Goal: Ask a question: Seek information or help from site administrators or community

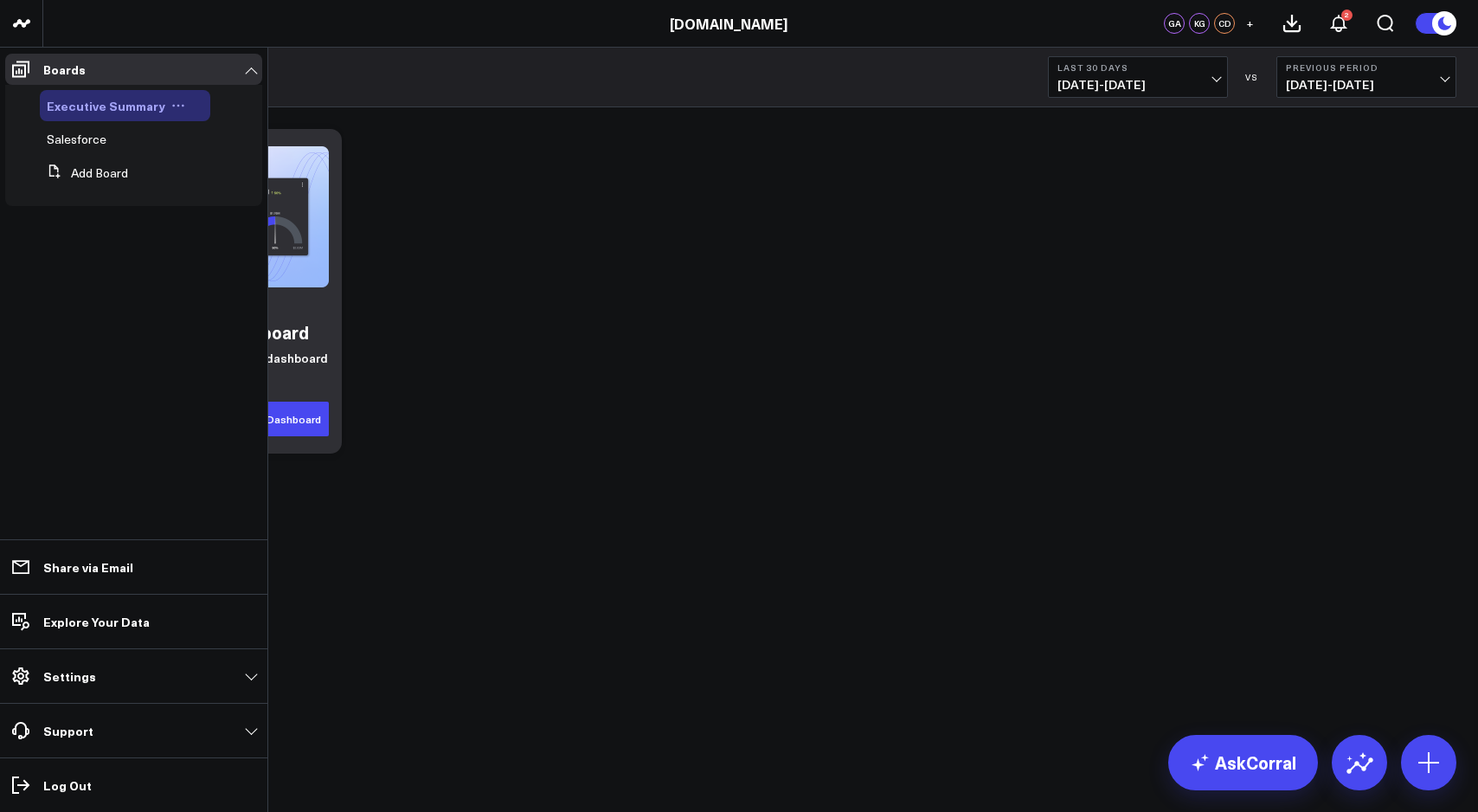
click at [91, 103] on span "Executive Summary" at bounding box center [106, 106] width 119 height 18
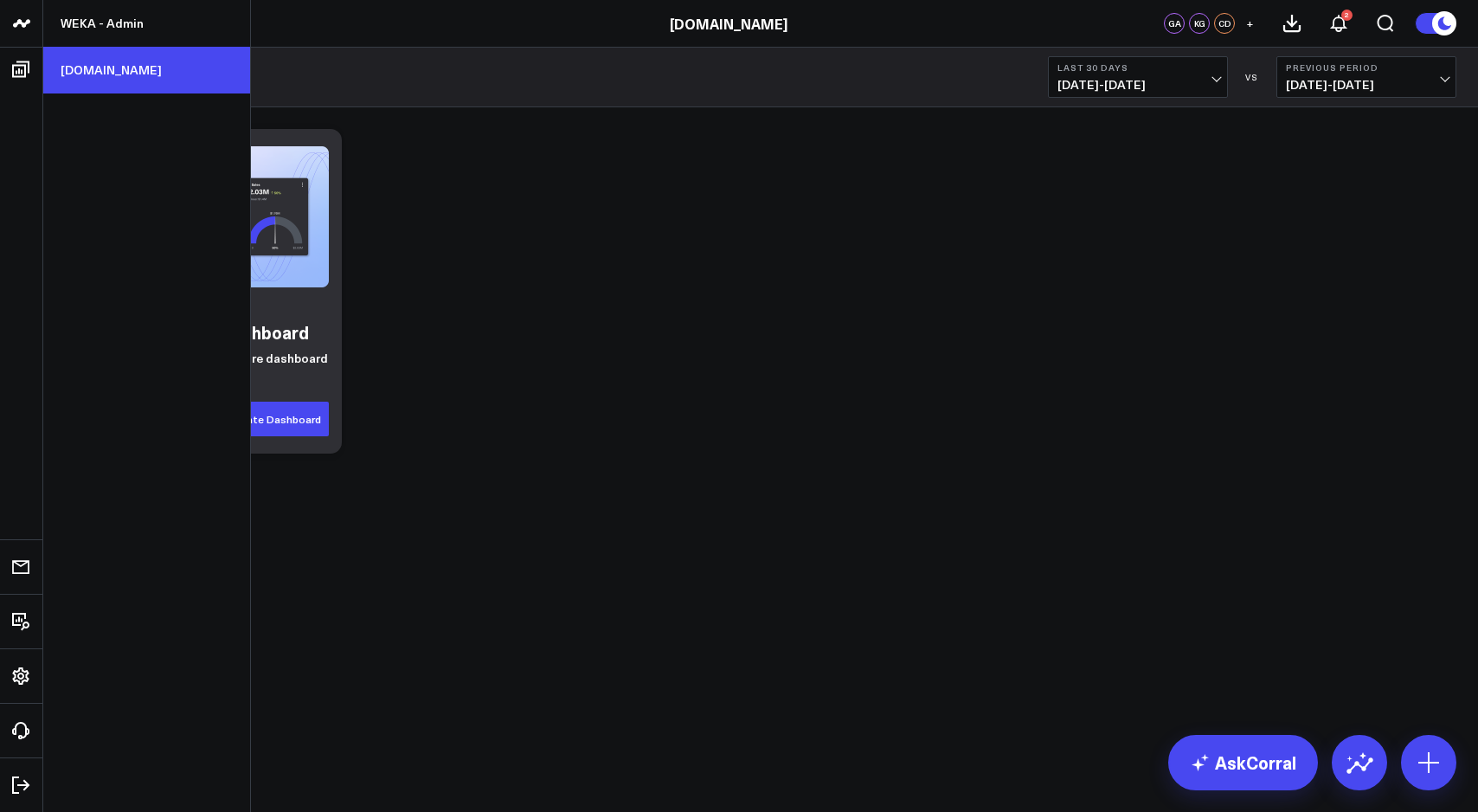
click at [113, 65] on link "[DOMAIN_NAME]" at bounding box center [146, 70] width 206 height 47
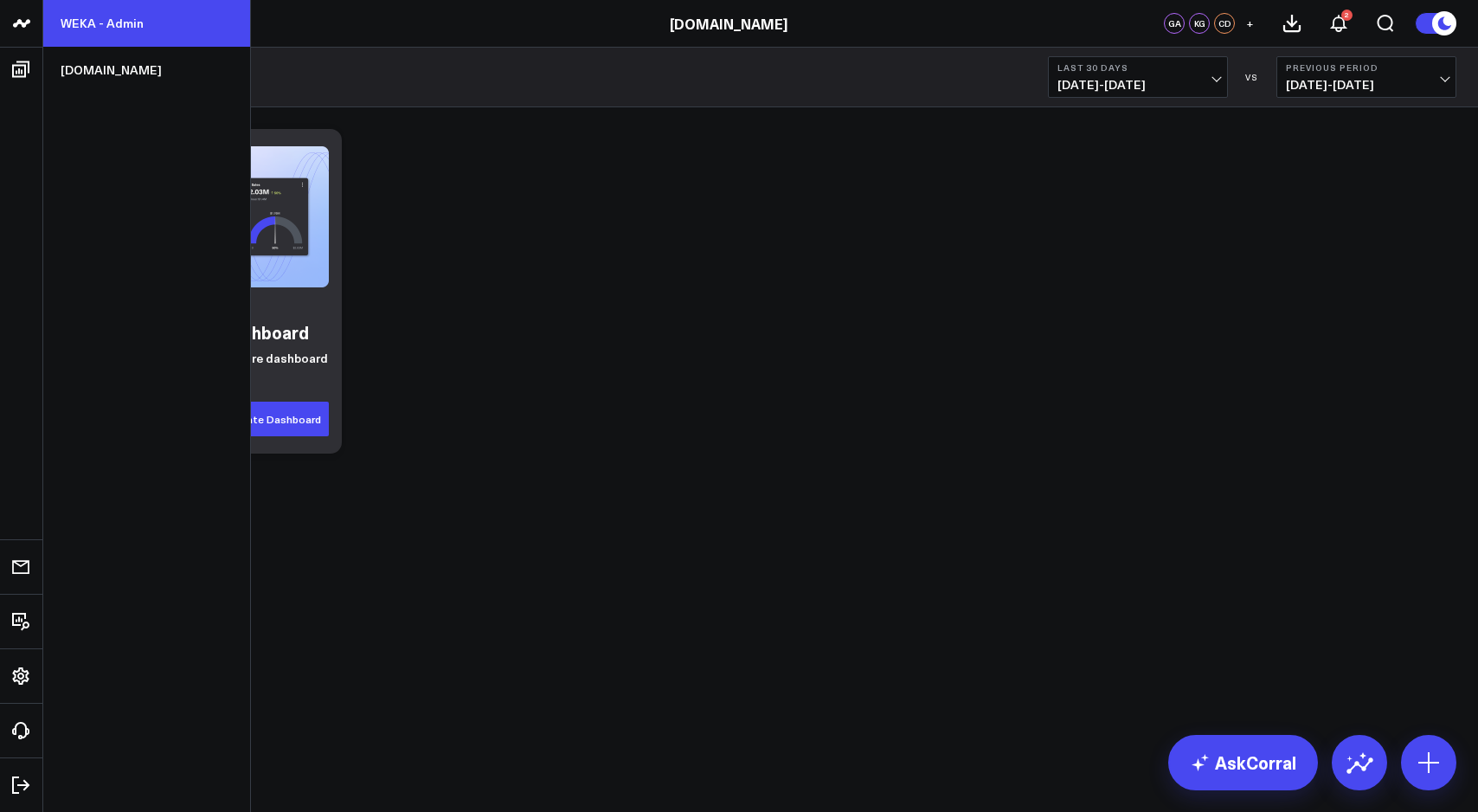
click at [98, 24] on link "WEKA - Admin" at bounding box center [146, 23] width 206 height 47
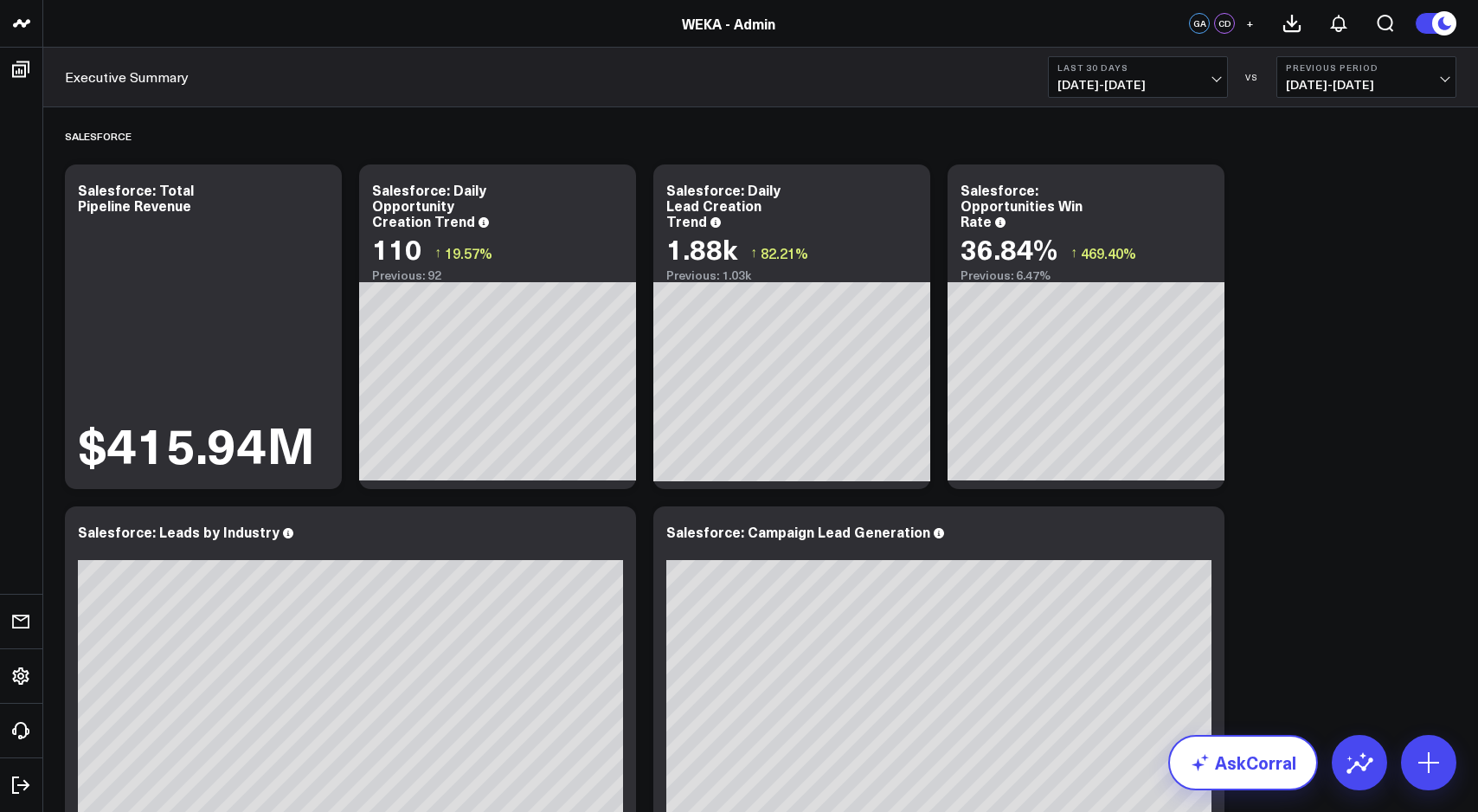
click at [1290, 755] on link "AskCorral" at bounding box center [1243, 762] width 150 height 55
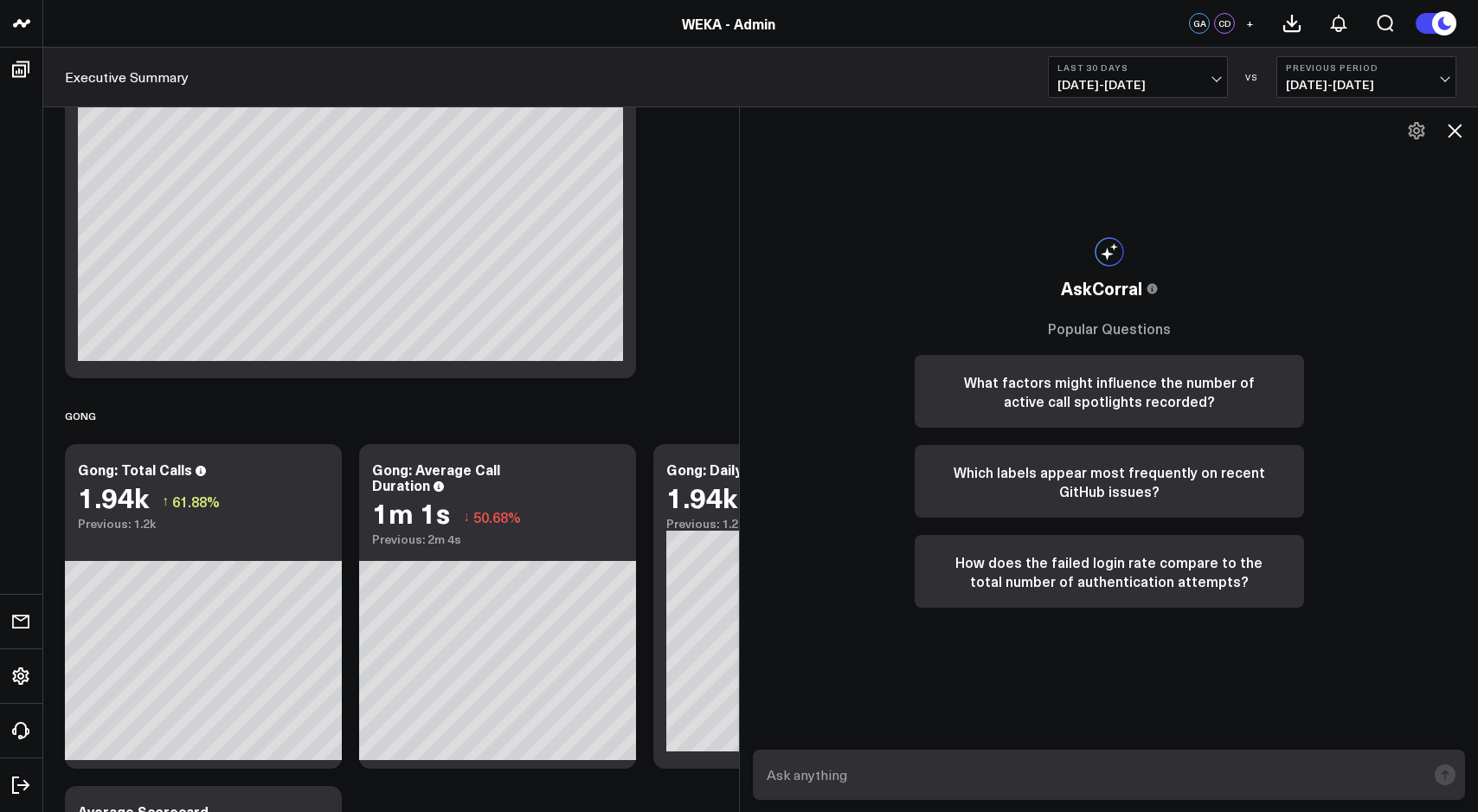
scroll to position [1589, 0]
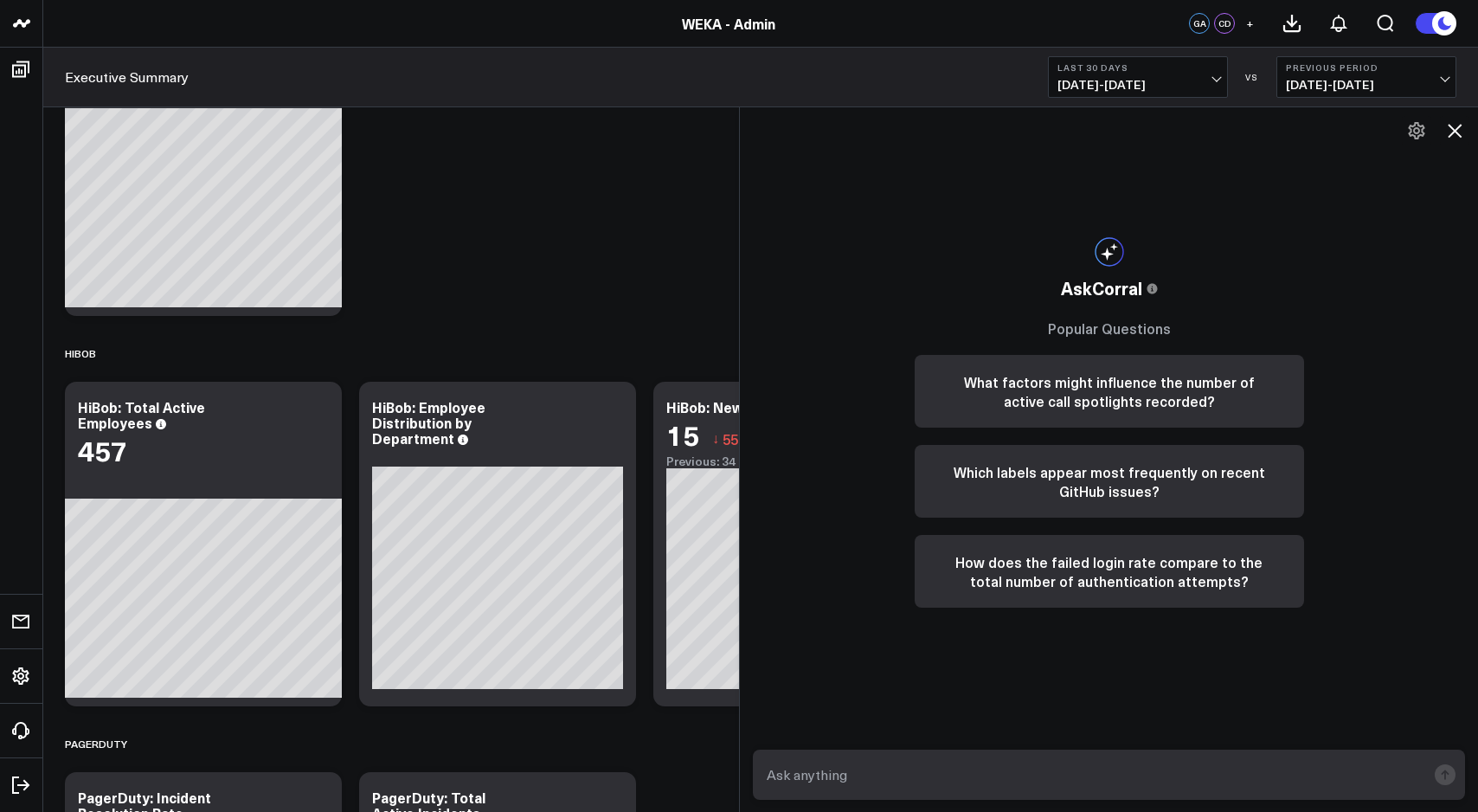
click at [1164, 769] on textarea at bounding box center [1094, 775] width 664 height 31
click at [923, 781] on textarea "how many GPUs per closed opportunity" at bounding box center [1094, 775] width 664 height 31
click at [1152, 777] on textarea "how many GPUs are there by customer for won opportunity" at bounding box center [1094, 775] width 664 height 31
type textarea "how many GPUs are there by customer for won opportunities sorted by highest num…"
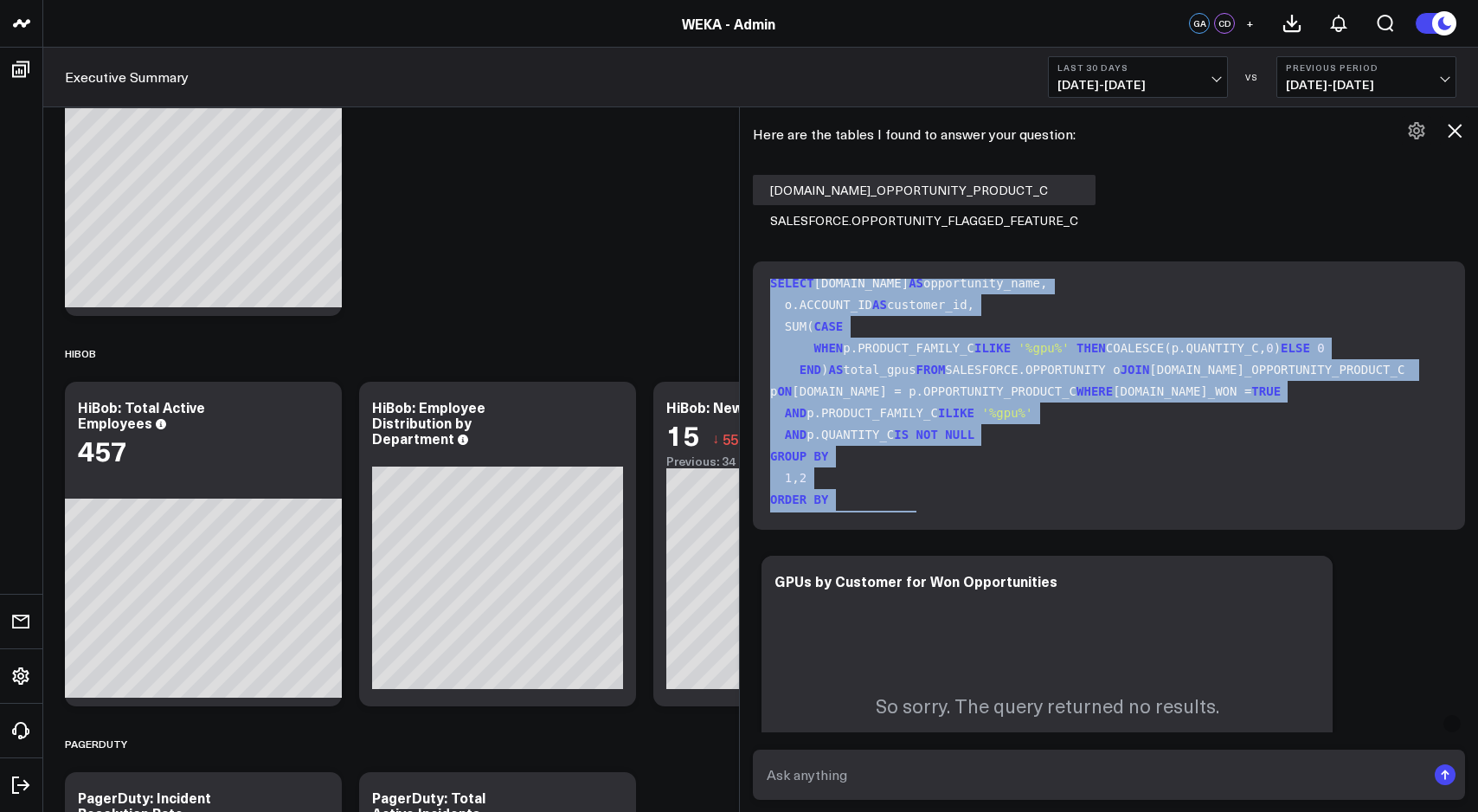
scroll to position [0, 0]
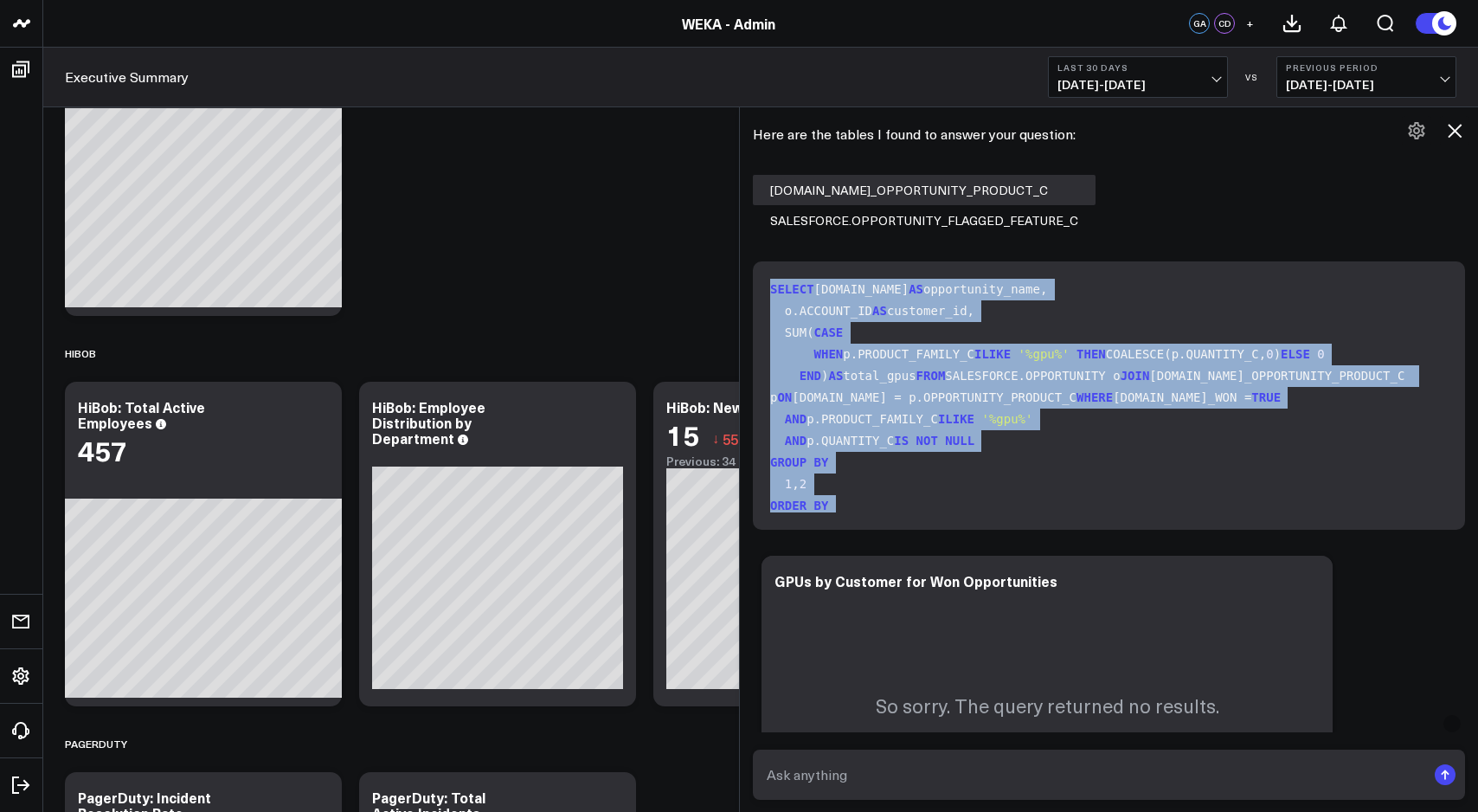
drag, startPoint x: 864, startPoint y: 499, endPoint x: 782, endPoint y: 274, distance: 239.5
click at [782, 274] on div "SELECT [DOMAIN_NAME] AS opportunity_name, o.ACCOUNT_ID AS customer_id, SUM( CAS…" at bounding box center [1109, 395] width 713 height 269
copy code "SELECT [DOMAIN_NAME] AS opportunity_name, o.ACCOUNT_ID AS customer_id, SUM( CAS…"
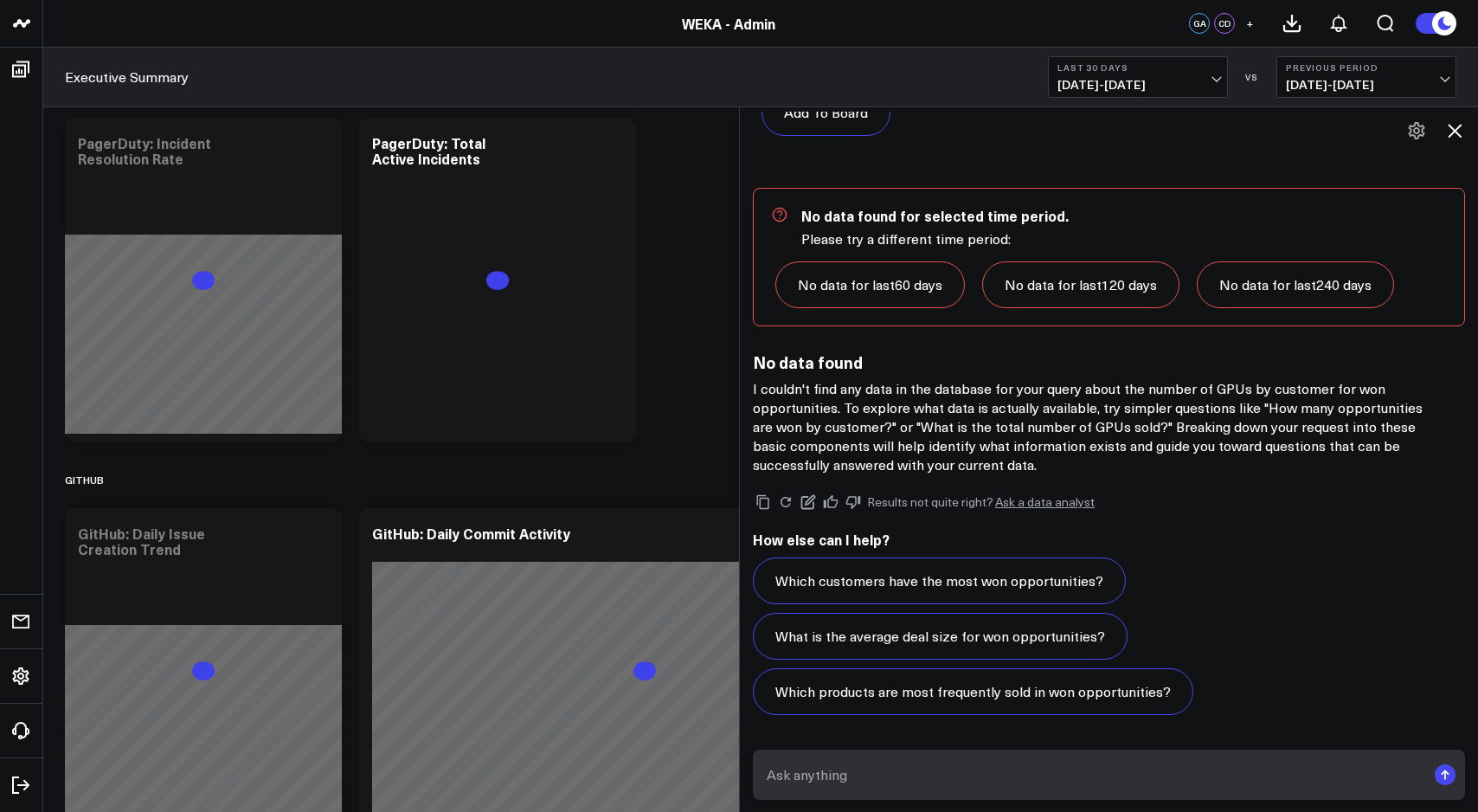
scroll to position [2288, 0]
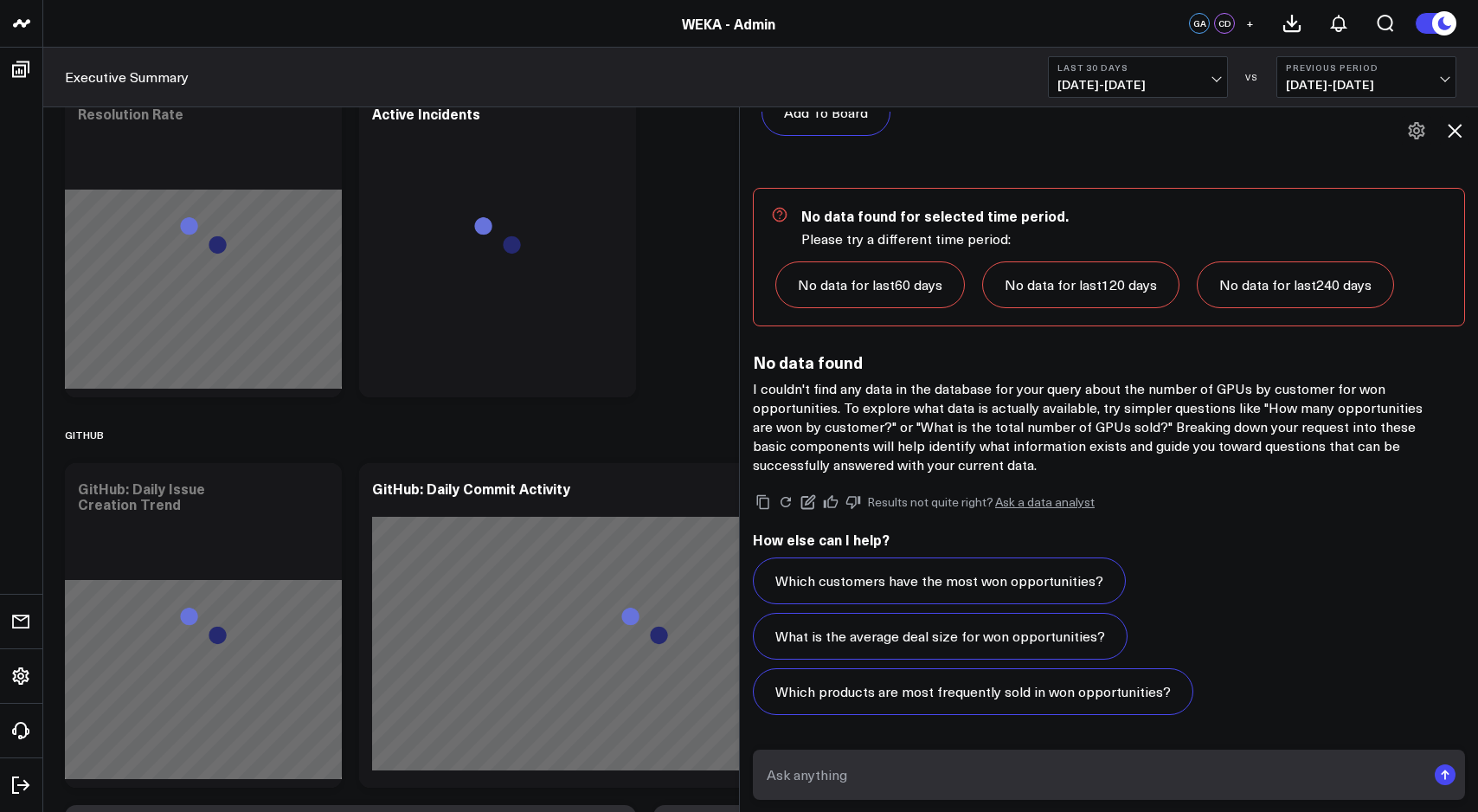
click at [895, 753] on form at bounding box center [1109, 775] width 713 height 51
click at [887, 765] on textarea at bounding box center [1094, 775] width 664 height 31
paste textarea "NO_OF_GPUS_C"
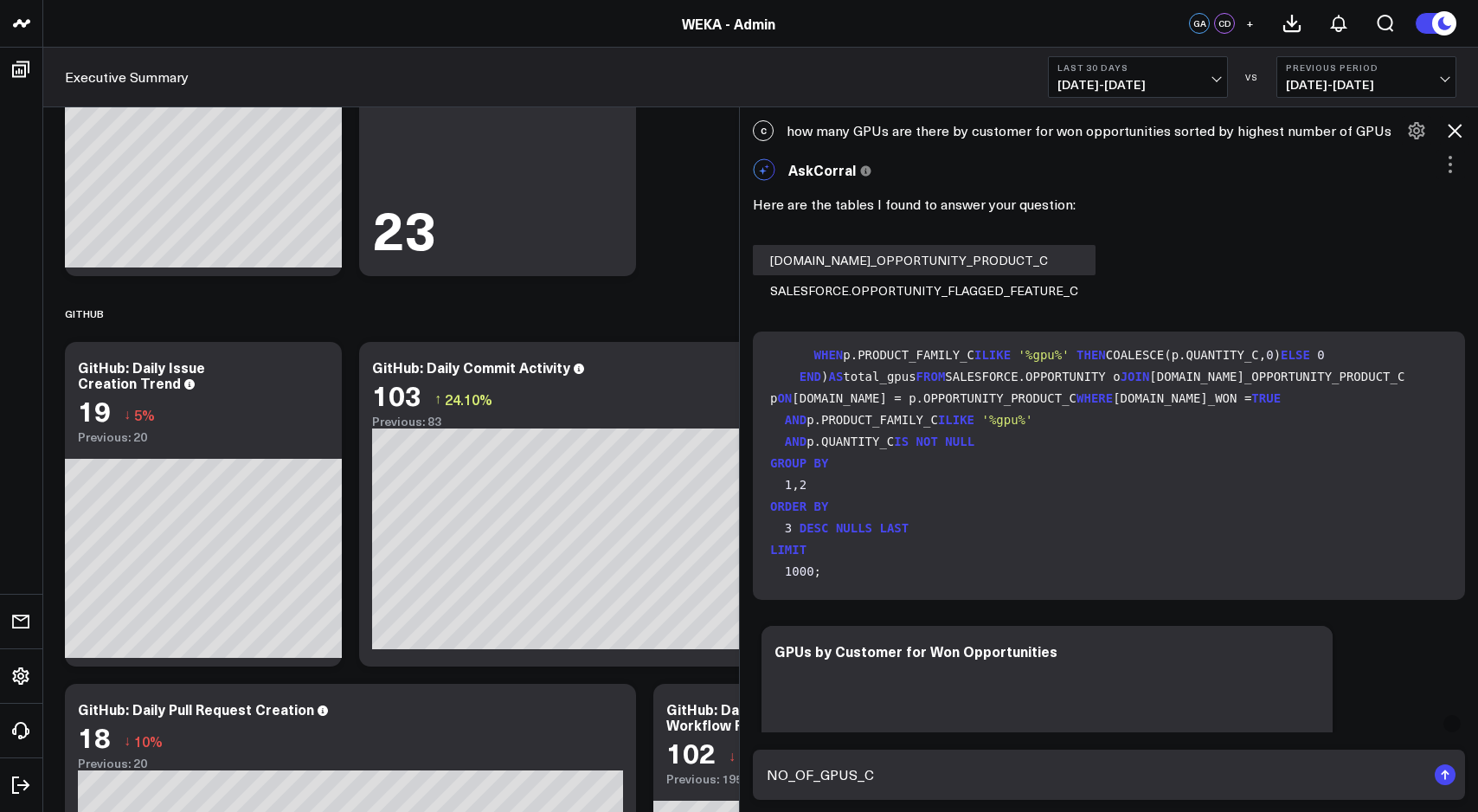
scroll to position [228, 0]
click at [1000, 463] on code "SELECT [DOMAIN_NAME] AS opportunity_name, o.ACCOUNT_ID AS customer_id, SUM( CAS…" at bounding box center [1112, 430] width 684 height 303
click at [1154, 417] on code "SELECT [DOMAIN_NAME] AS opportunity_name, o.ACCOUNT_ID AS customer_id, SUM( CAS…" at bounding box center [1112, 430] width 684 height 303
click at [1127, 419] on code "SELECT [DOMAIN_NAME] AS opportunity_name, o.ACCOUNT_ID AS customer_id, SUM( CAS…" at bounding box center [1112, 430] width 684 height 303
click at [1099, 447] on code "SELECT [DOMAIN_NAME] AS opportunity_name, o.ACCOUNT_ID AS customer_id, SUM( CAS…" at bounding box center [1112, 430] width 684 height 303
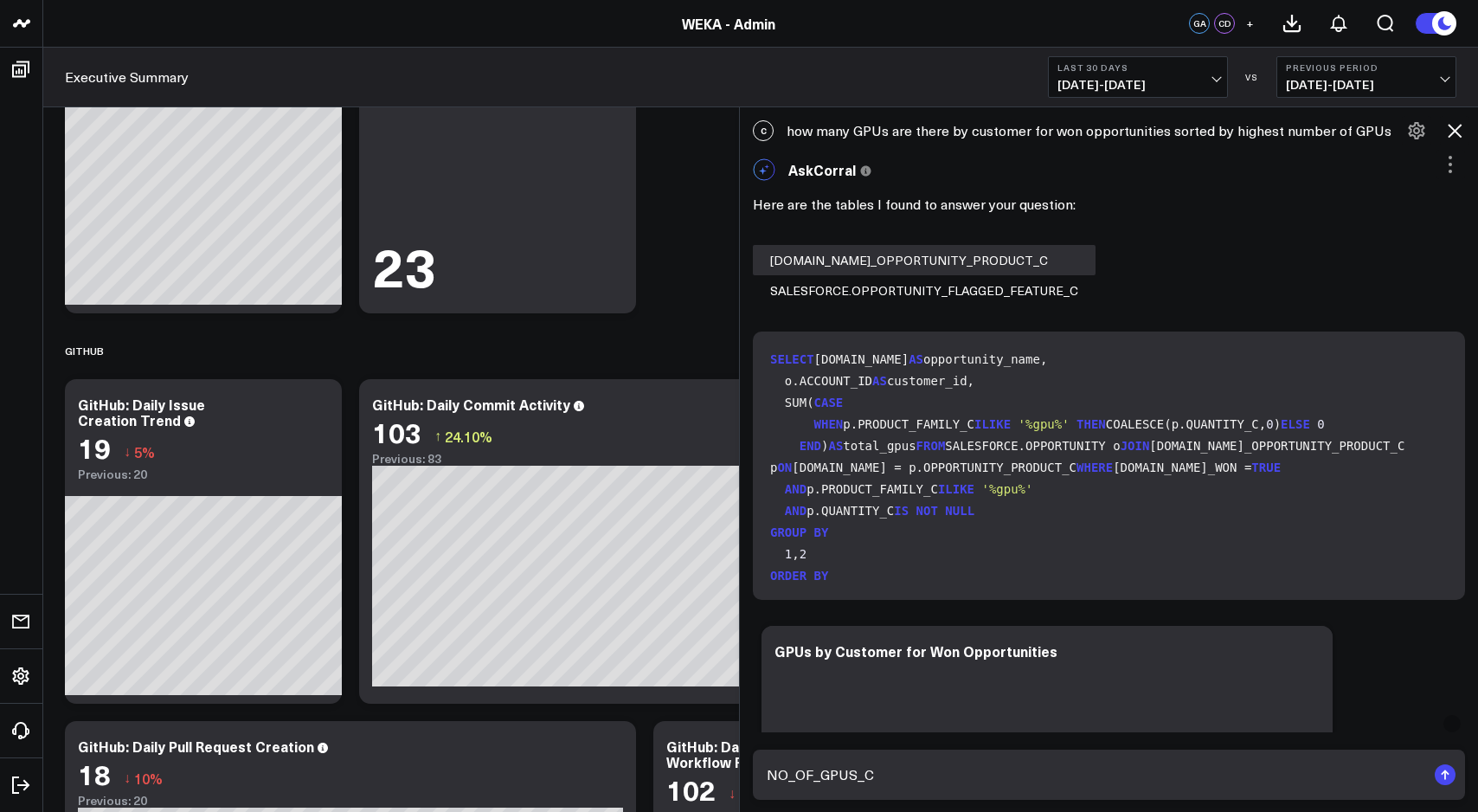
scroll to position [2365, 0]
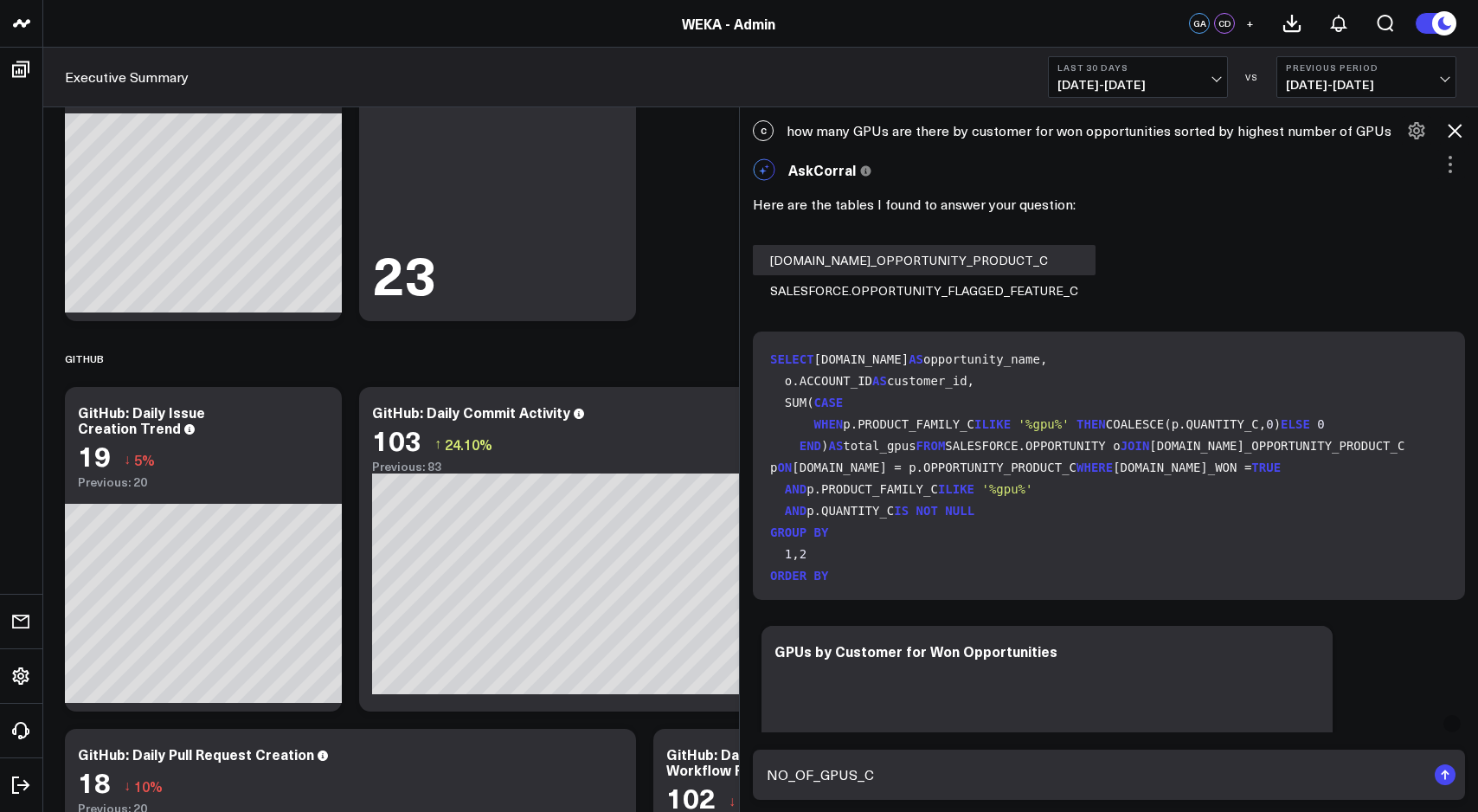
drag, startPoint x: 774, startPoint y: 360, endPoint x: 1013, endPoint y: 545, distance: 302.2
click at [1013, 545] on code "SELECT [DOMAIN_NAME] AS opportunity_name, o.ACCOUNT_ID AS customer_id, SUM( CAS…" at bounding box center [1112, 499] width 684 height 303
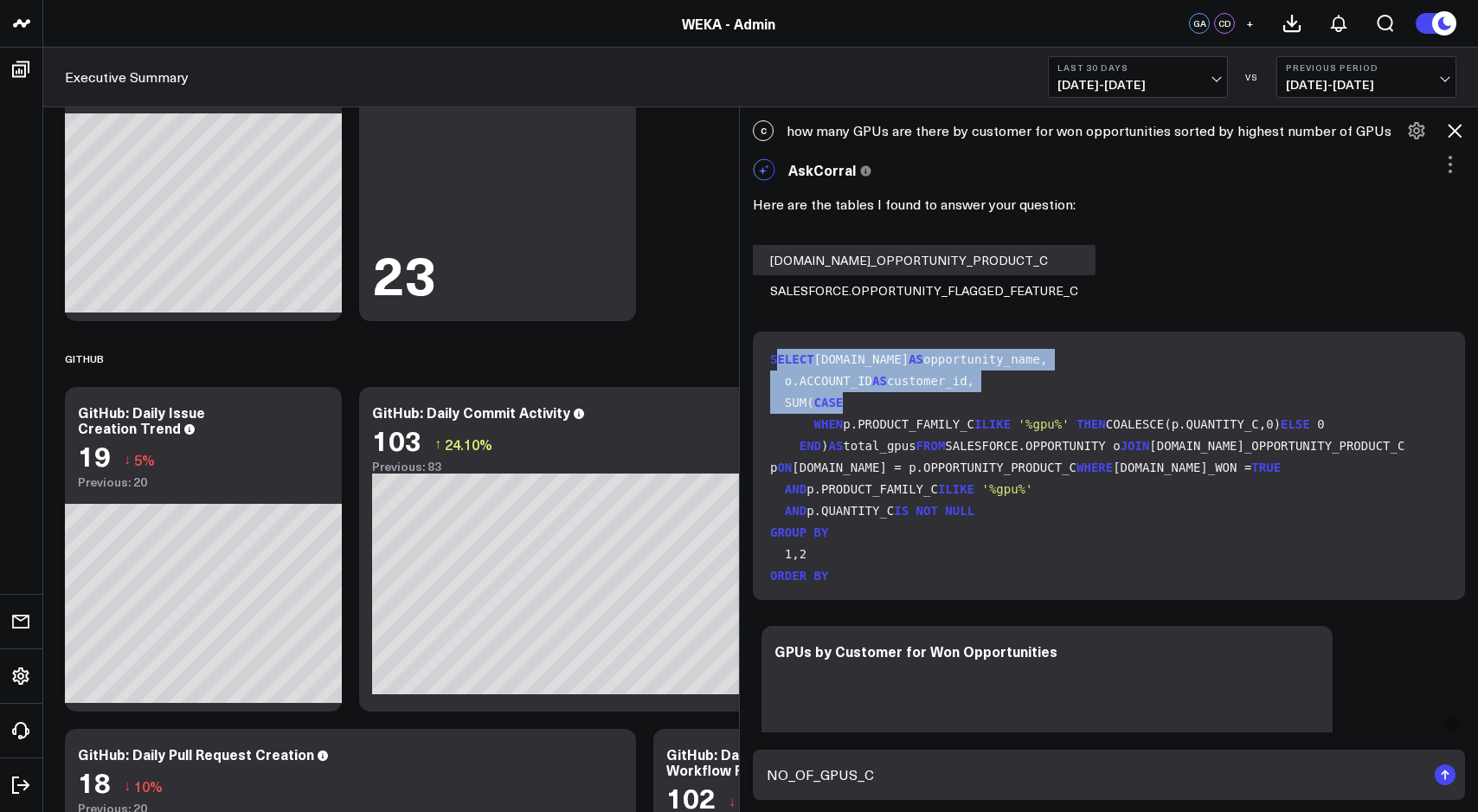
drag, startPoint x: 774, startPoint y: 362, endPoint x: 903, endPoint y: 450, distance: 156.2
click at [903, 450] on code "SELECT [DOMAIN_NAME] AS opportunity_name, o.ACCOUNT_ID AS customer_id, SUM( CAS…" at bounding box center [1112, 499] width 684 height 303
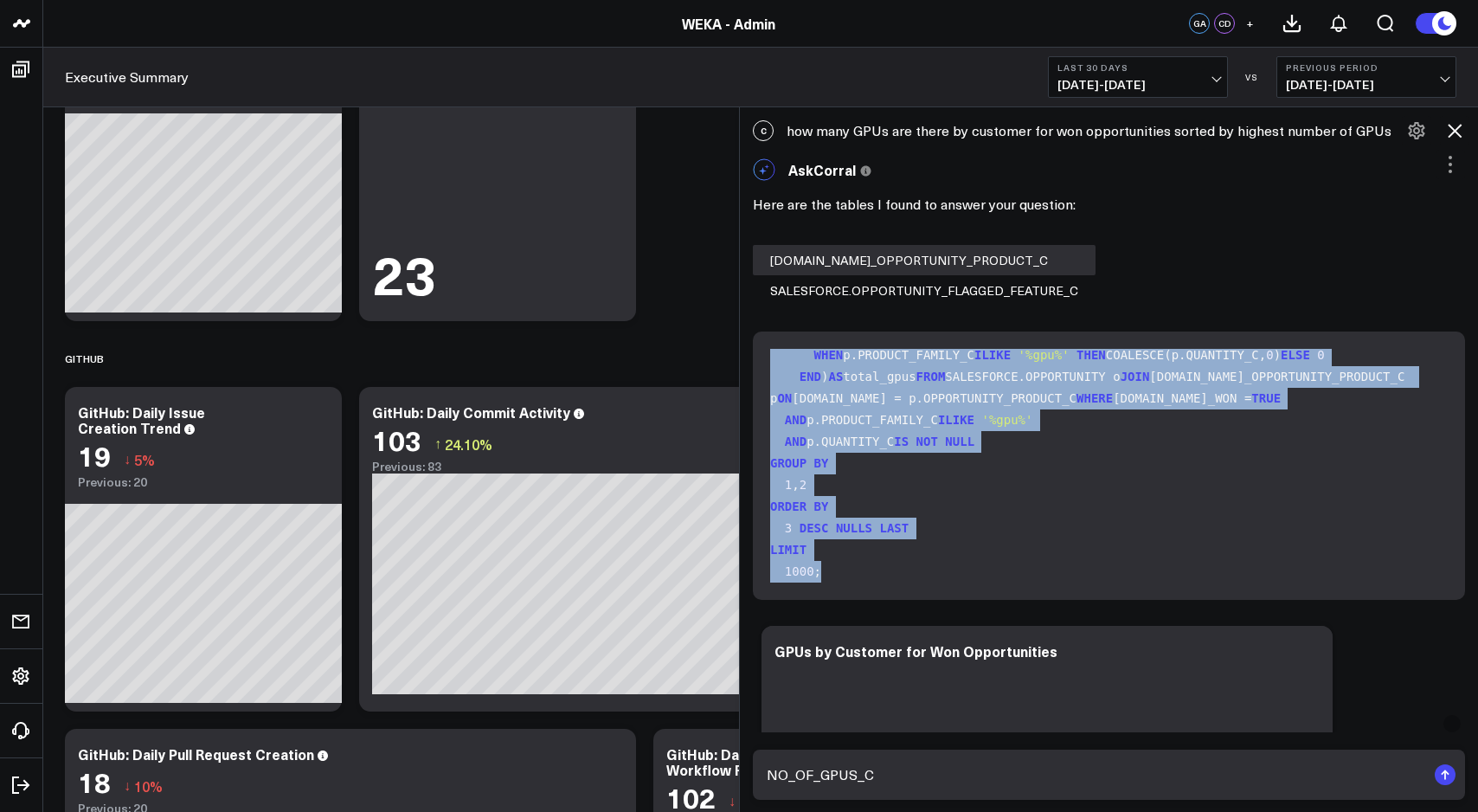
scroll to position [264, 0]
drag, startPoint x: 771, startPoint y: 358, endPoint x: 1016, endPoint y: 595, distance: 340.9
click at [1016, 595] on div "SELECT [DOMAIN_NAME] AS opportunity_name, o.ACCOUNT_ID AS customer_id, SUM( CAS…" at bounding box center [1109, 465] width 713 height 269
copy code "SELECT [DOMAIN_NAME] AS opportunity_name, o.ACCOUNT_ID AS customer_id, SUM( CAS…"
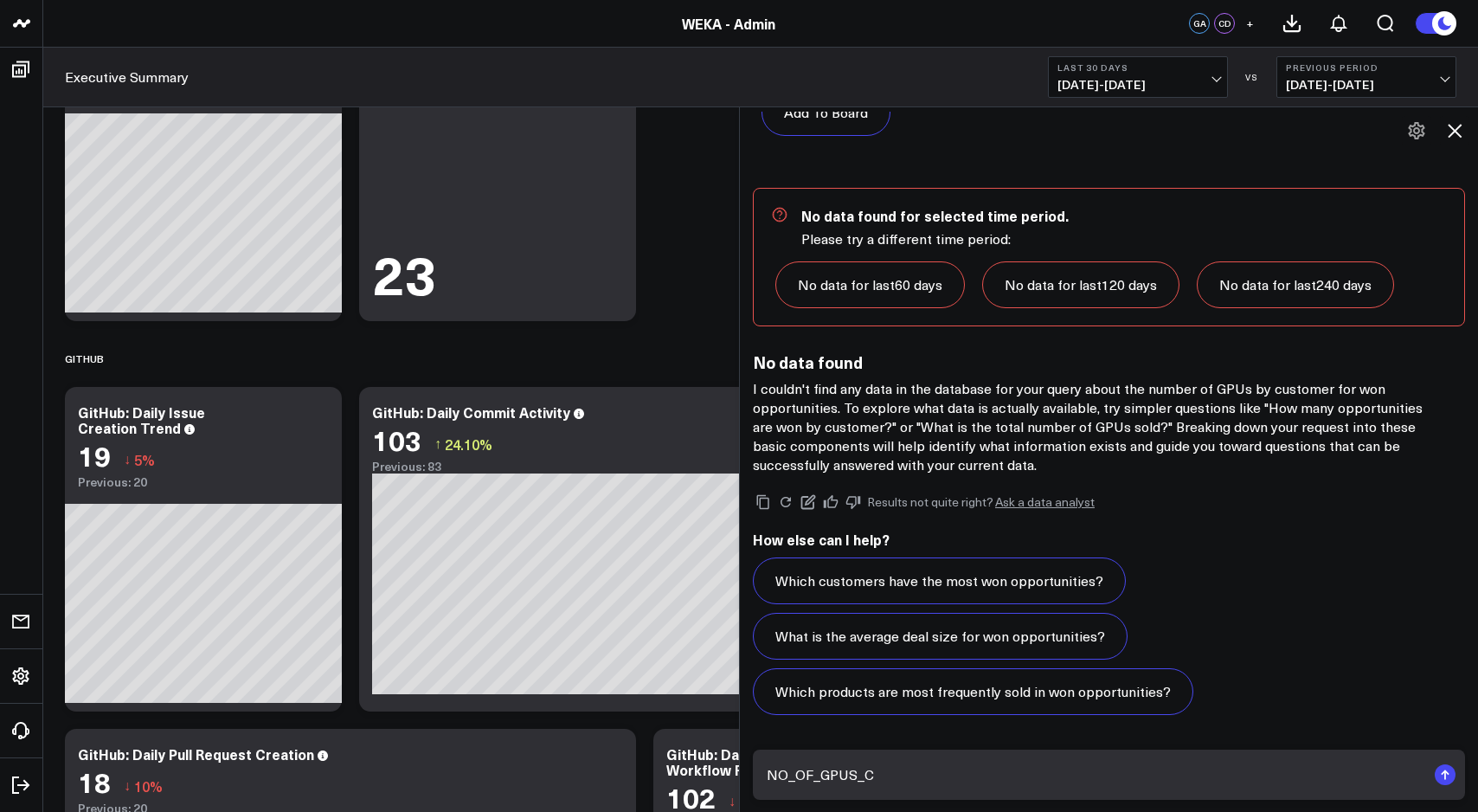
scroll to position [1302, 0]
click at [892, 777] on textarea "NO_OF_GPUS_C" at bounding box center [1094, 775] width 664 height 31
click at [769, 775] on textarea "NO_OF_GPUS_C" at bounding box center [1094, 775] width 664 height 31
click at [942, 781] on textarea "NO_OF_GPUS_C" at bounding box center [1094, 775] width 664 height 31
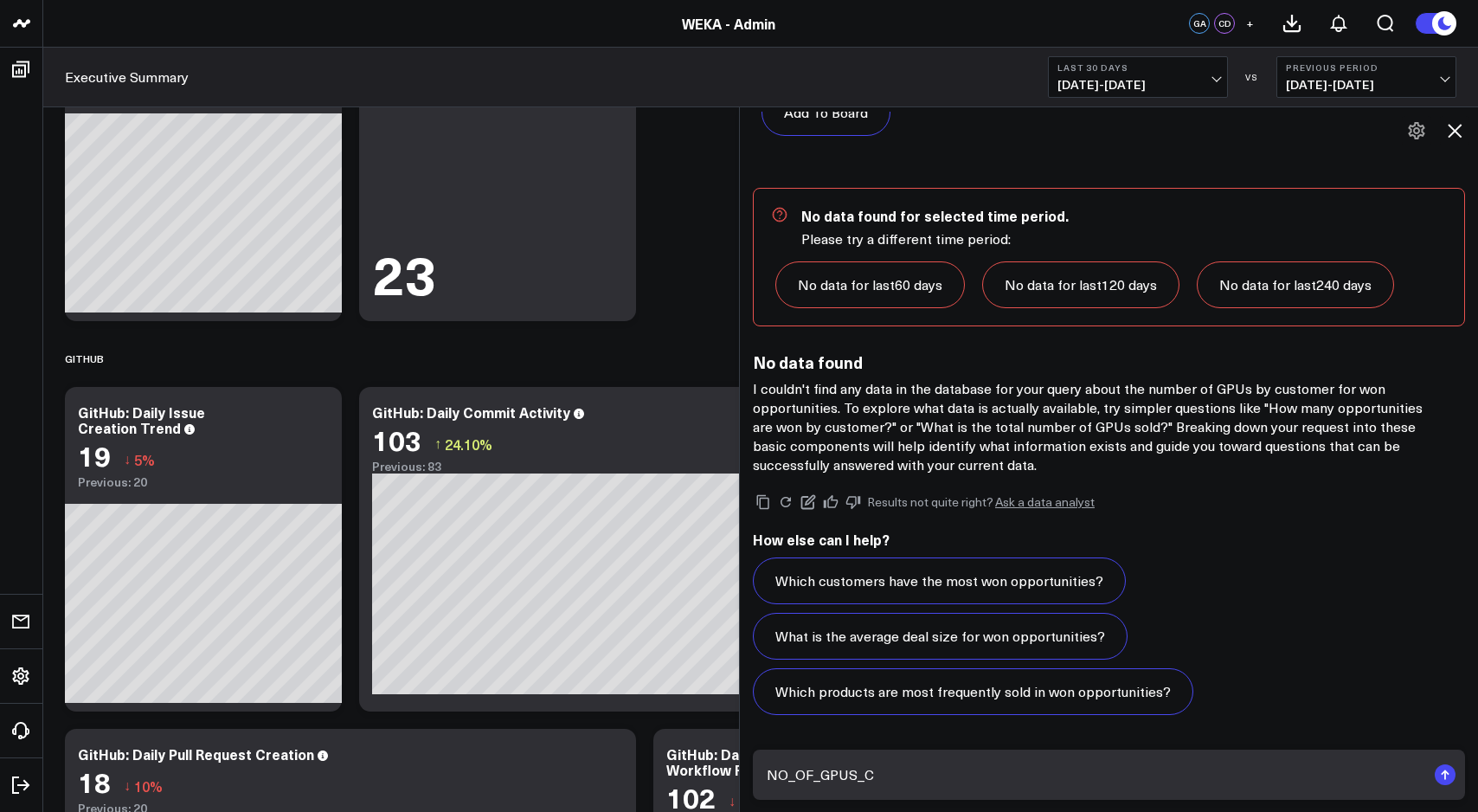
paste textarea "SELECT [DOMAIN_NAME] AS opportunity_name, o.ACCOUNT_ID AS customer_id, SUM( CAS…"
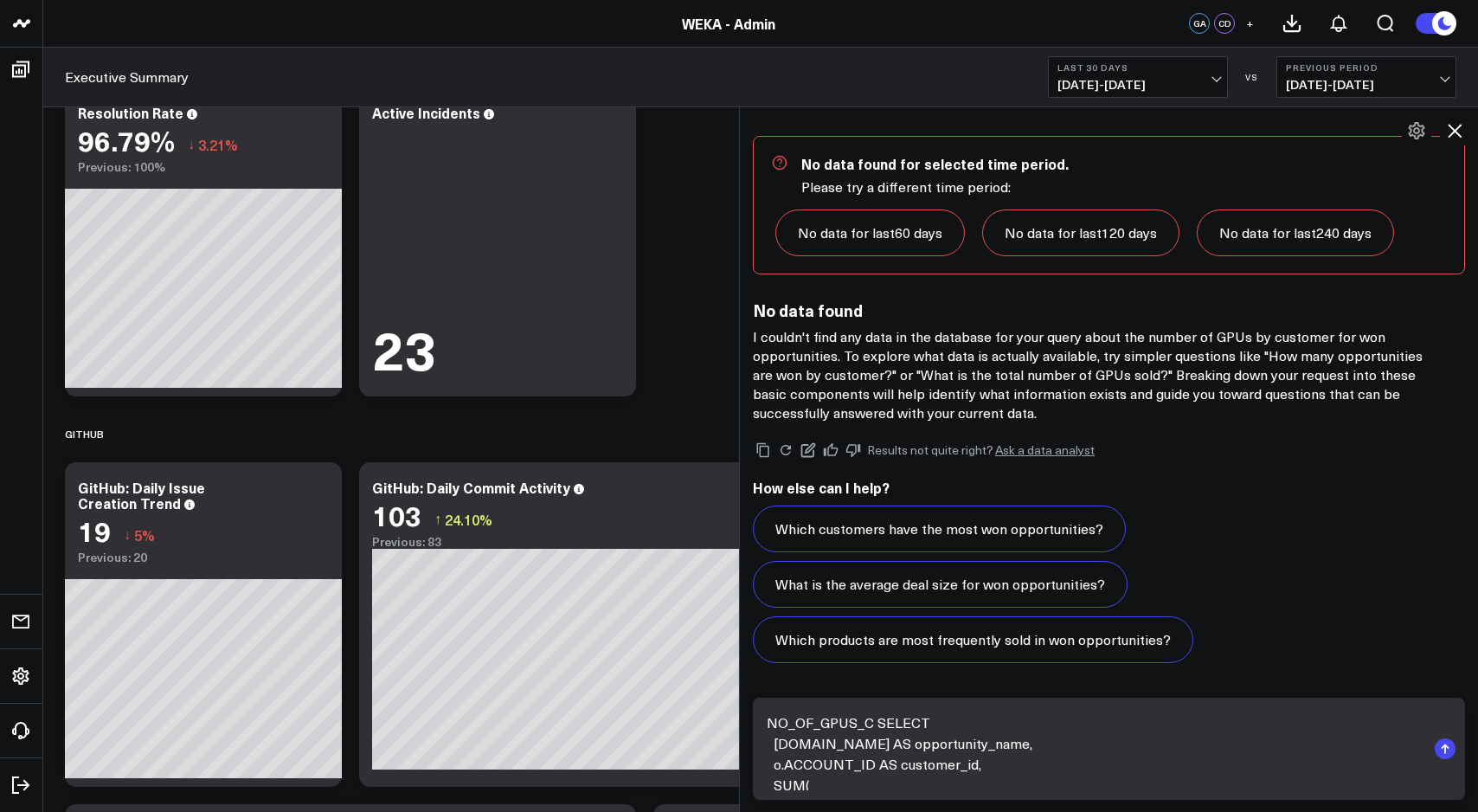
scroll to position [2287, 0]
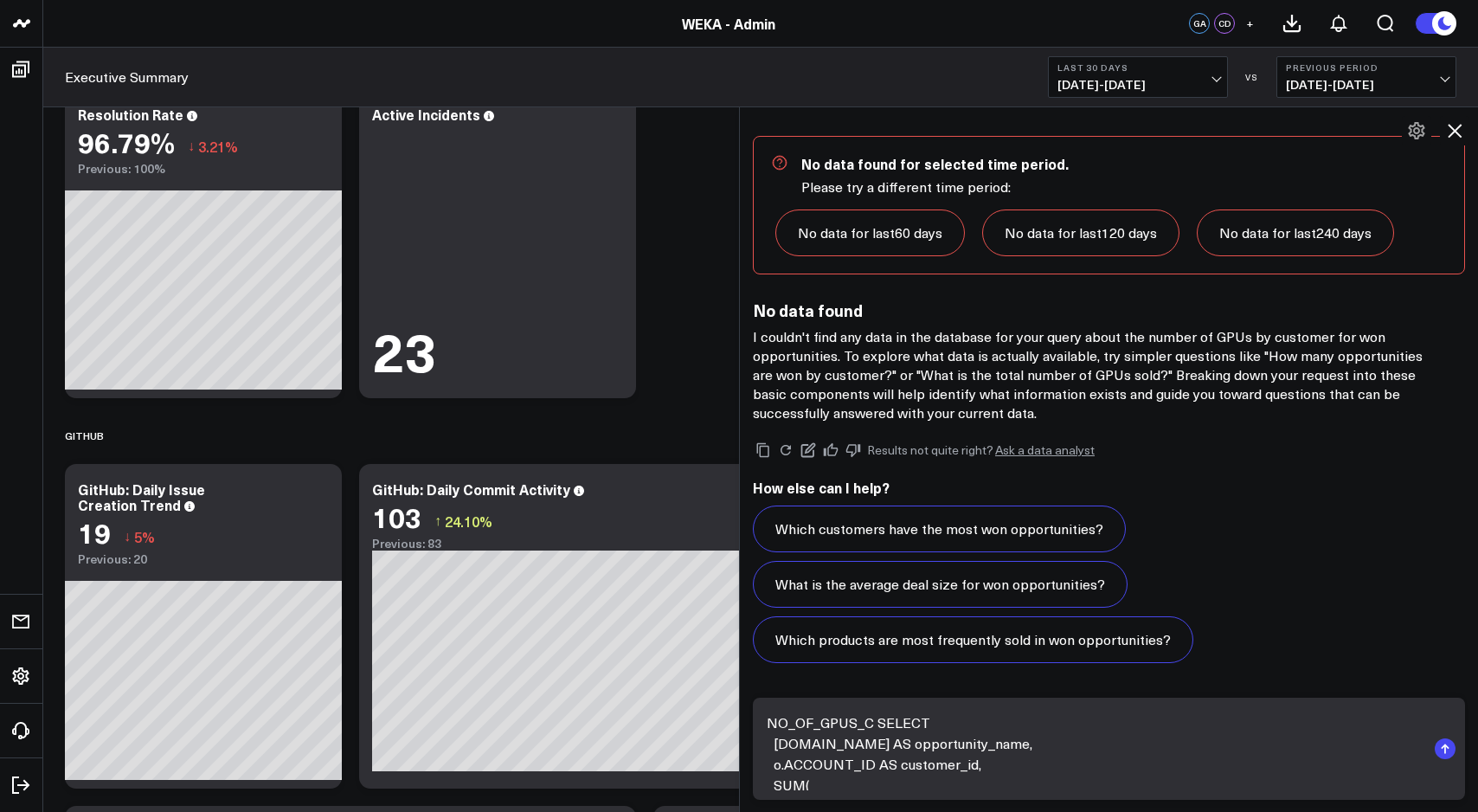
drag, startPoint x: 876, startPoint y: 722, endPoint x: 745, endPoint y: 720, distance: 131.0
click at [745, 720] on div "NO_OF_GPUS_C SELECT [DOMAIN_NAME] AS opportunity_name, o.ACCOUNT_ID AS customer…" at bounding box center [1109, 749] width 738 height 129
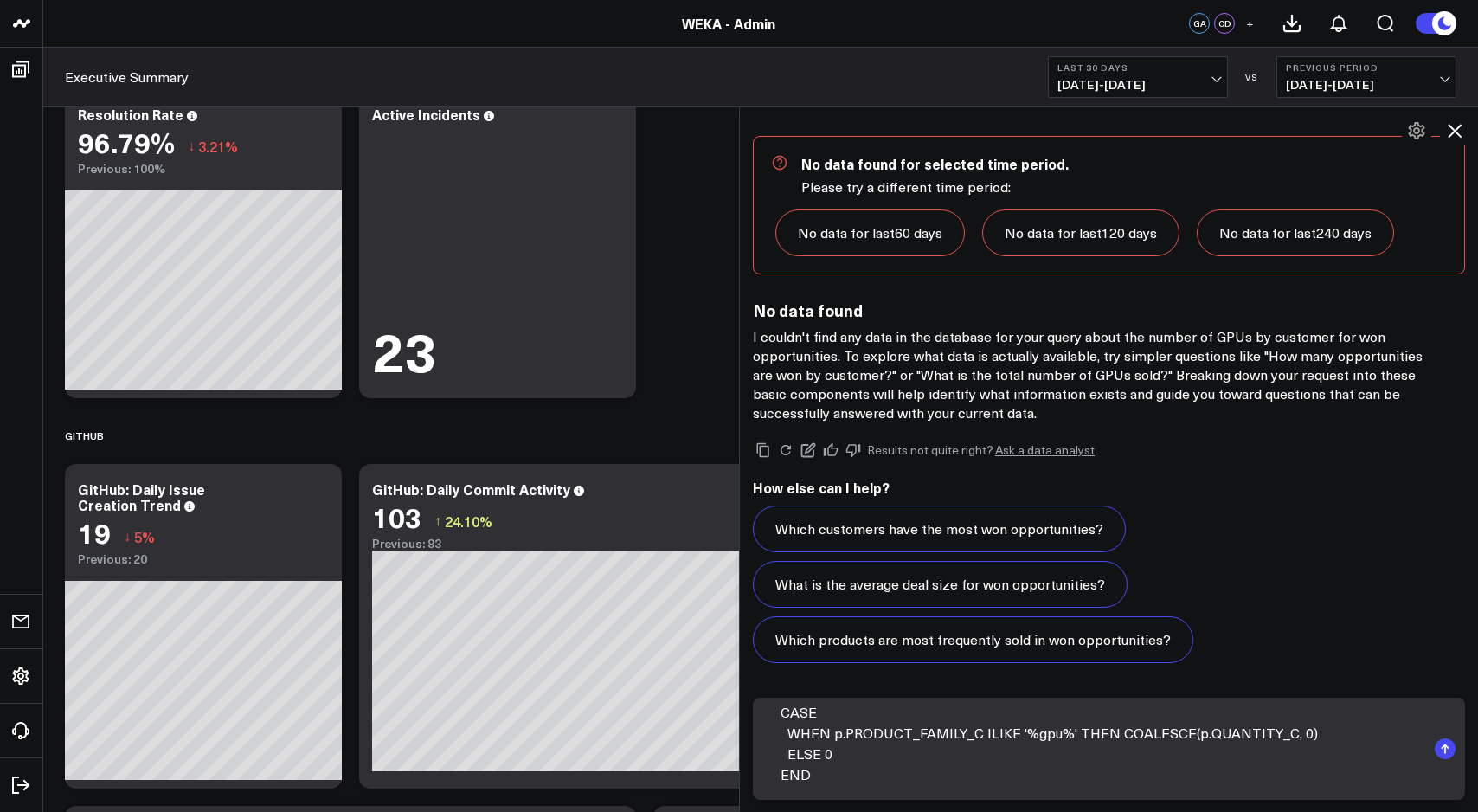
scroll to position [74, 0]
drag, startPoint x: 780, startPoint y: 731, endPoint x: 846, endPoint y: 764, distance: 73.8
click at [846, 764] on textarea "SELECT [DOMAIN_NAME] AS opportunity_name, o.ACCOUNT_ID AS customer_id, SUM( CAS…" at bounding box center [1094, 748] width 664 height 83
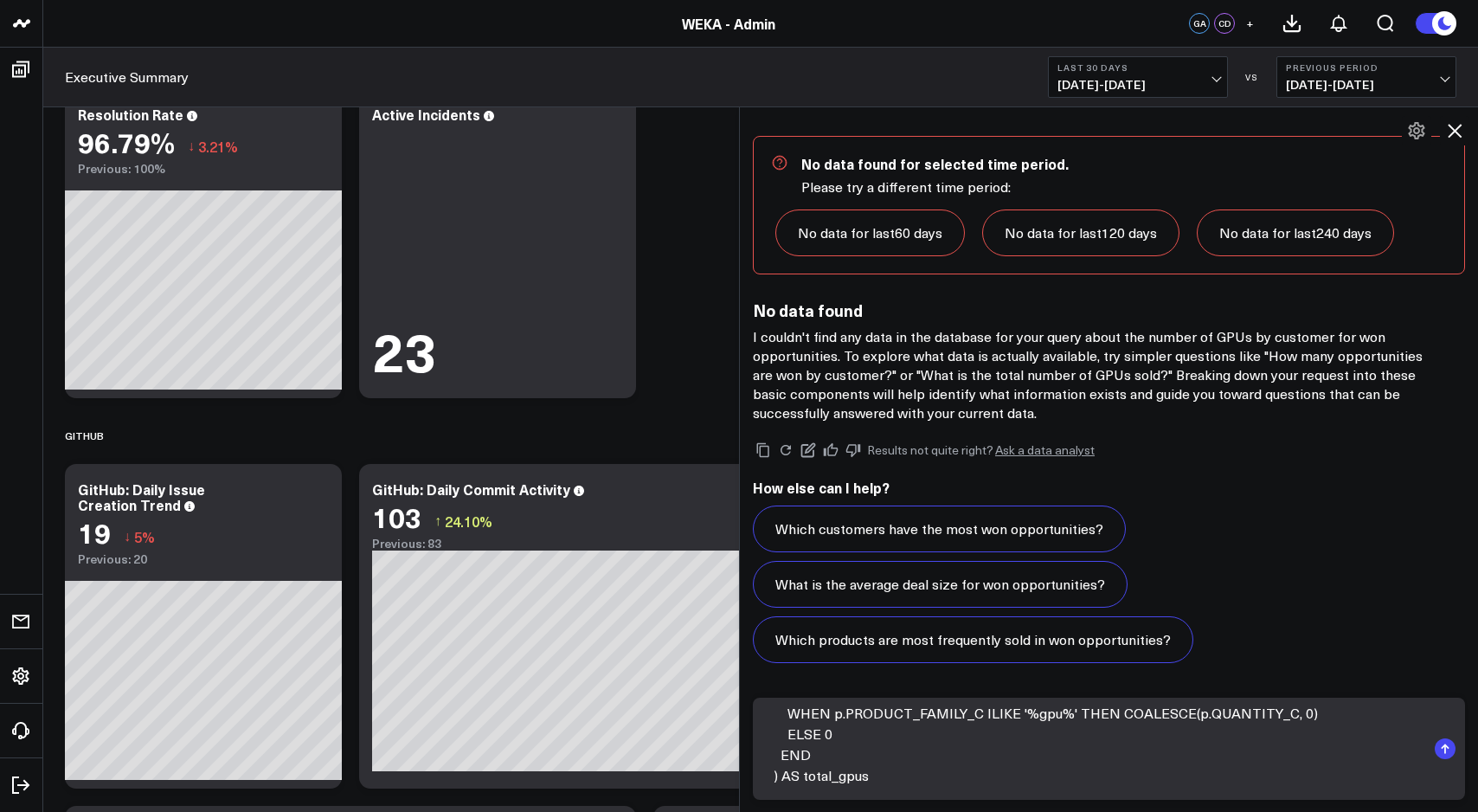
scroll to position [139, 0]
click at [841, 729] on textarea "SELECT [DOMAIN_NAME] AS opportunity_name, o.ACCOUNT_ID AS customer_id, SUM( CAS…" at bounding box center [1094, 748] width 664 height 83
paste textarea "NO_OF_GPUS_C"
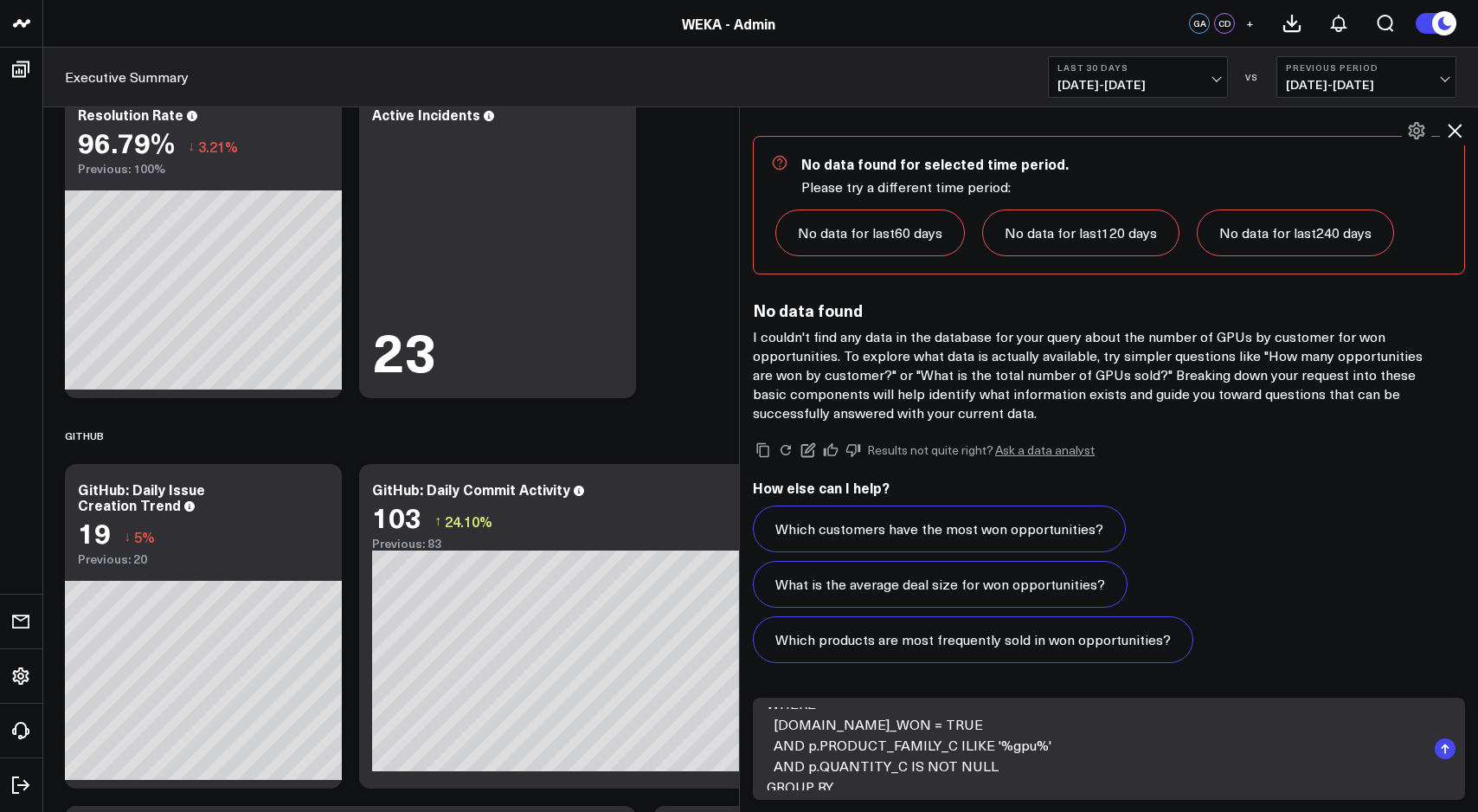
scroll to position [217, 0]
drag, startPoint x: 774, startPoint y: 736, endPoint x: 1053, endPoint y: 736, distance: 279.0
click at [1053, 736] on textarea "SELECT [DOMAIN_NAME] AS opportunity_name, o.ACCOUNT_ID AS customer_id, SUM( NO_…" at bounding box center [1094, 748] width 664 height 83
drag, startPoint x: 993, startPoint y: 754, endPoint x: 745, endPoint y: 739, distance: 248.5
click at [745, 739] on div "SELECT [DOMAIN_NAME] AS opportunity_name, o.ACCOUNT_ID AS customer_id, SUM( NO_…" at bounding box center [1109, 749] width 738 height 129
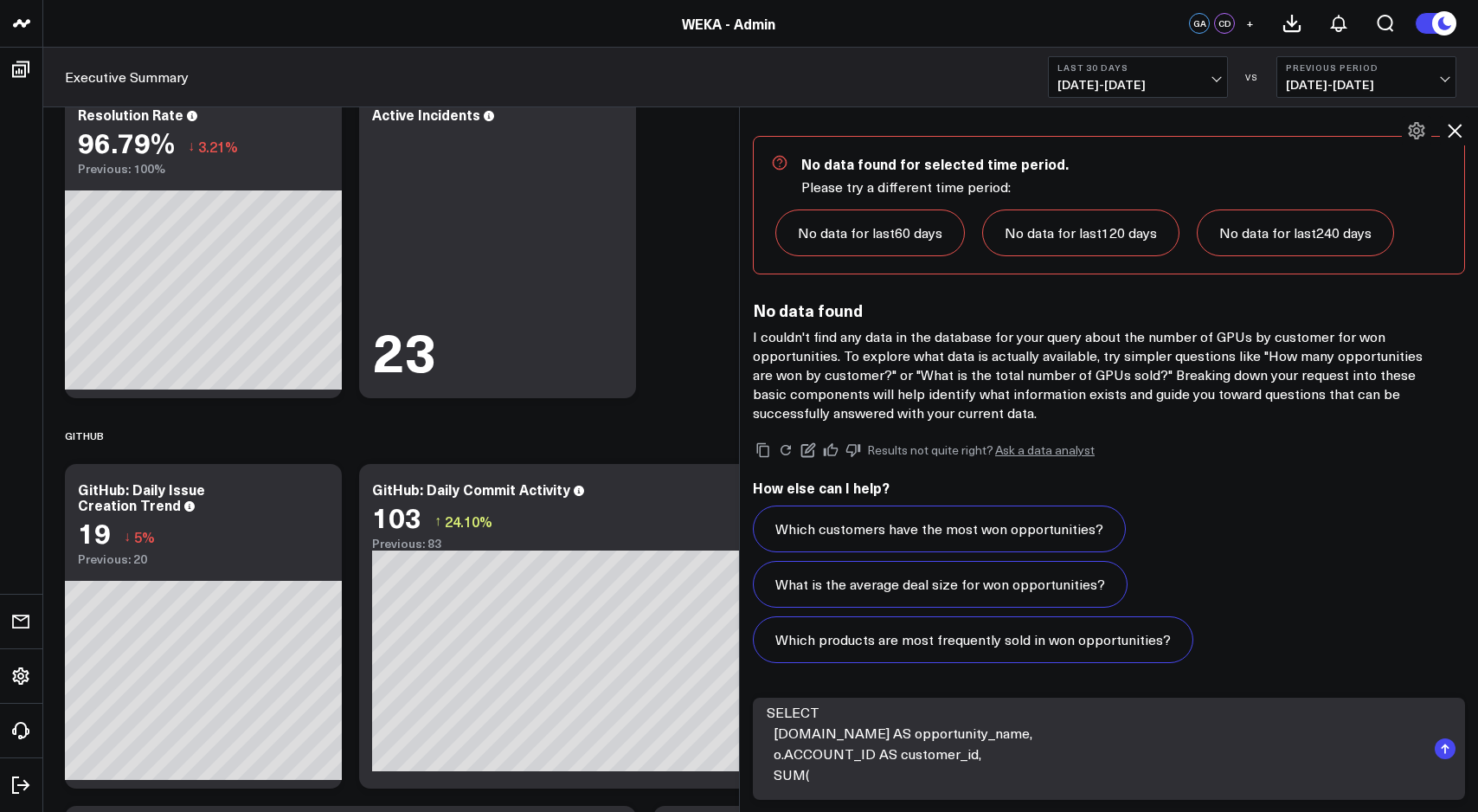
scroll to position [0, 0]
drag, startPoint x: 981, startPoint y: 747, endPoint x: 747, endPoint y: 735, distance: 234.3
click at [747, 735] on div "SELECT [DOMAIN_NAME] AS opportunity_name, o.ACCOUNT_ID AS customer_id, SUM( NO_…" at bounding box center [1109, 749] width 738 height 129
click at [951, 764] on textarea "SELECT [DOMAIN_NAME] AS opportunity_name, o.ACCOUNT_ID AS customer_id, SUM( NO_…" at bounding box center [1094, 748] width 664 height 83
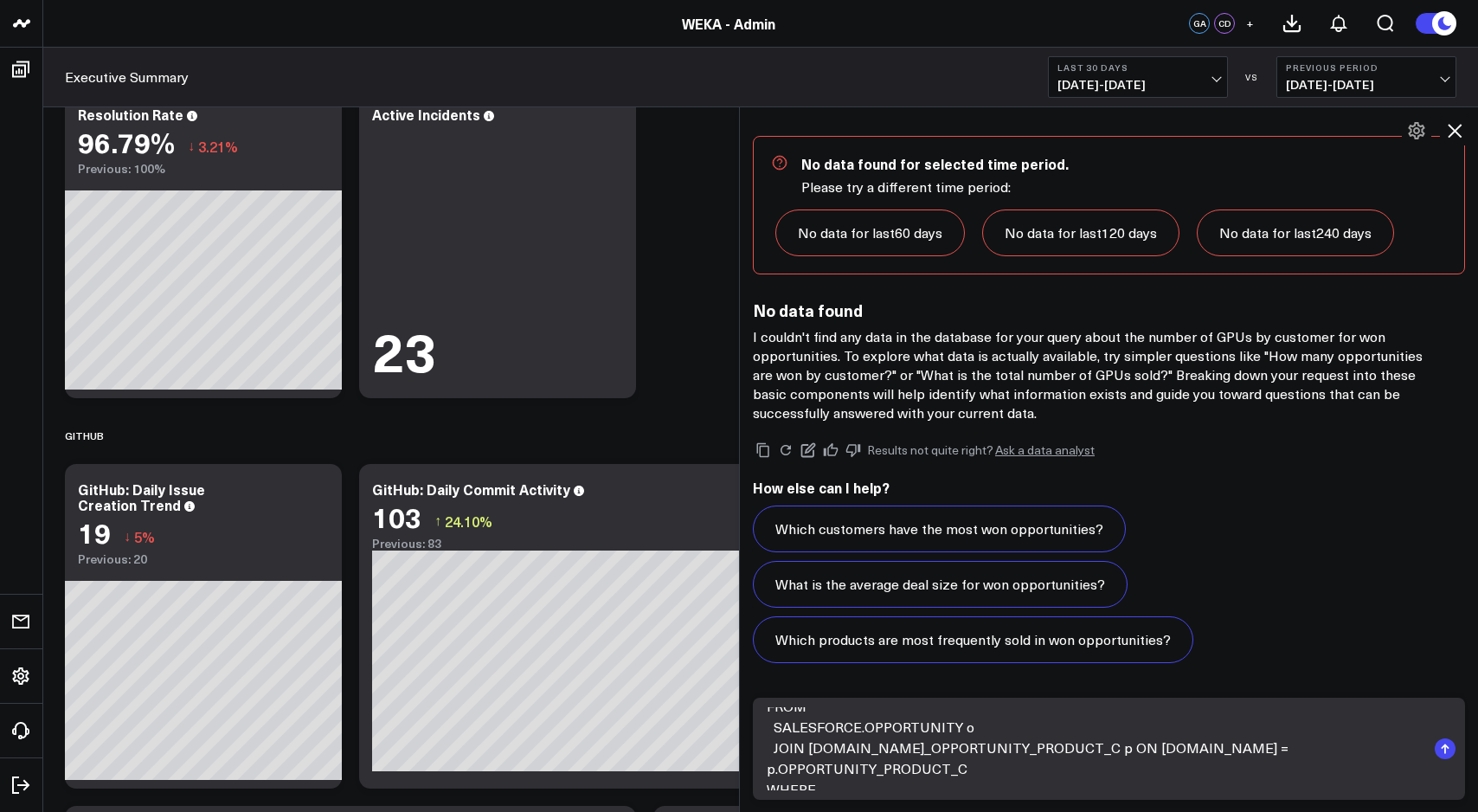
drag, startPoint x: 1398, startPoint y: 749, endPoint x: 993, endPoint y: 750, distance: 405.0
click at [990, 750] on textarea "SELECT [DOMAIN_NAME] AS opportunity_name, o.ACCOUNT_ID AS customer_id, SUM( NO_…" at bounding box center [1094, 748] width 664 height 83
click at [901, 752] on textarea "SELECT [DOMAIN_NAME] AS opportunity_name, o.ACCOUNT_ID AS customer_id, SUM( NO_…" at bounding box center [1094, 748] width 664 height 83
click at [778, 738] on textarea "SELECT [DOMAIN_NAME] AS account_name, o.ACCOUNT_ID AS customer_id, SUM( NO_OF_G…" at bounding box center [1094, 748] width 664 height 83
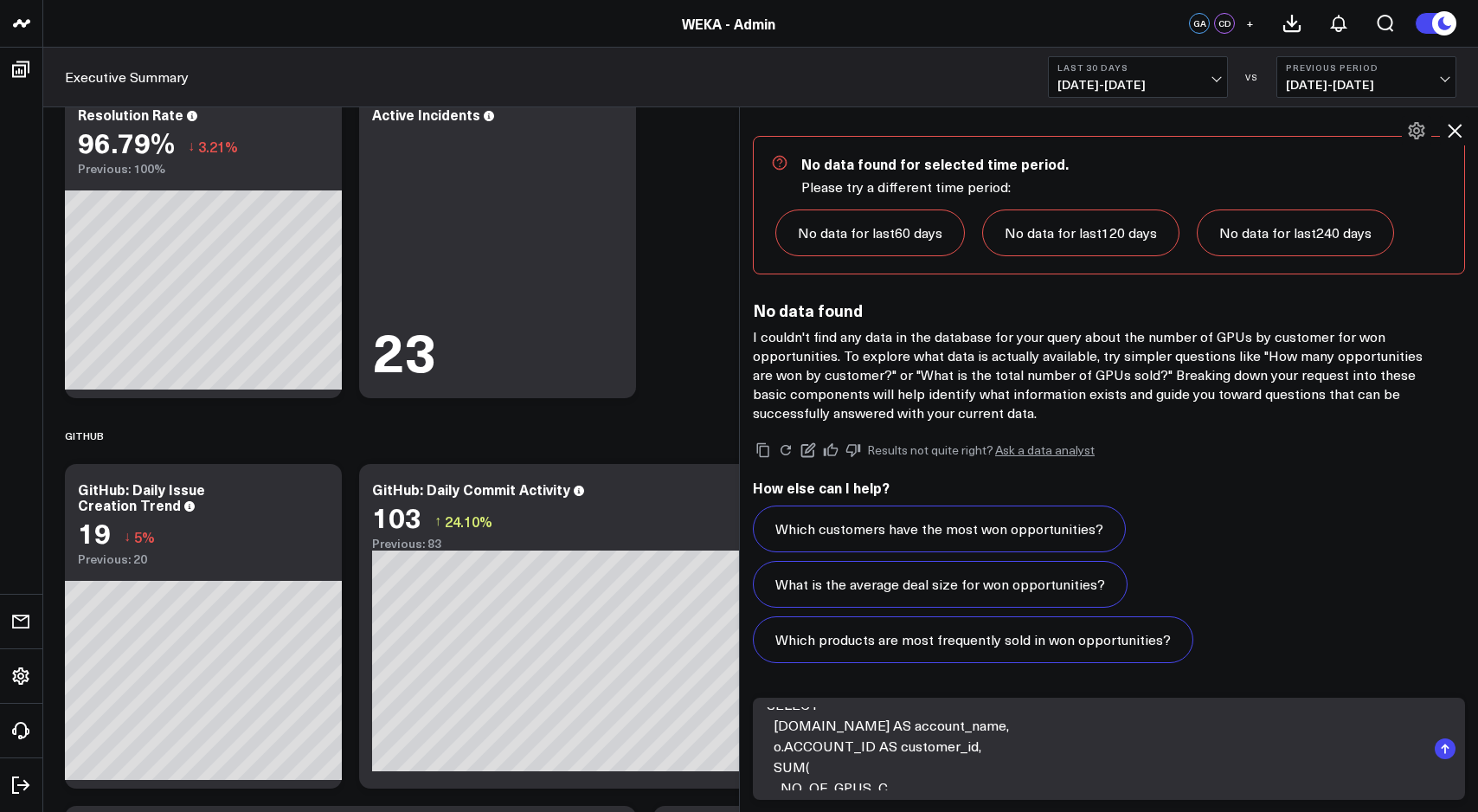
scroll to position [20, 0]
drag, startPoint x: 1005, startPoint y: 742, endPoint x: 763, endPoint y: 752, distance: 242.2
click at [763, 752] on textarea "SELECT [DOMAIN_NAME] AS account_name, o.ACCOUNT_ID AS customer_id, SUM( NO_OF_G…" at bounding box center [1094, 748] width 664 height 83
click at [979, 722] on textarea "SELECT [DOMAIN_NAME] AS account_name, o.ACCOUNT_ID AS customer_id, SUM( NO_OF_G…" at bounding box center [1094, 748] width 664 height 83
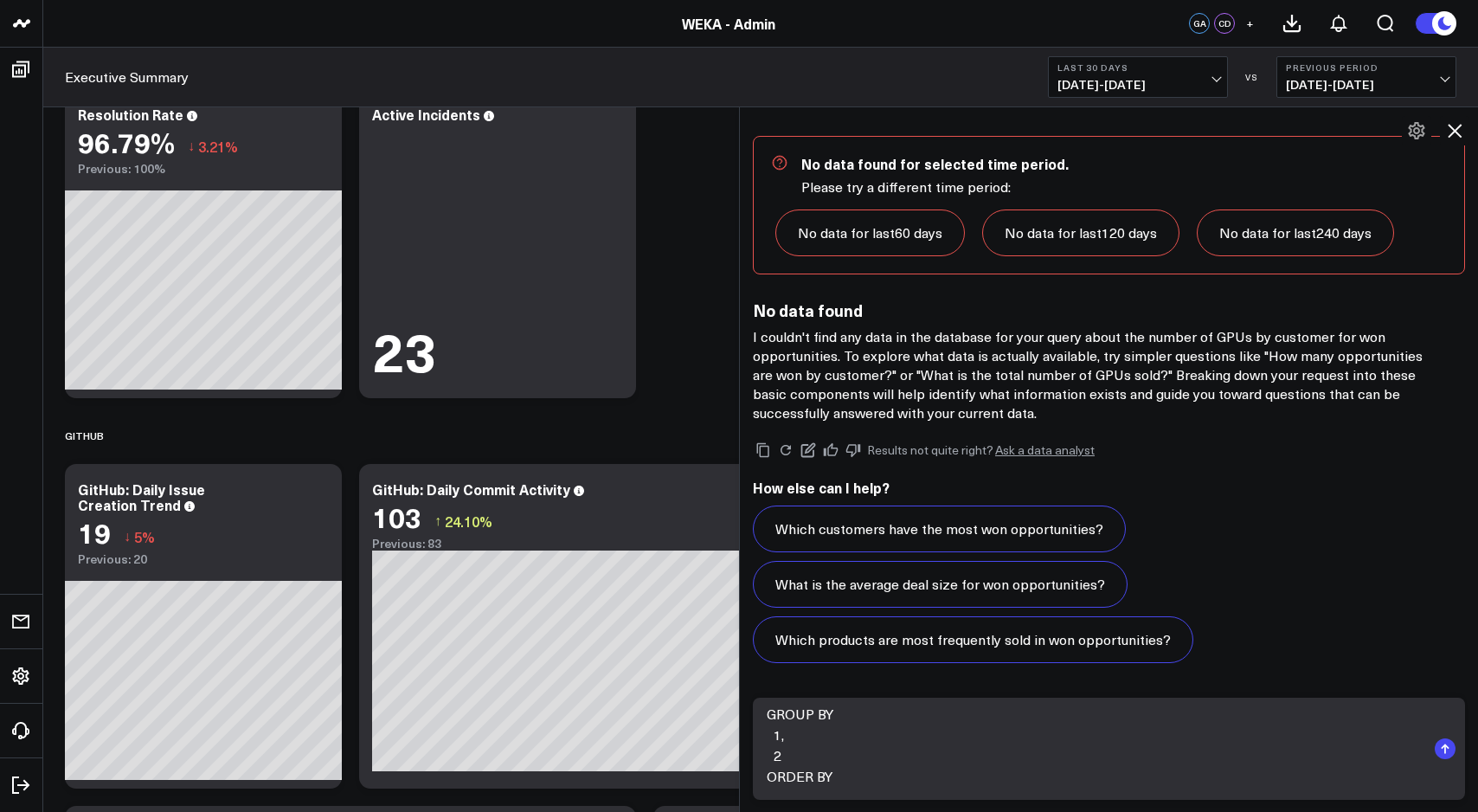
click at [814, 757] on textarea "SELECT [DOMAIN_NAME] AS account_name SUM( NO_OF_GPUS_C ) AS total_gpus FROM SAL…" at bounding box center [1094, 748] width 664 height 83
click at [781, 780] on textarea "SELECT [DOMAIN_NAME] AS account_name SUM( NO_OF_GPUS_C ) AS total_gpus FROM SAL…" at bounding box center [1094, 748] width 664 height 83
type textarea "SELECT [DOMAIN_NAME] AS account_name SUM( NO_OF_GPUS_C ) AS total_gpus FROM SAL…"
click at [1443, 750] on rect "submit" at bounding box center [1445, 748] width 20 height 20
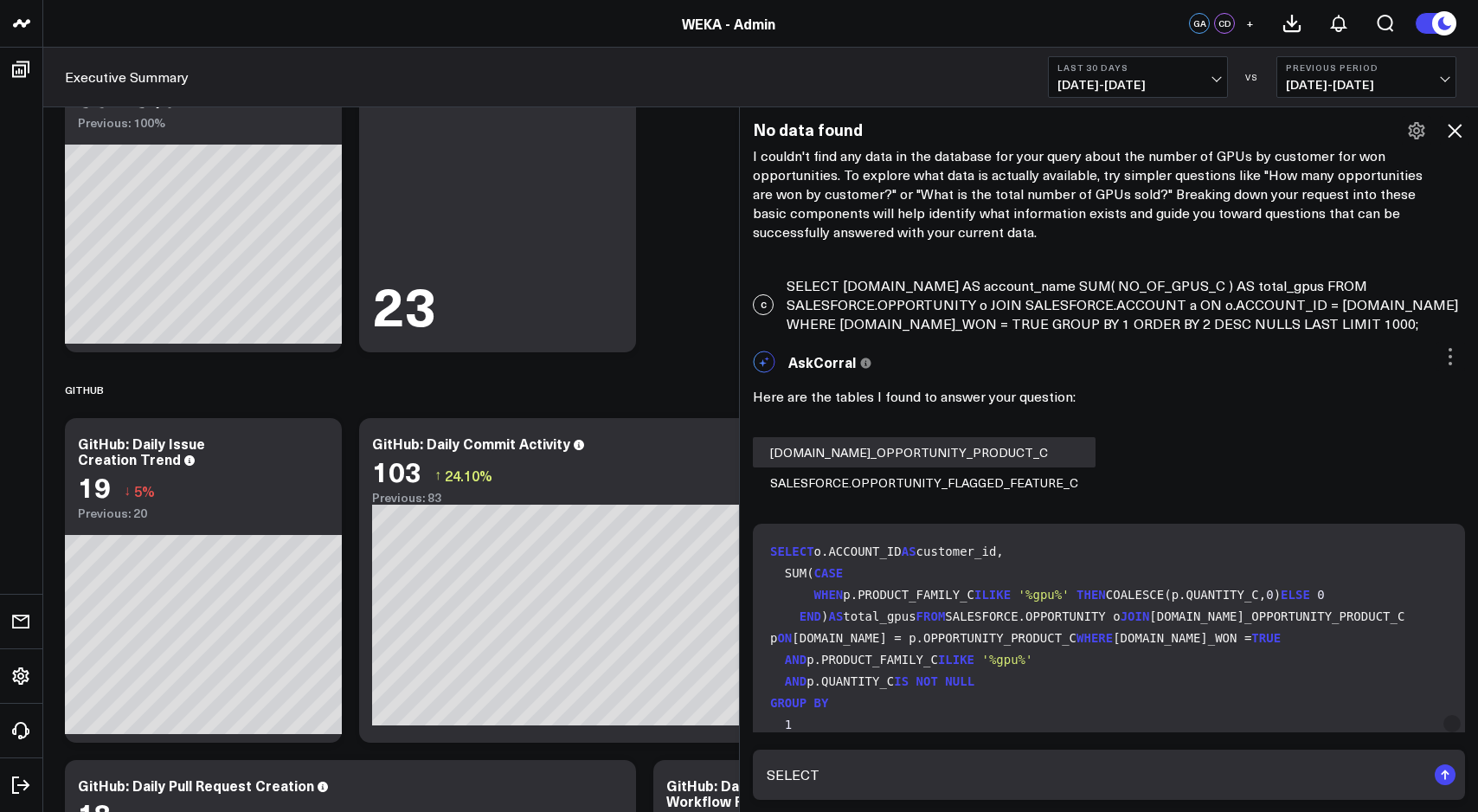
scroll to position [1536, 0]
click at [1095, 316] on div "C SELECT [DOMAIN_NAME] AS account_name SUM( NO_OF_GPUS_C ) AS total_gpus FROM S…" at bounding box center [1109, 303] width 738 height 74
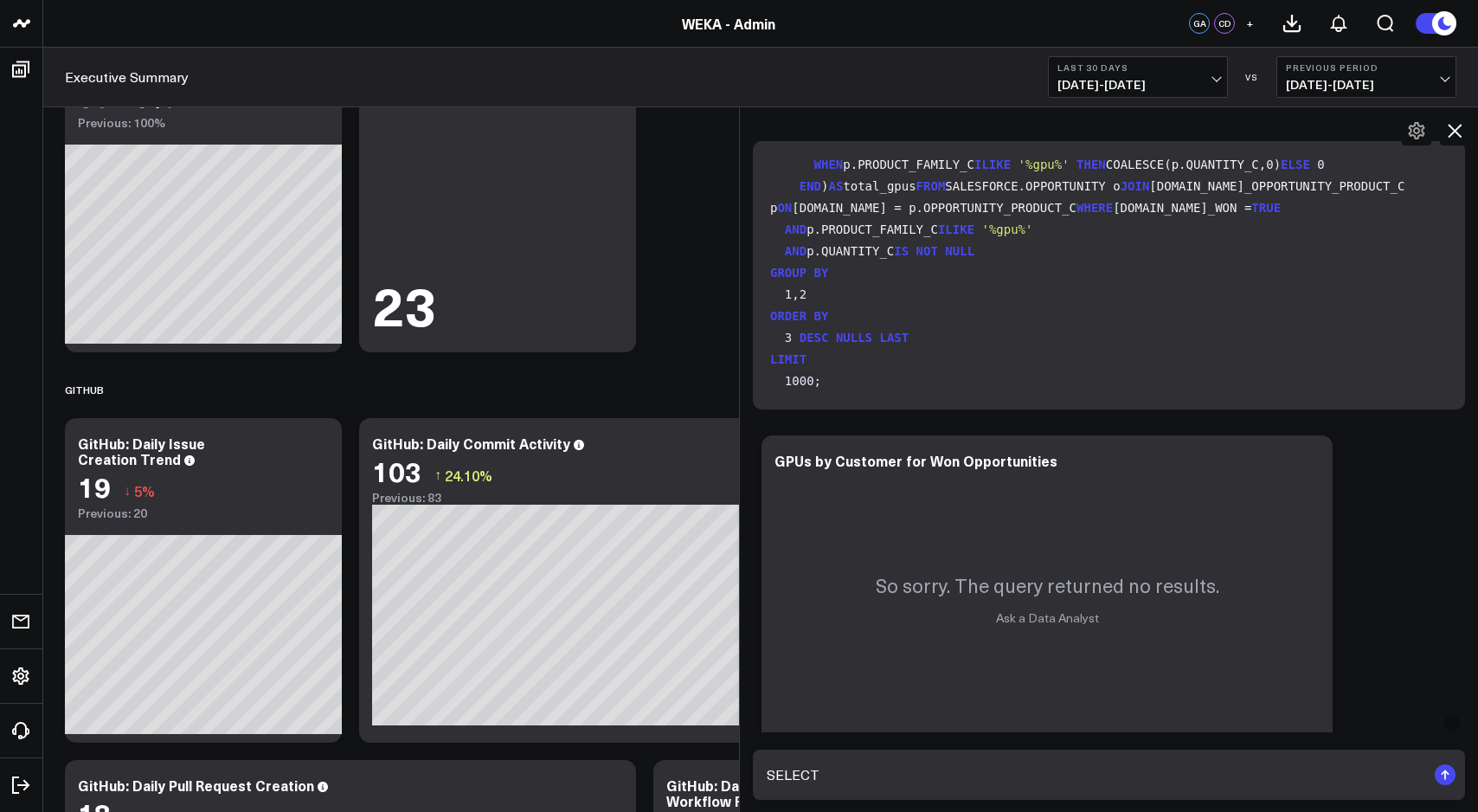
scroll to position [189, 0]
click at [1040, 315] on code "SELECT [DOMAIN_NAME] AS opportunity_name, o.ACCOUNT_ID AS customer_id, SUM( CAS…" at bounding box center [1112, 241] width 684 height 303
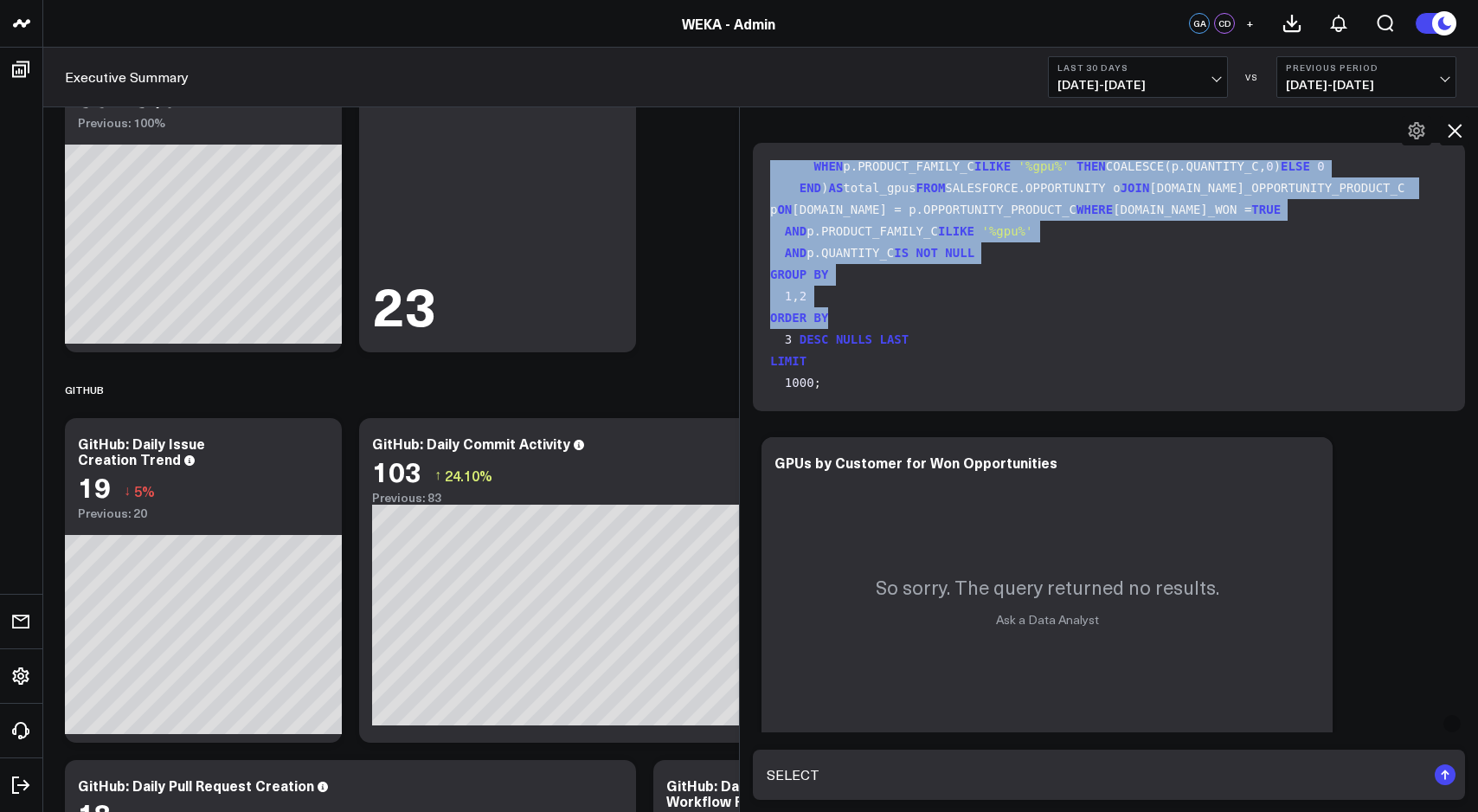
scroll to position [264, 0]
drag, startPoint x: 770, startPoint y: 171, endPoint x: 946, endPoint y: 395, distance: 284.9
click at [946, 395] on div "SELECT [DOMAIN_NAME] AS opportunity_name, o.ACCOUNT_ID AS customer_id, SUM( CAS…" at bounding box center [1109, 277] width 713 height 269
copy code "SELECT [DOMAIN_NAME] AS opportunity_name, o.ACCOUNT_ID AS customer_id, SUM( CAS…"
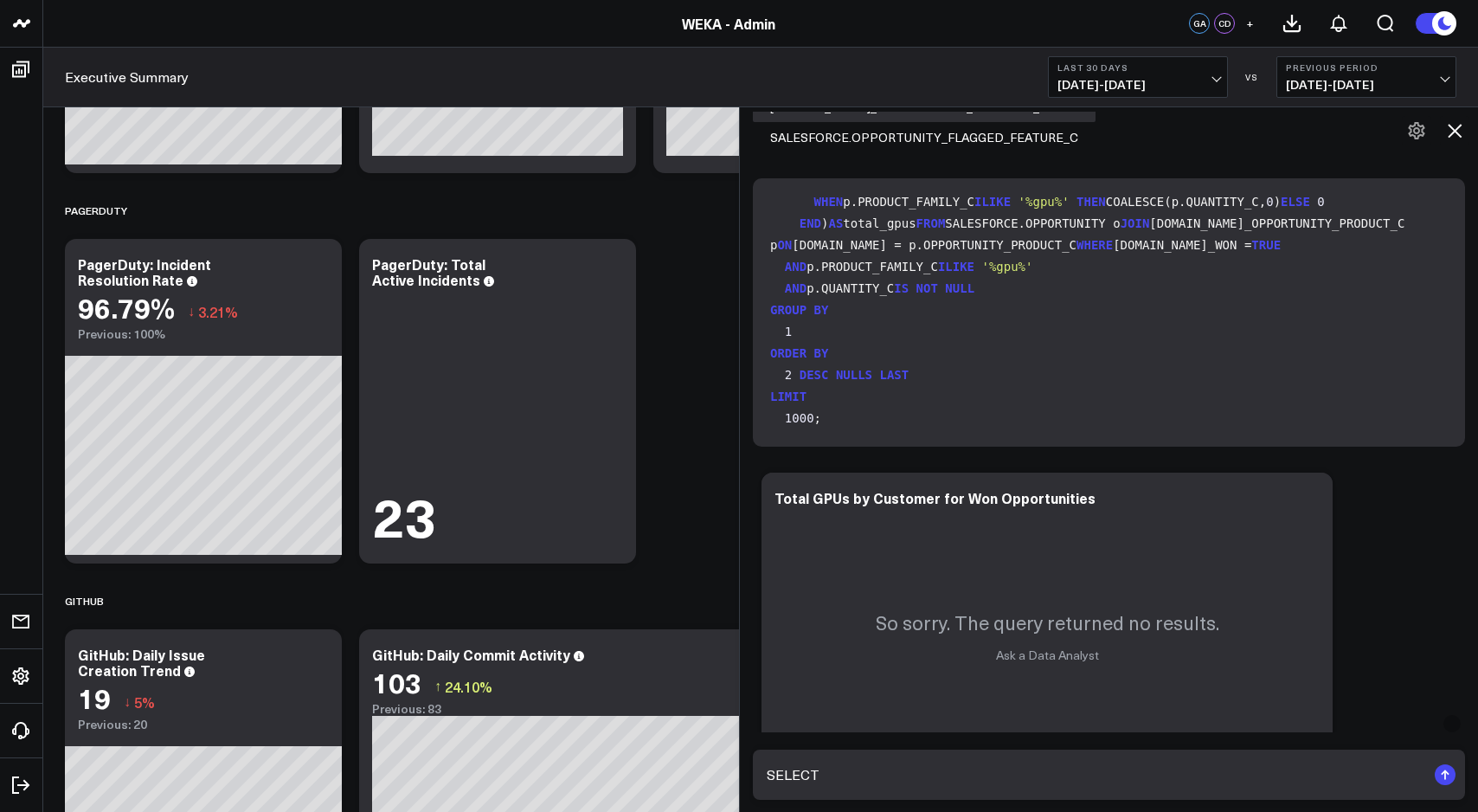
scroll to position [1882, 0]
click at [1233, 394] on code "SELECT o.ACCOUNT_ID AS customer_id, SUM( CASE WHEN p.PRODUCT_FAMILY_C ILIKE '%g…" at bounding box center [1112, 285] width 684 height 281
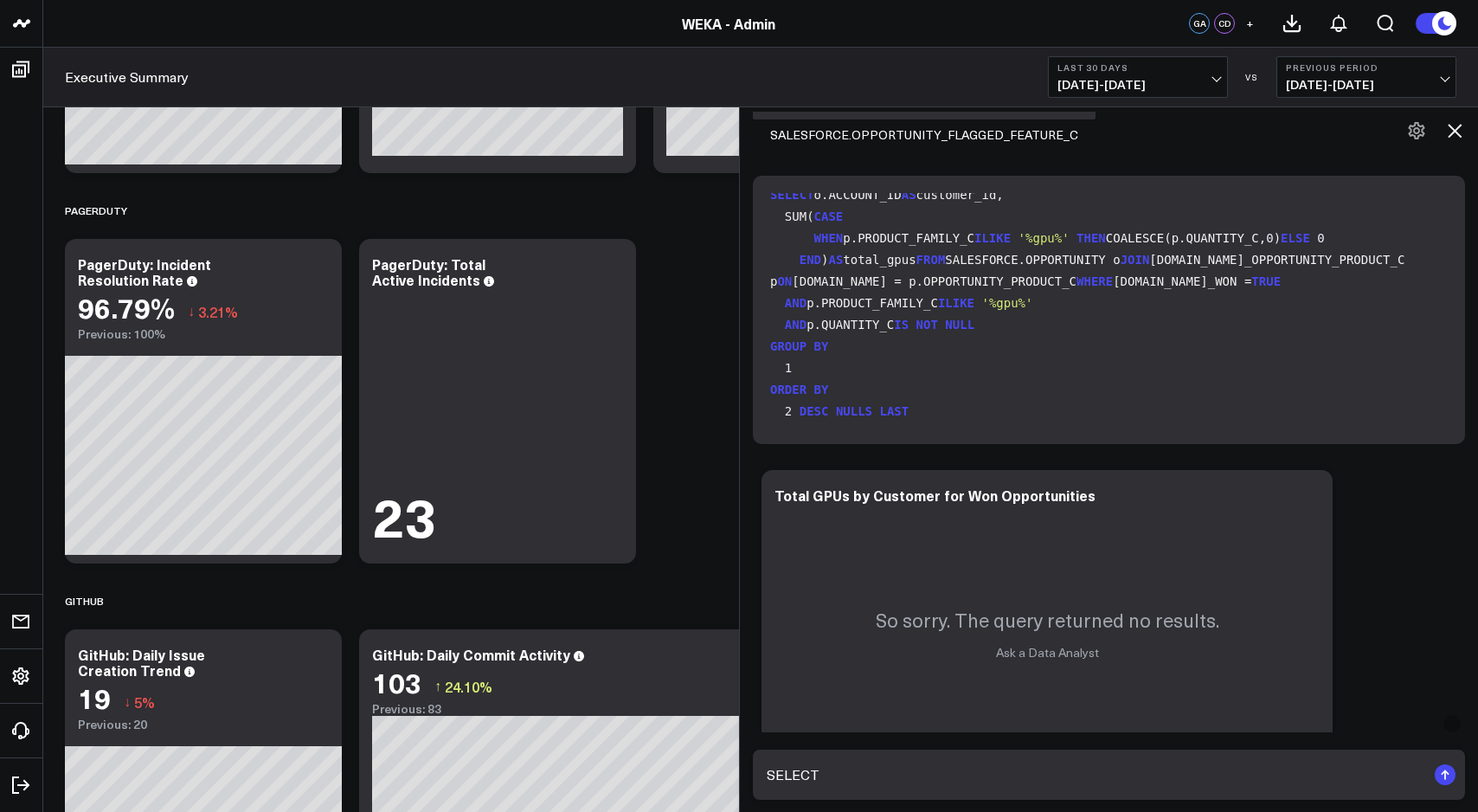
scroll to position [0, 0]
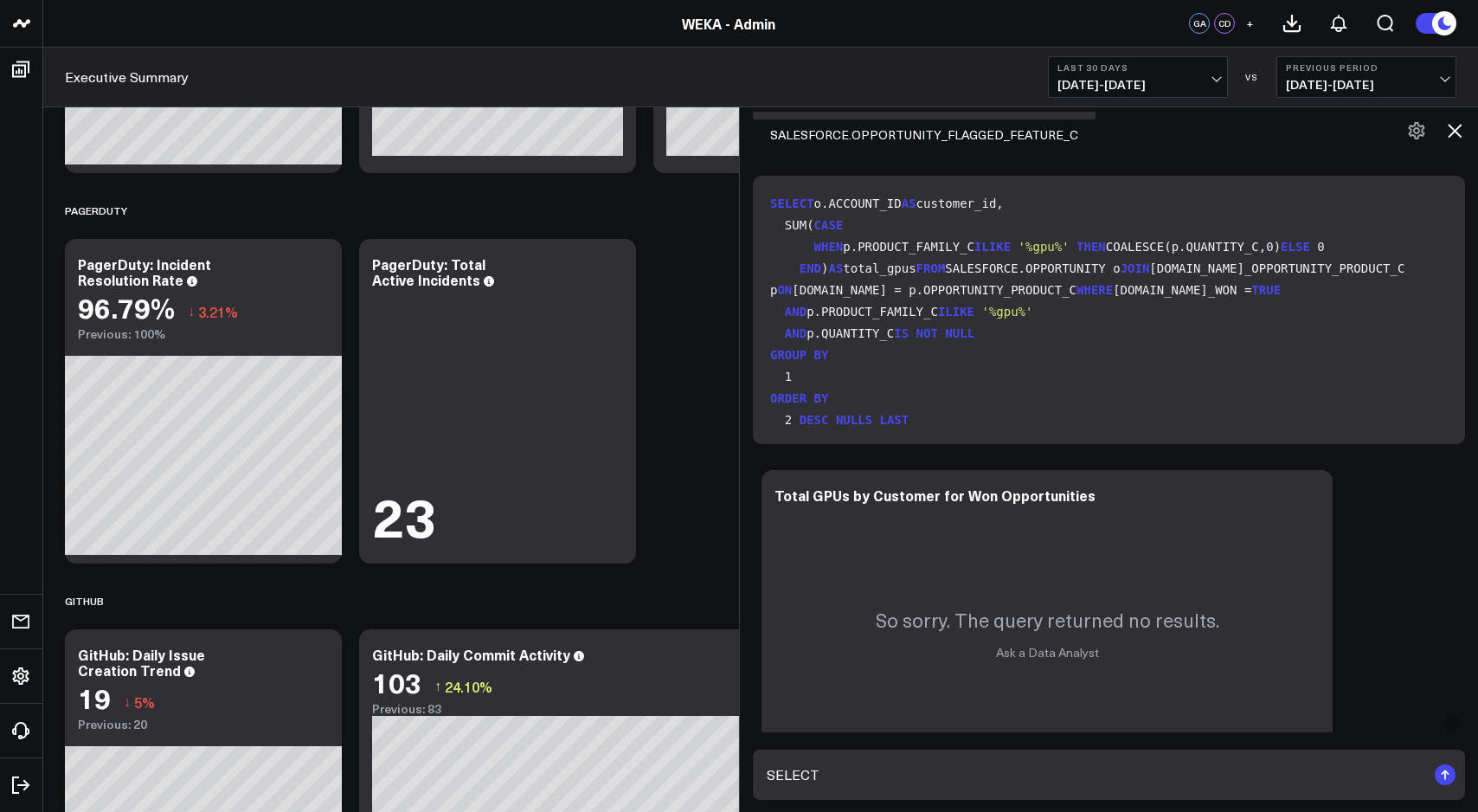
drag, startPoint x: 774, startPoint y: 202, endPoint x: 996, endPoint y: 362, distance: 273.6
click at [996, 362] on code "SELECT o.ACCOUNT_ID AS customer_id, SUM( CASE WHEN p.PRODUCT_FAMILY_C ILIKE '%g…" at bounding box center [1112, 333] width 684 height 281
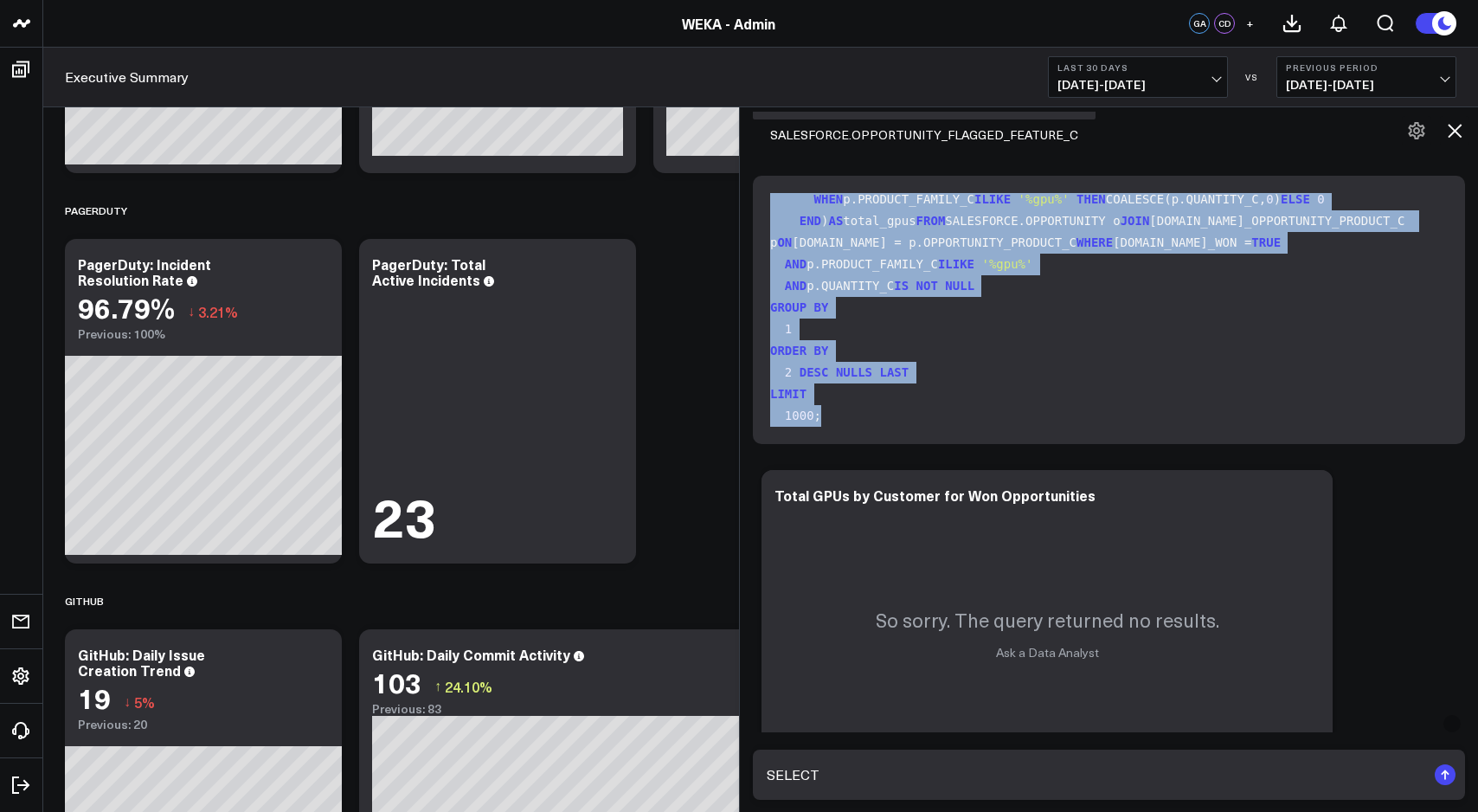
scroll to position [221, 0]
drag, startPoint x: 773, startPoint y: 203, endPoint x: 970, endPoint y: 434, distance: 303.6
click at [970, 434] on div "SELECT o.ACCOUNT_ID AS customer_id, SUM( CASE WHEN p.PRODUCT_FAMILY_C ILIKE '%g…" at bounding box center [1109, 310] width 713 height 269
copy code "SELECT o.ACCOUNT_ID AS customer_id, SUM( CASE WHEN p.PRODUCT_FAMILY_C ILIKE '%g…"
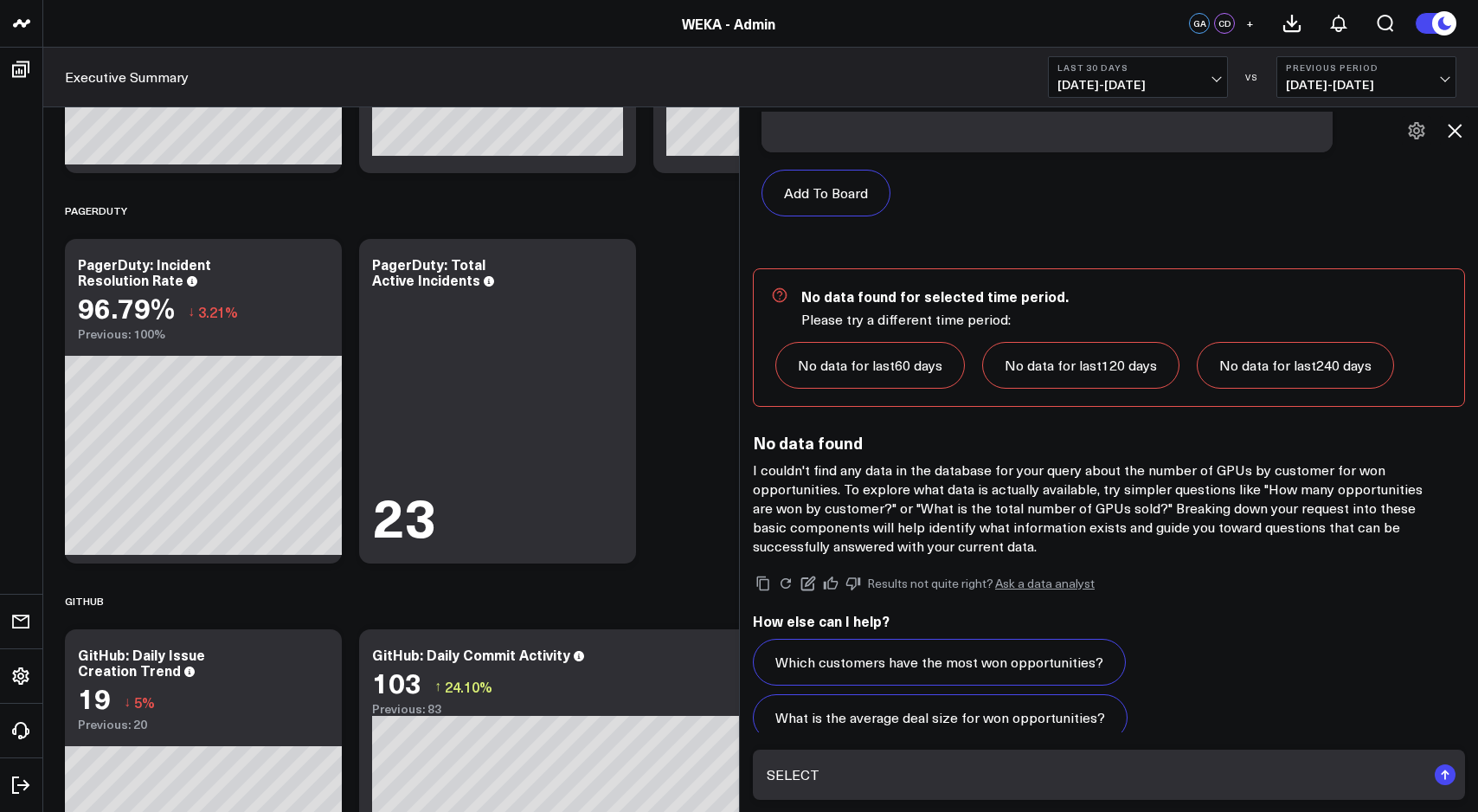
scroll to position [3028, 0]
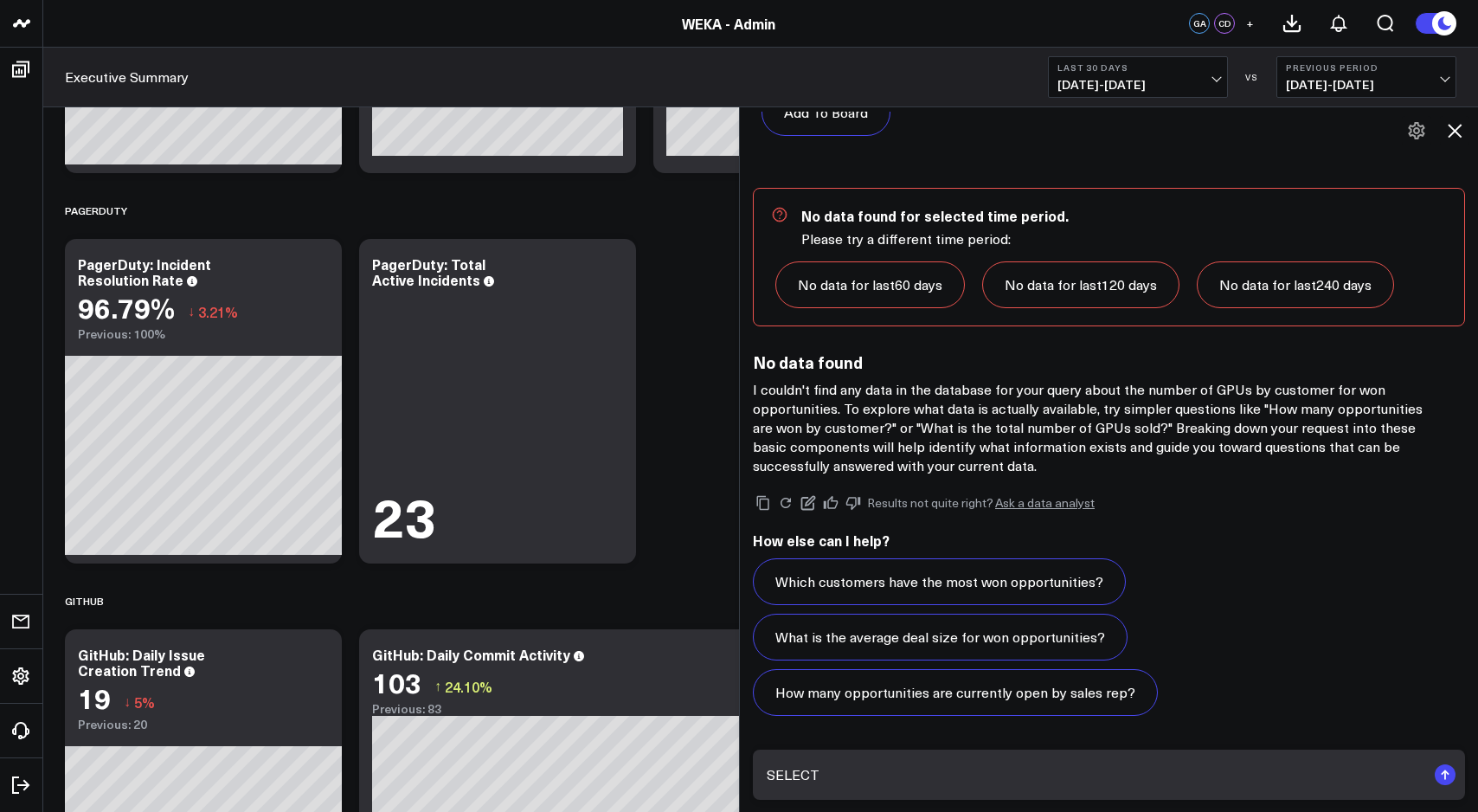
click at [926, 788] on textarea "SELECT [DOMAIN_NAME] AS account_name SUM( NO_OF_GPUS_C ) AS total_gpus FROM SAL…" at bounding box center [1094, 775] width 664 height 31
paste textarea "SELECT o.ACCOUNT_ID AS customer_id, SUM( CASE WHEN p.PRODUCT_FAMILY_C ILIKE '%g…"
type textarea "change query to SELECT o.ACCOUNT_ID AS customer_id, SUM( CASE WHEN p.PRODUCT_FA…"
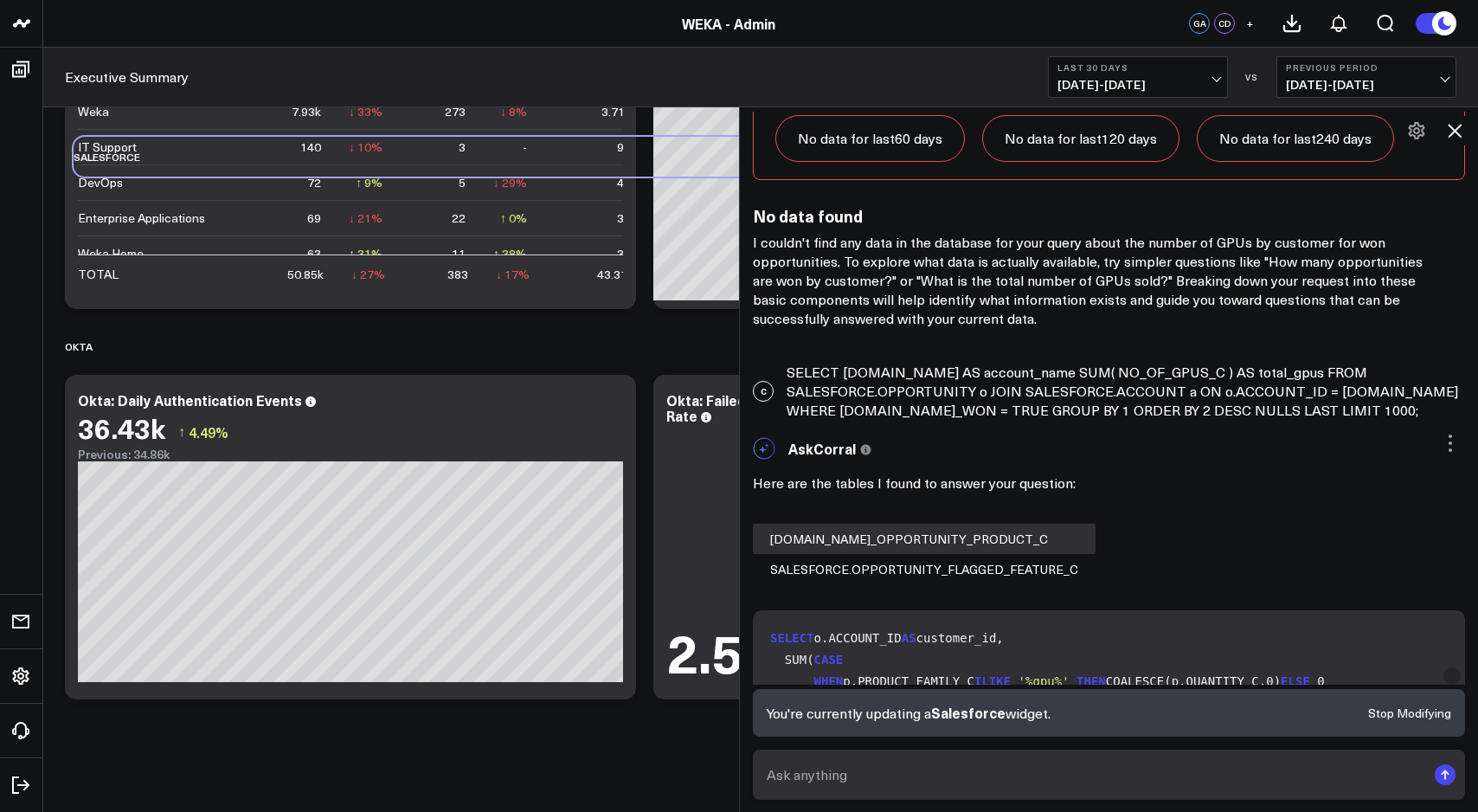
scroll to position [1454, 0]
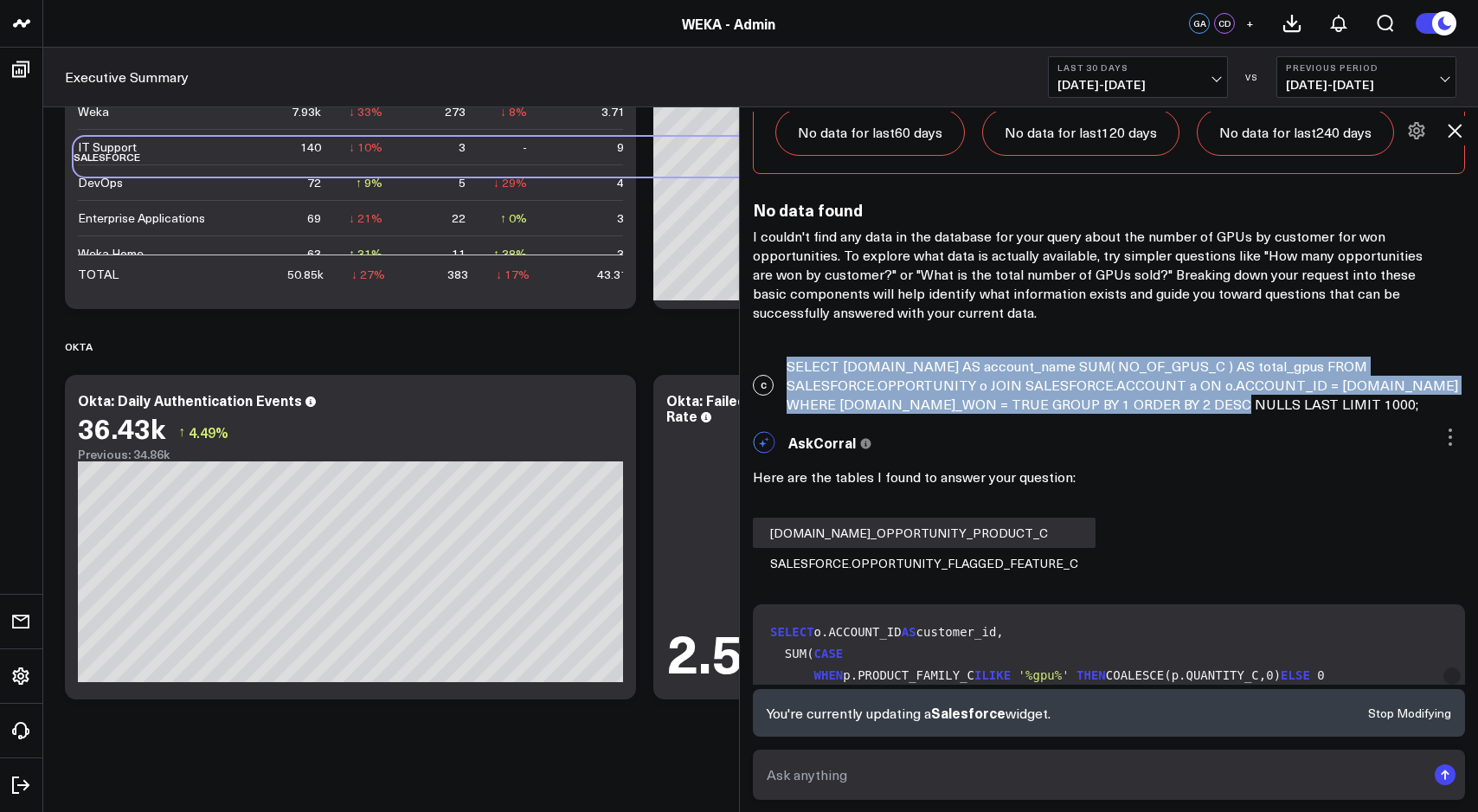
drag, startPoint x: 1274, startPoint y: 409, endPoint x: 788, endPoint y: 363, distance: 488.2
click at [788, 363] on div "C SELECT [DOMAIN_NAME] AS account_name SUM( NO_OF_GPUS_C ) AS total_gpus FROM S…" at bounding box center [1109, 385] width 738 height 74
copy div "SELECT [DOMAIN_NAME] AS account_name SUM( NO_OF_GPUS_C ) AS total_gpus FROM SAL…"
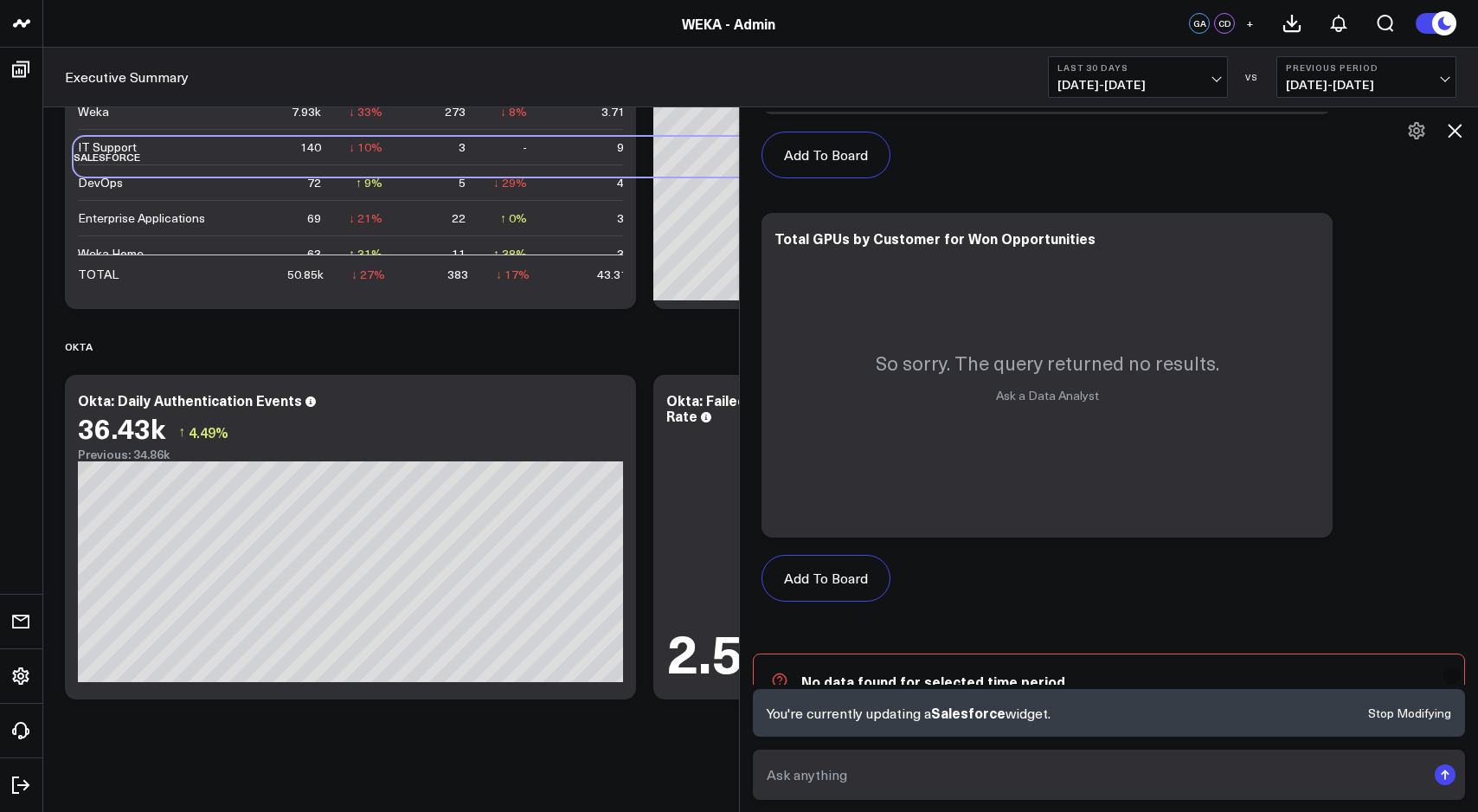
scroll to position [3224, 0]
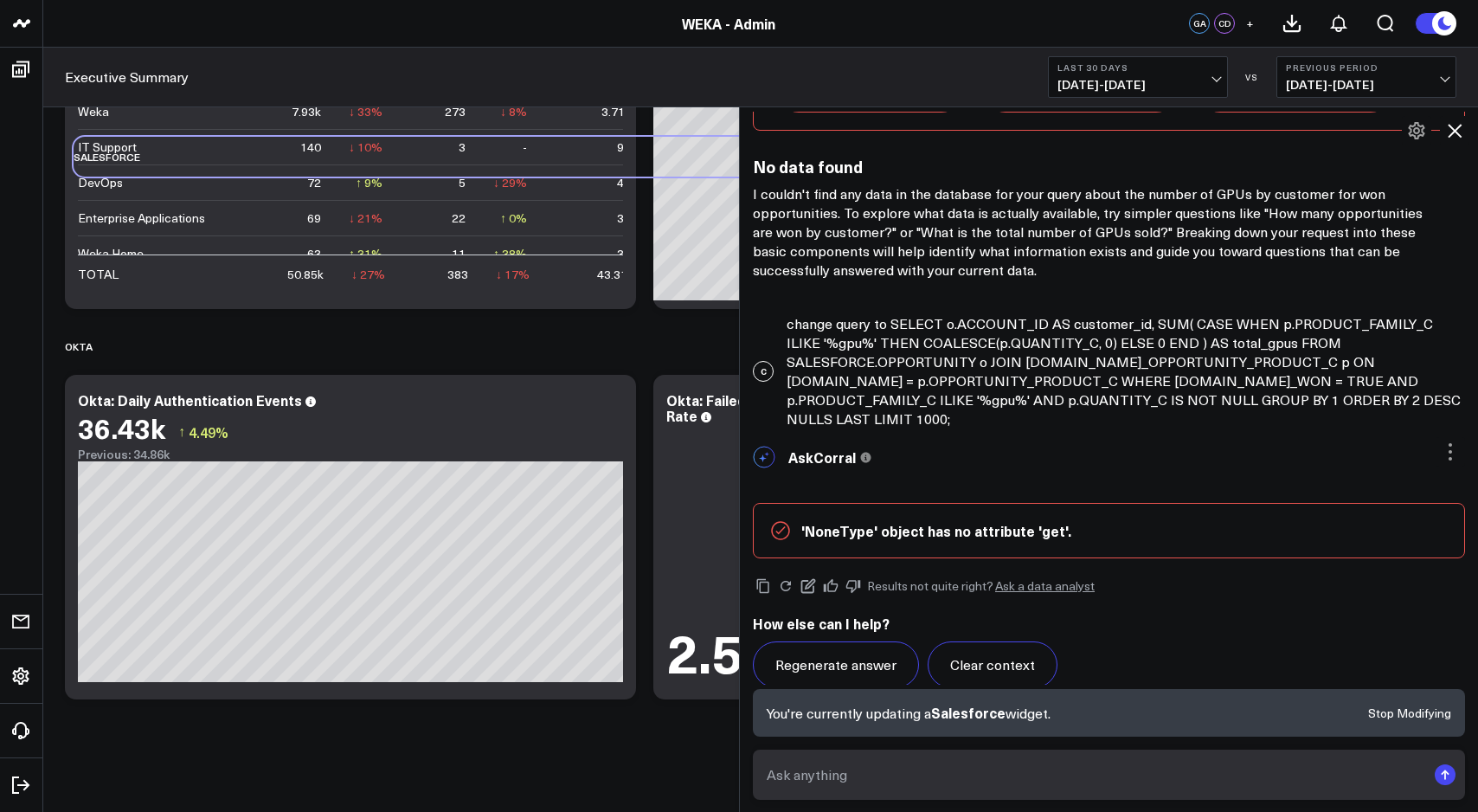
click at [931, 751] on form at bounding box center [1109, 775] width 713 height 51
click at [929, 772] on textarea at bounding box center [1094, 775] width 664 height 31
paste textarea "SELECT [DOMAIN_NAME] AS account_name SUM( NO_OF_GPUS_C ) AS total_gpus FROM SAL…"
type textarea "update query to SELECT [DOMAIN_NAME] AS account_name SUM( NO_OF_GPUS_C ) AS tot…"
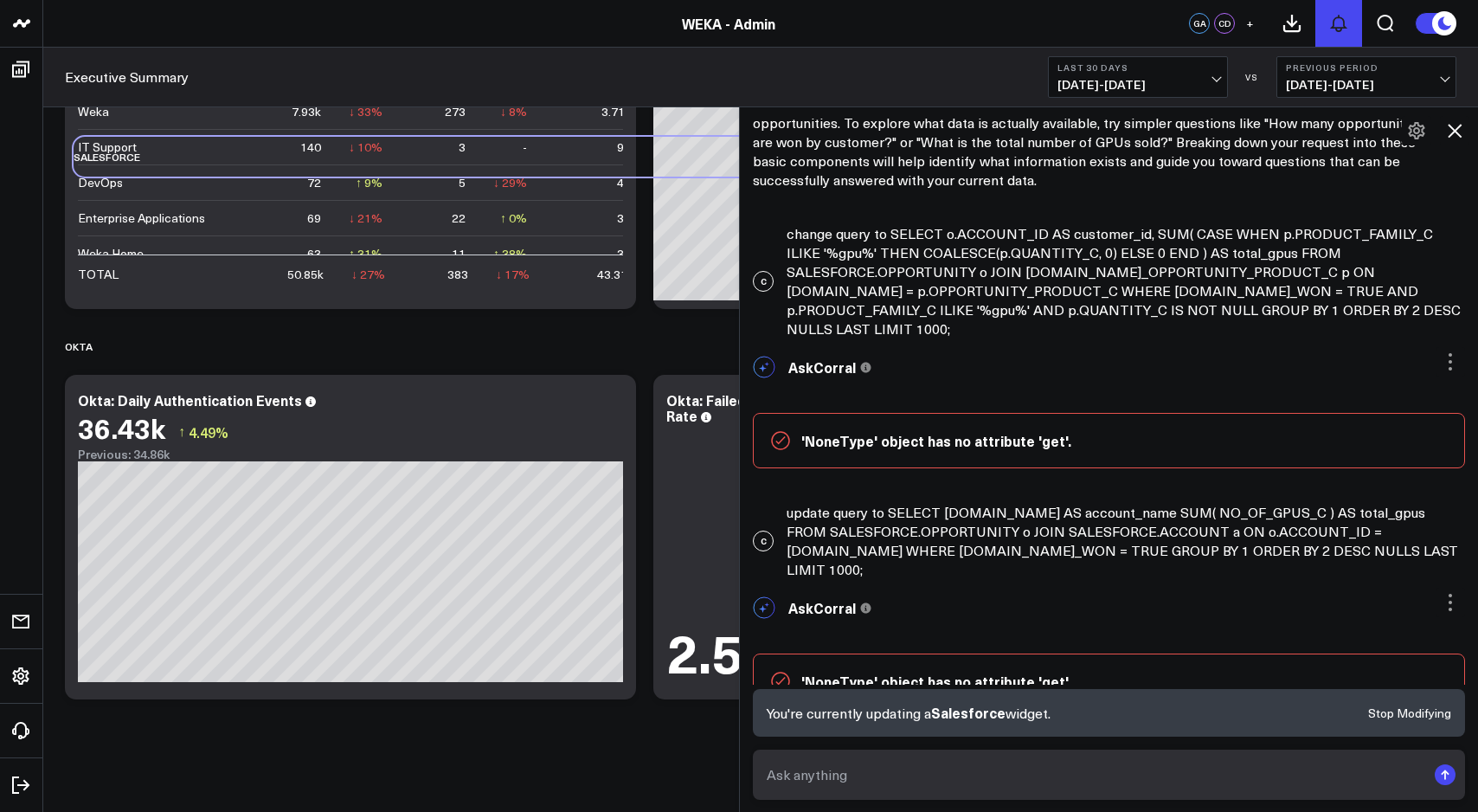
scroll to position [3446, 0]
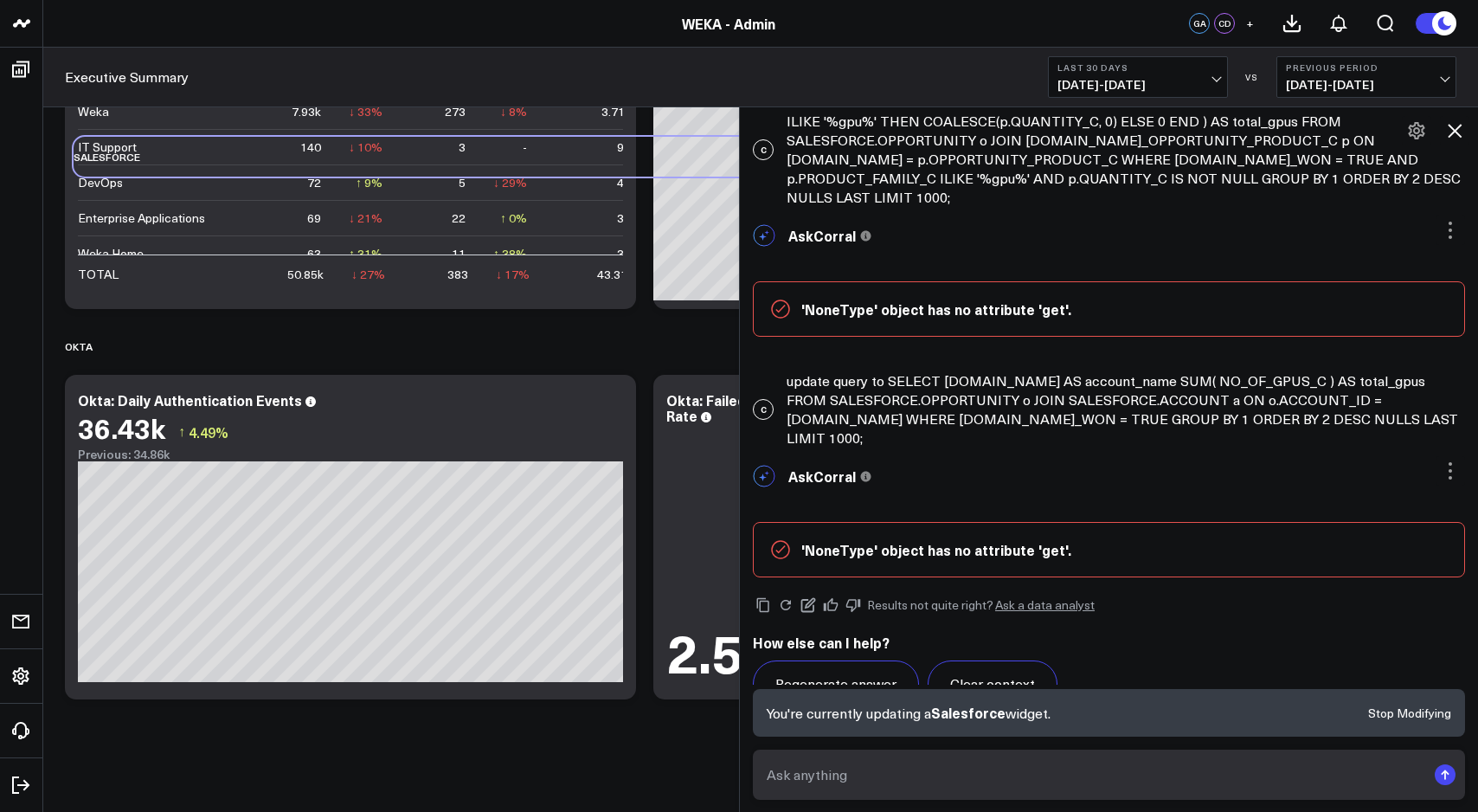
click at [942, 766] on textarea at bounding box center [1094, 775] width 664 height 31
paste textarea "SELECT [DOMAIN_NAME] AS account_name SUM( NO_OF_GPUS_C ) AS total_gpus FROM SAL…"
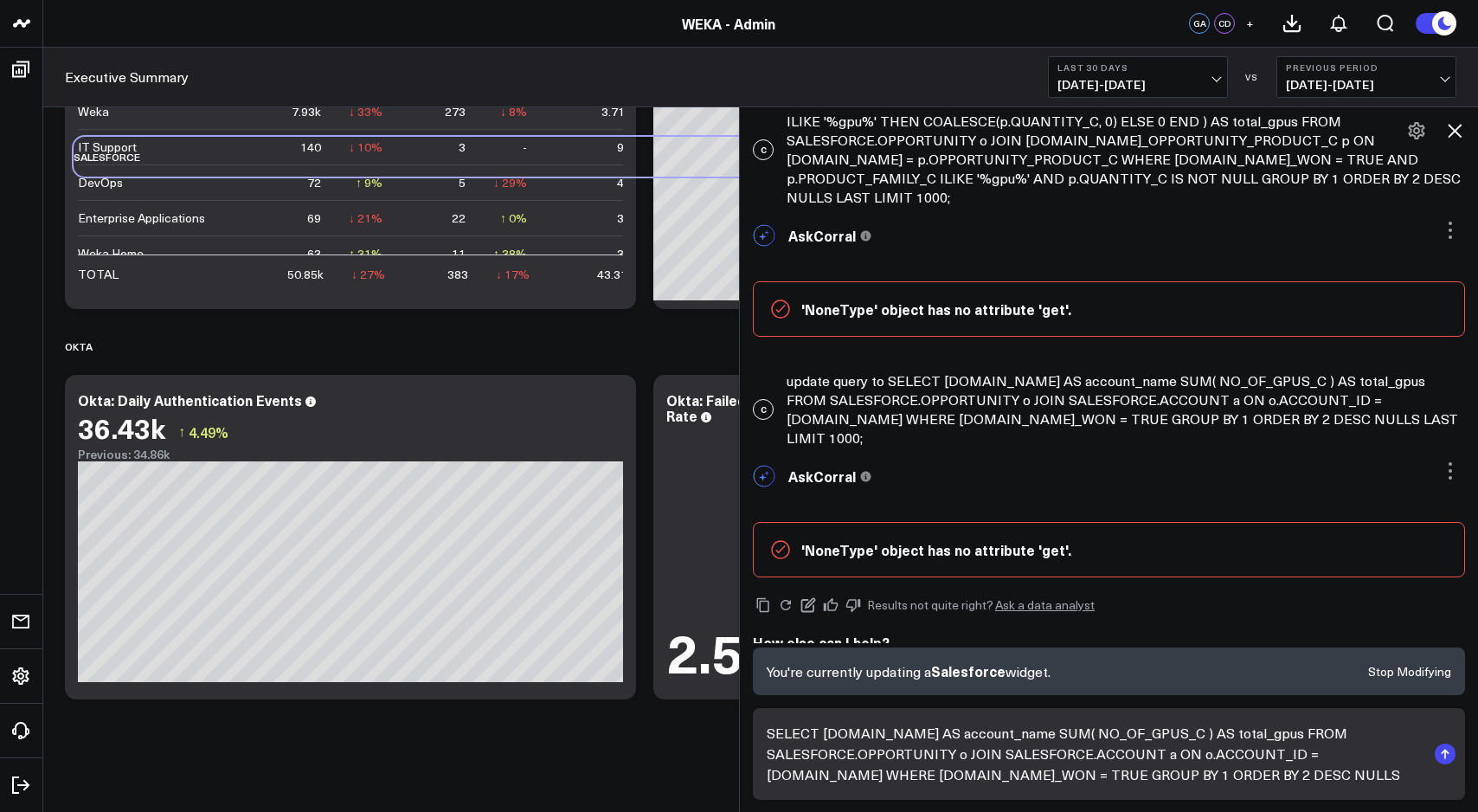
scroll to position [3487, 0]
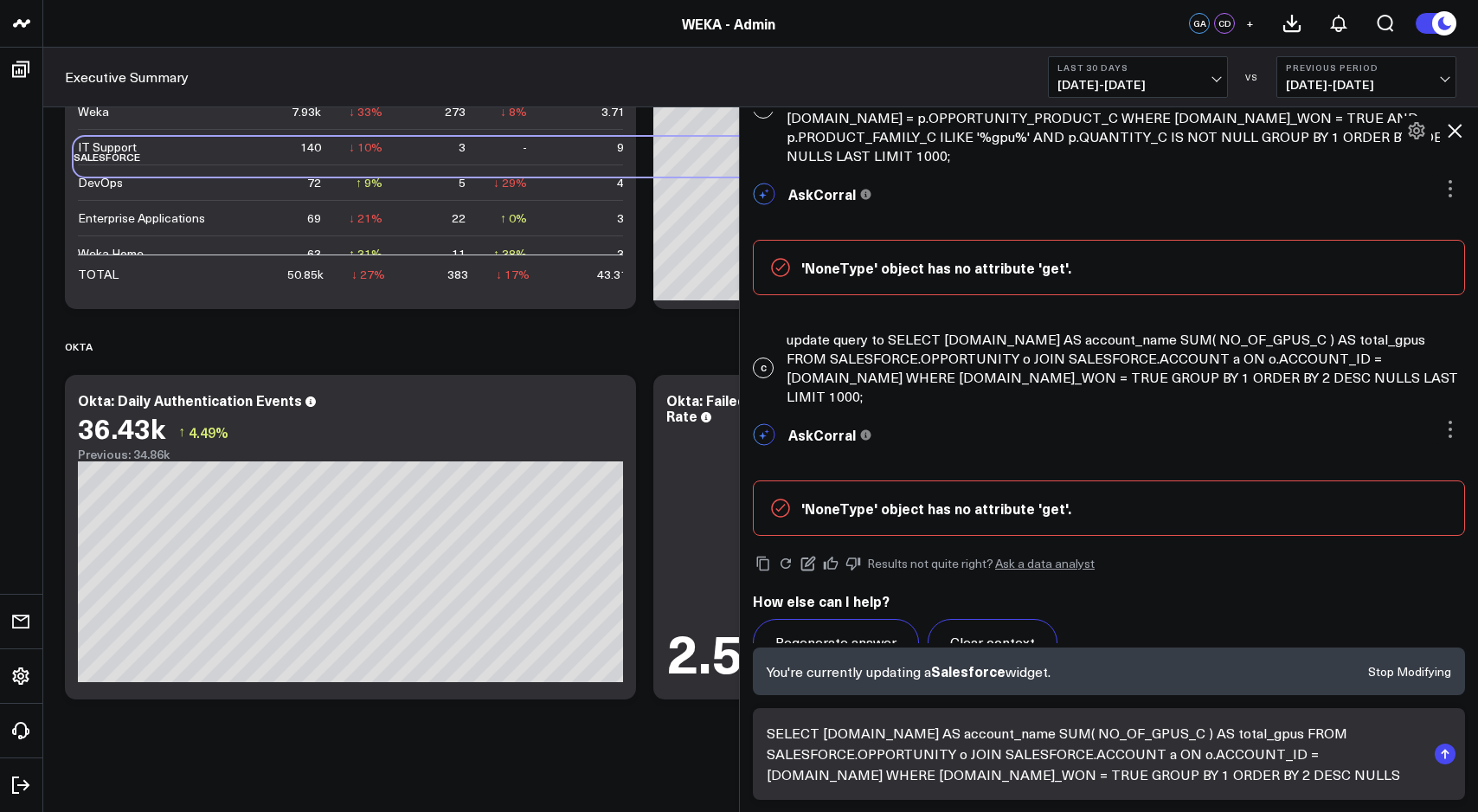
click at [991, 737] on textarea "SELECT [DOMAIN_NAME] AS account_name SUM( NO_OF_GPUS_C ) AS total_gpus FROM SAL…" at bounding box center [1094, 754] width 664 height 73
drag, startPoint x: 991, startPoint y: 737, endPoint x: 1021, endPoint y: 753, distance: 34.0
click at [993, 737] on textarea "SELECT [DOMAIN_NAME] AS account_name SUM( NO_OF_GPUS_C ) AS total_gpus FROM SAL…" at bounding box center [1094, 754] width 664 height 73
type textarea "SELECT [DOMAIN_NAME] AS account_name, SUM( NO_OF_GPUS_C ) AS total_gpus FROM SA…"
click at [1449, 753] on icon "submit" at bounding box center [1445, 751] width 8 height 5
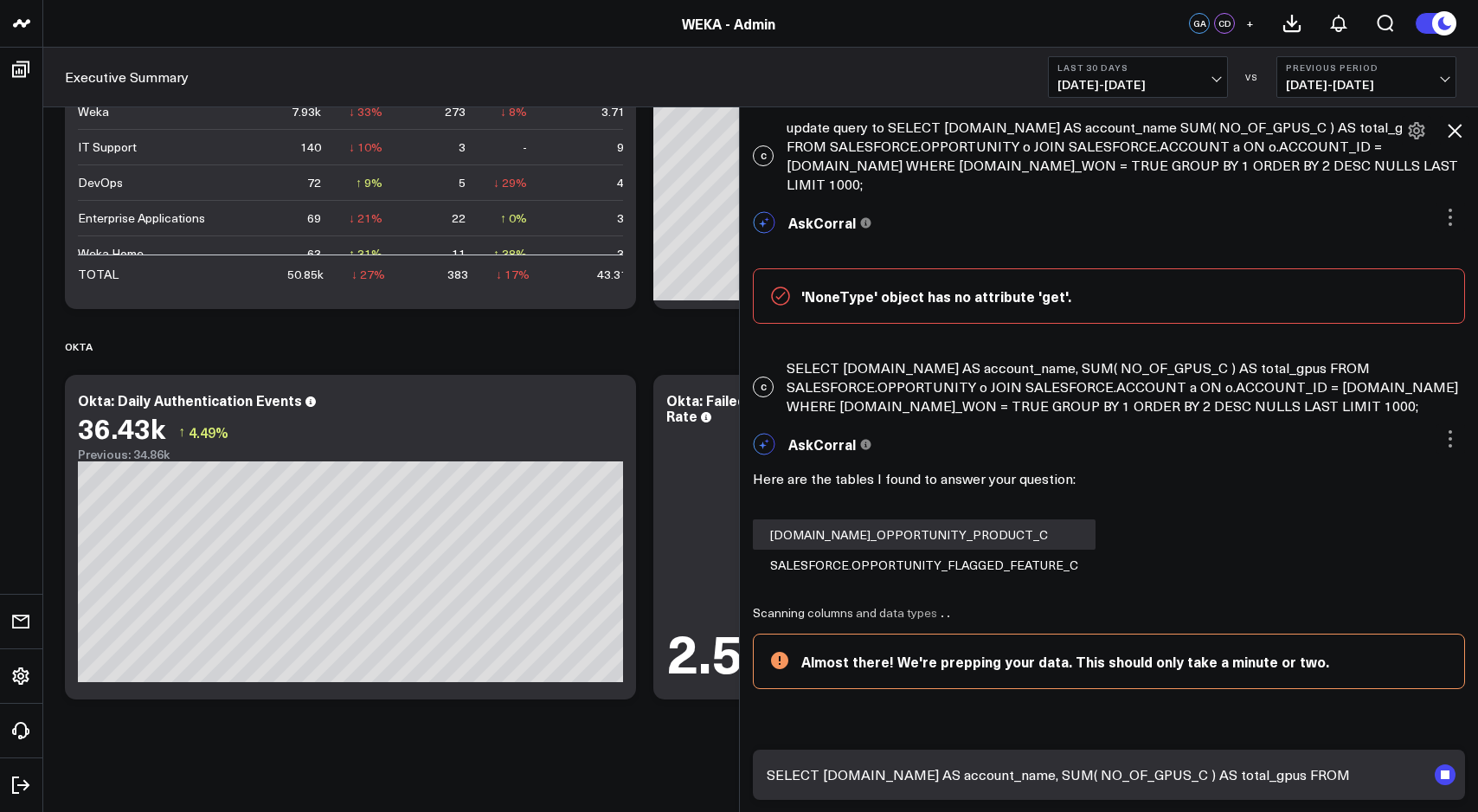
scroll to position [3709, 0]
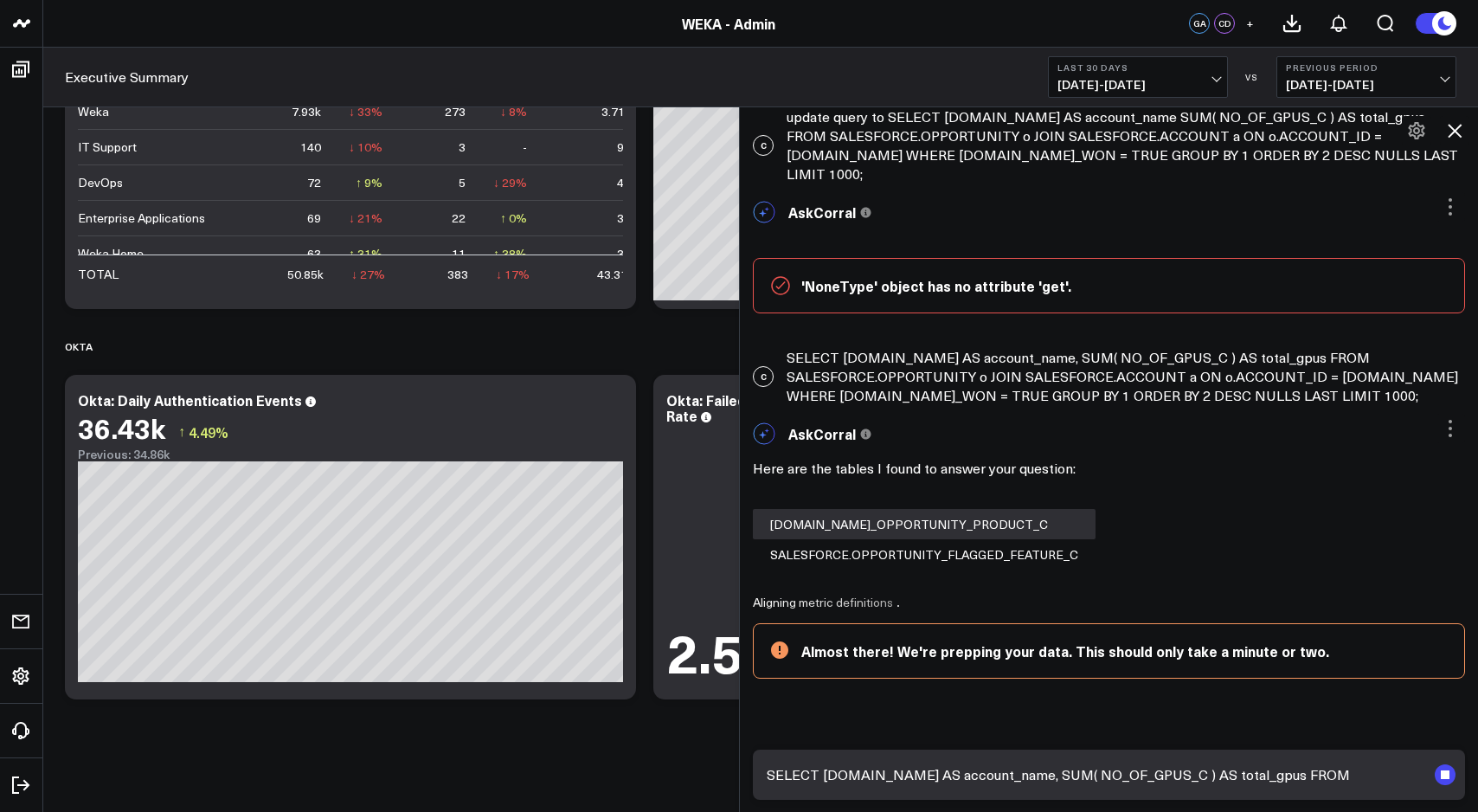
click at [923, 768] on textarea "SELECT [DOMAIN_NAME] AS account_name, SUM( NO_OF_GPUS_C ) AS total_gpus FROM SA…" at bounding box center [1094, 775] width 664 height 31
paste textarea "SELECT [DOMAIN_NAME] AS account_name SUM( NO_OF_GPUS_C ) AS total_gpus FROM SAL…"
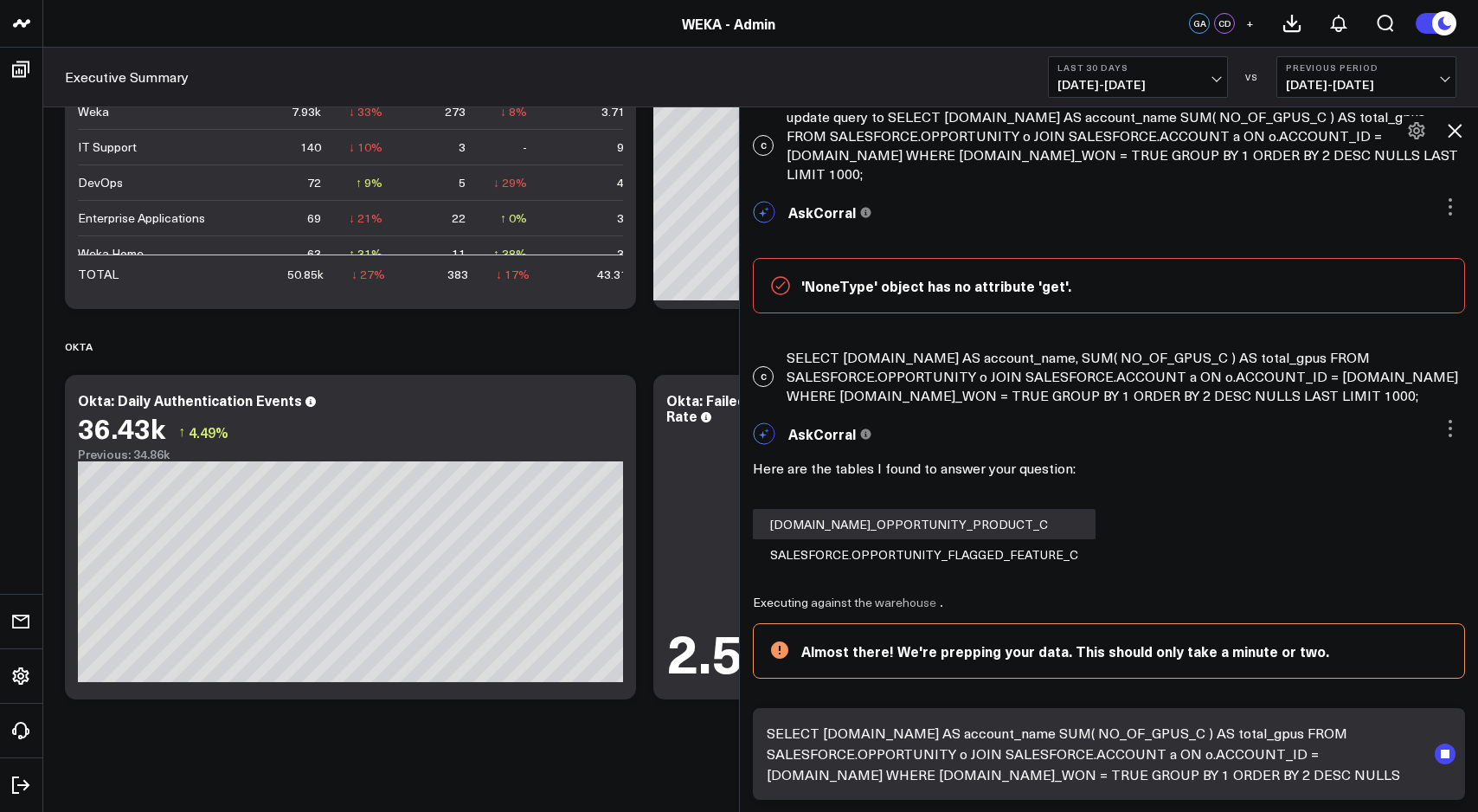
scroll to position [3751, 0]
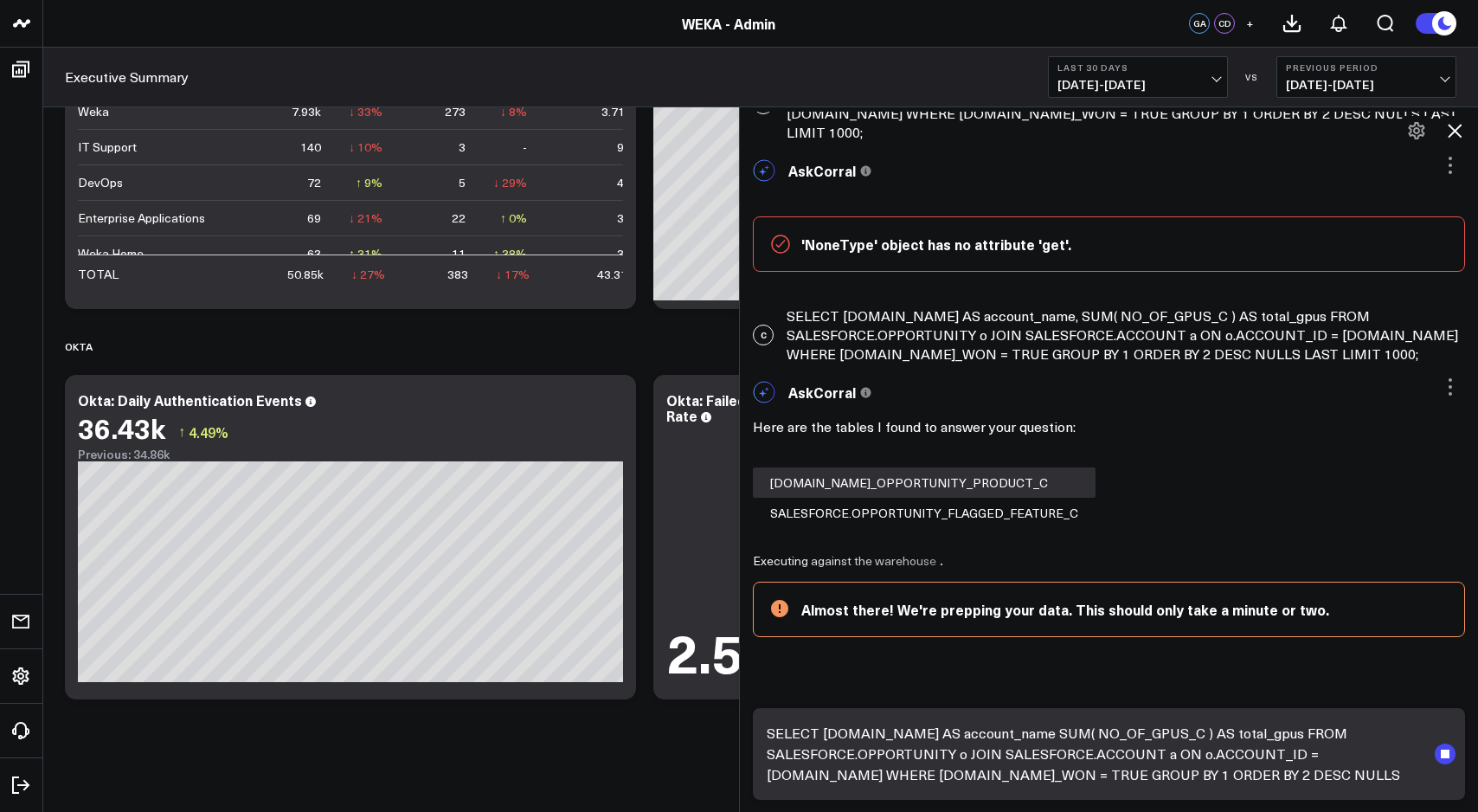
click at [769, 731] on textarea "SELECT [DOMAIN_NAME] AS account_name SUM( NO_OF_GPUS_C ) AS total_gpus FROM SAL…" at bounding box center [1094, 754] width 664 height 73
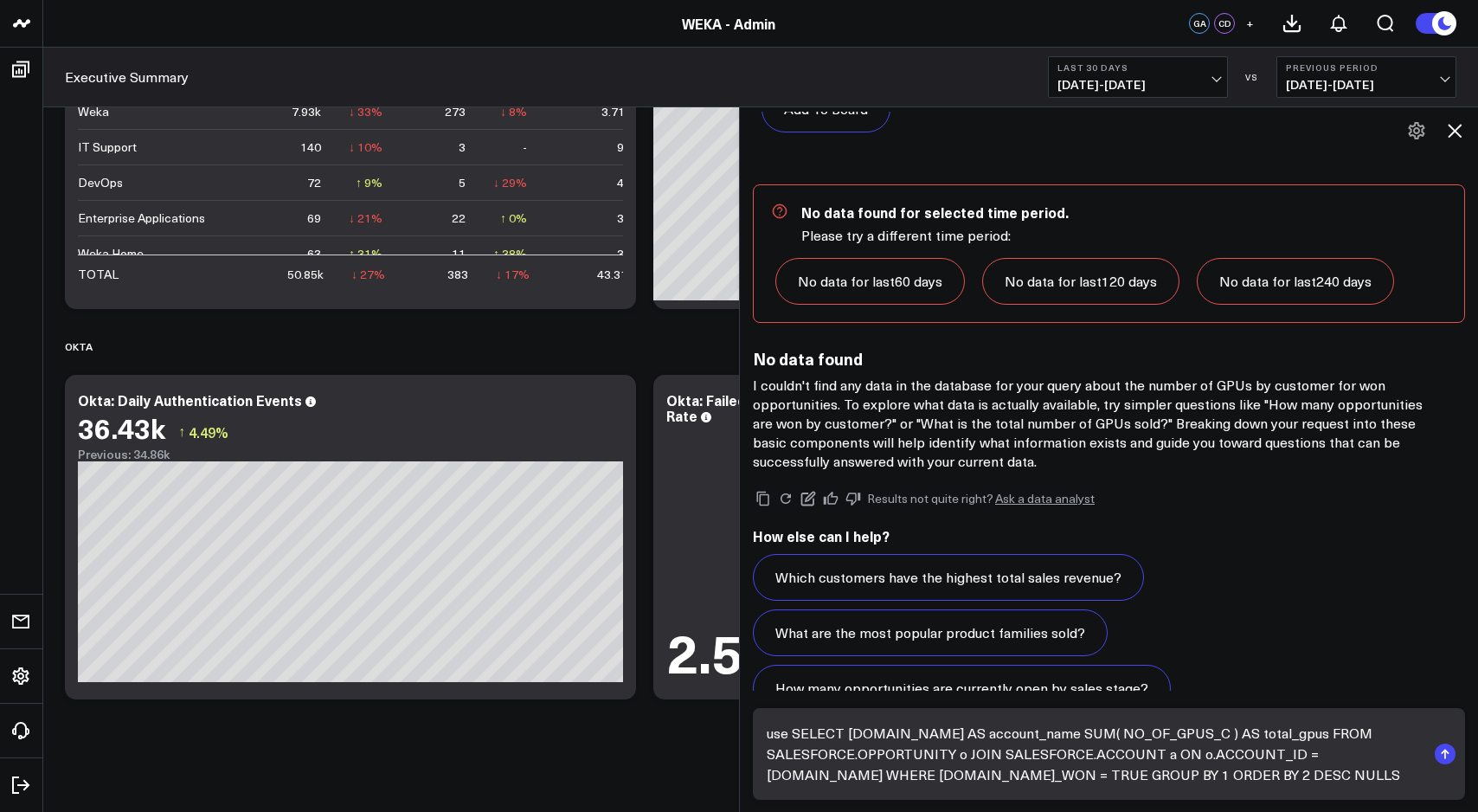
scroll to position [5279, 0]
type textarea "use SELECT [DOMAIN_NAME] AS account_name SUM( NO_OF_GPUS_C ) AS total_gpus FROM…"
click at [1439, 761] on rect "submit" at bounding box center [1445, 754] width 20 height 20
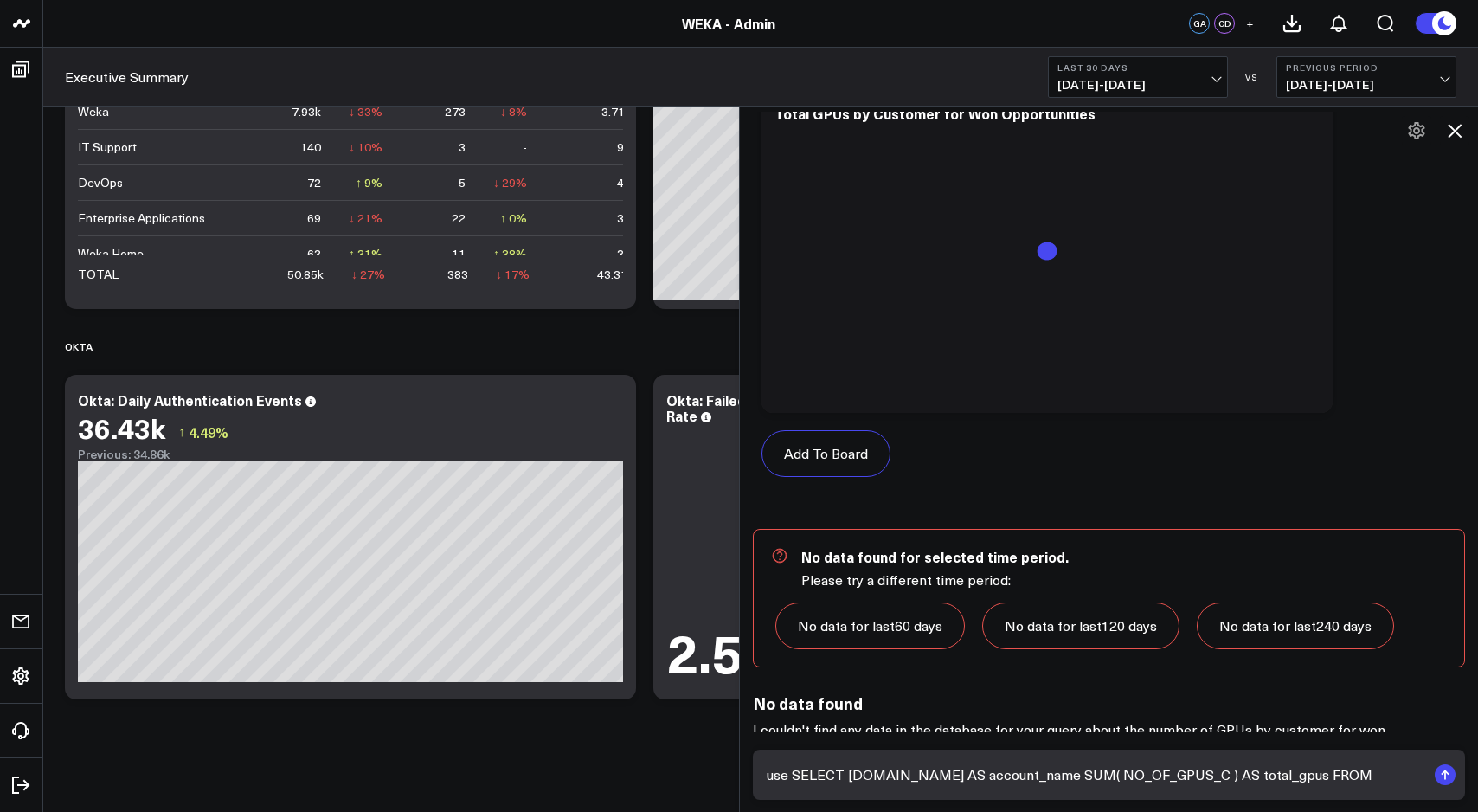
scroll to position [6908, 0]
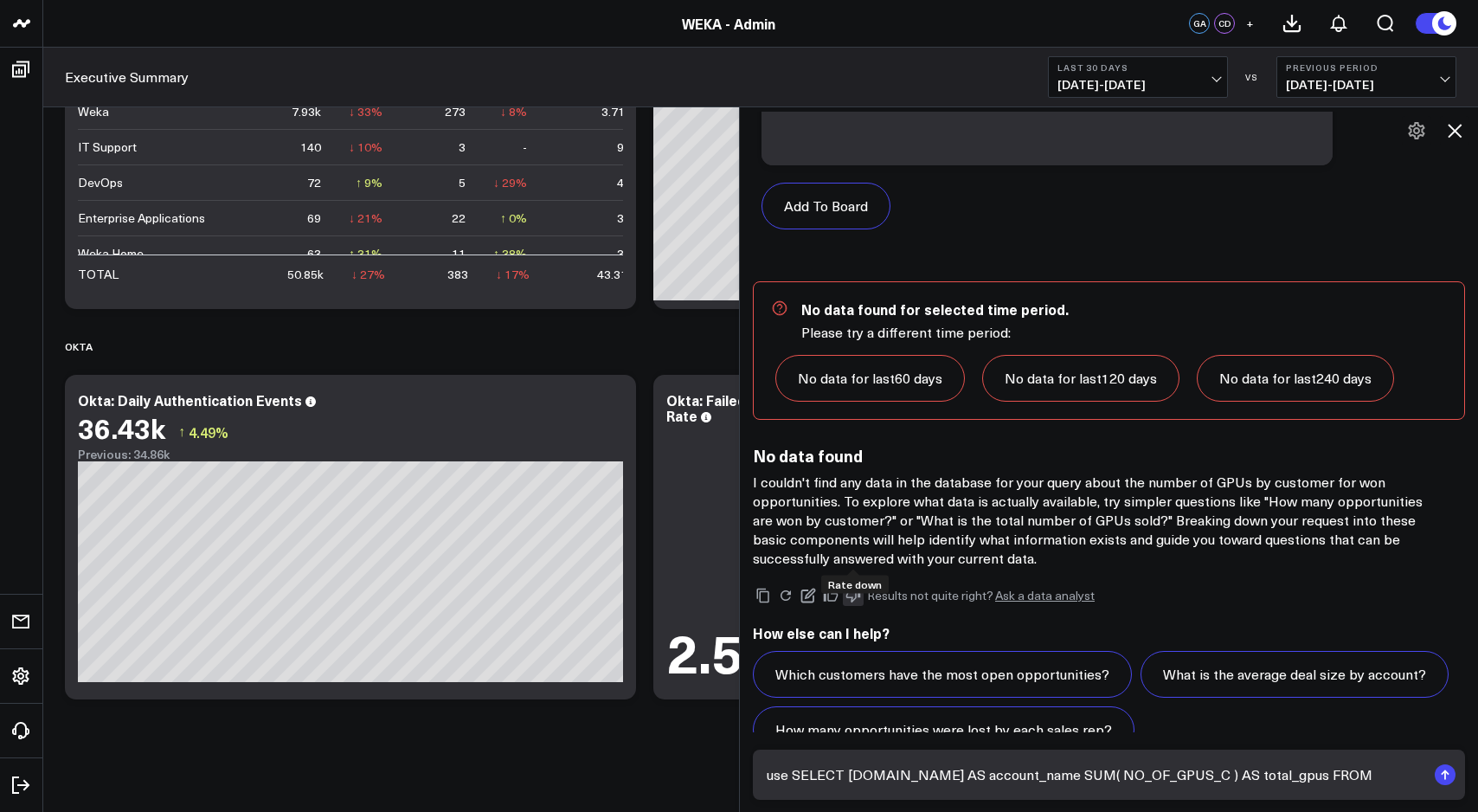
click at [855, 590] on icon at bounding box center [853, 596] width 15 height 13
click at [1052, 589] on link "Ask a data analyst" at bounding box center [1045, 595] width 99 height 12
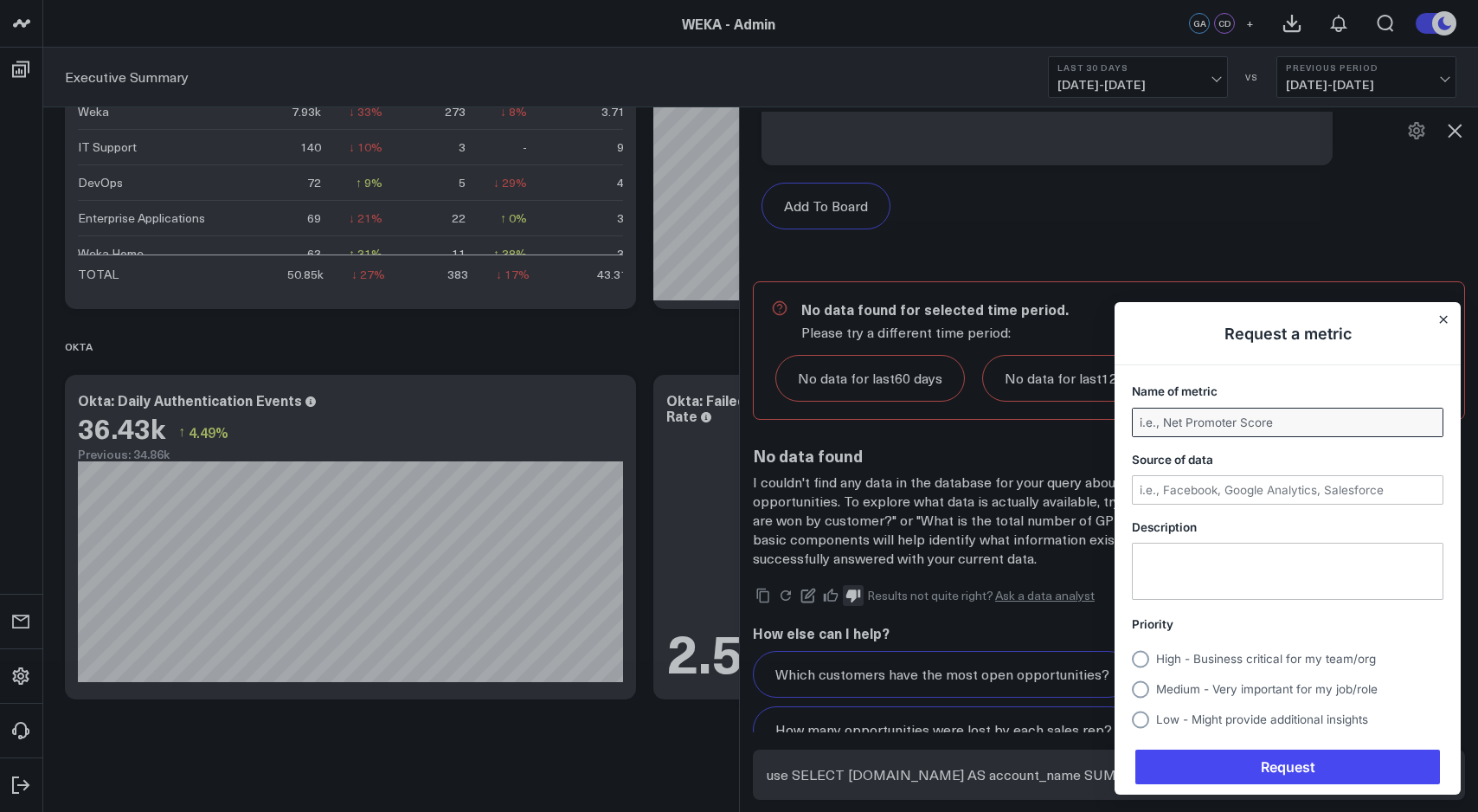
click at [1238, 422] on input "Name of metric" at bounding box center [1288, 423] width 310 height 27
click at [1446, 323] on div "Request a metric Name of metric Source of data Description Priority High - Busi…" at bounding box center [1288, 548] width 347 height 493
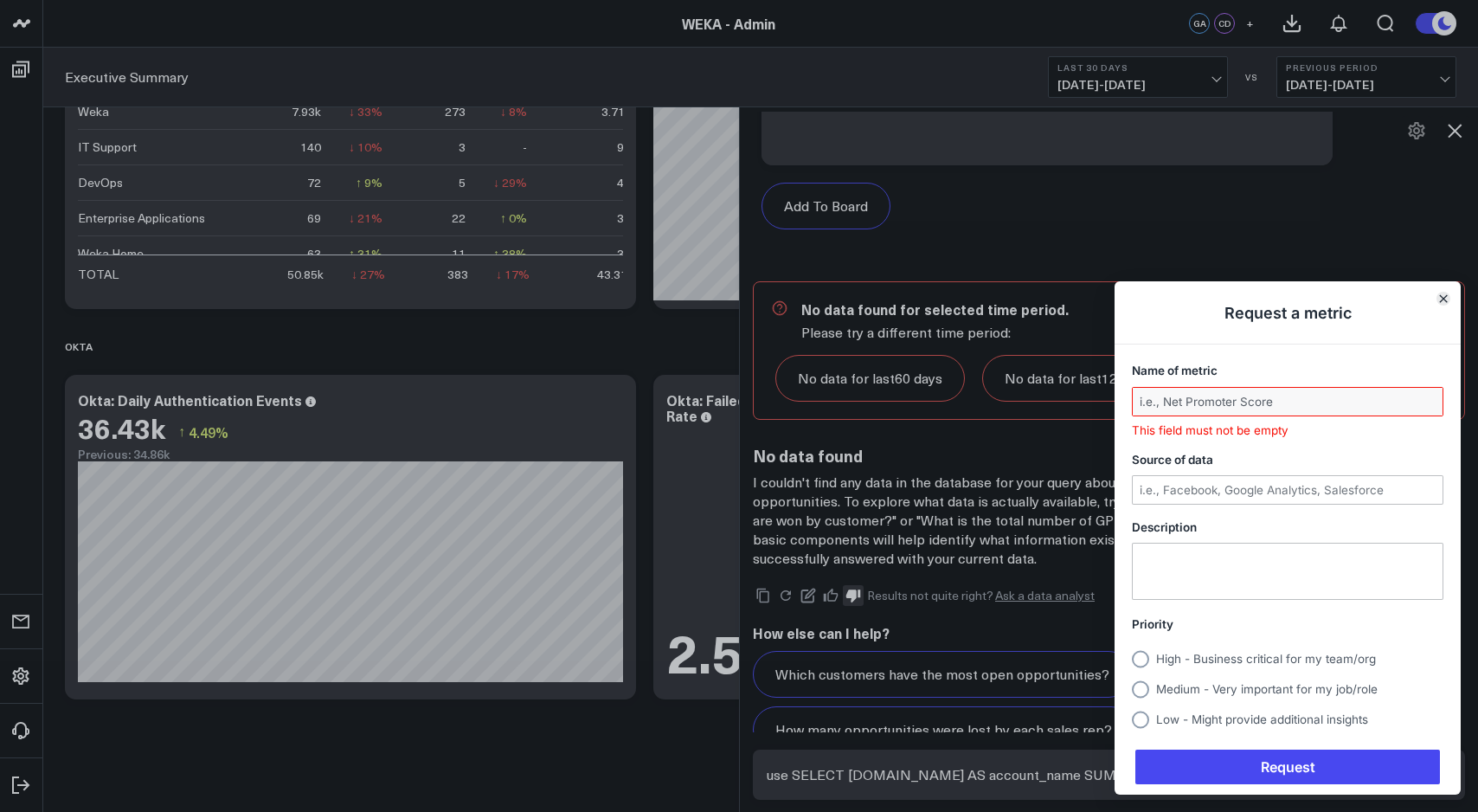
click at [1444, 300] on icon "Close" at bounding box center [1443, 298] width 7 height 7
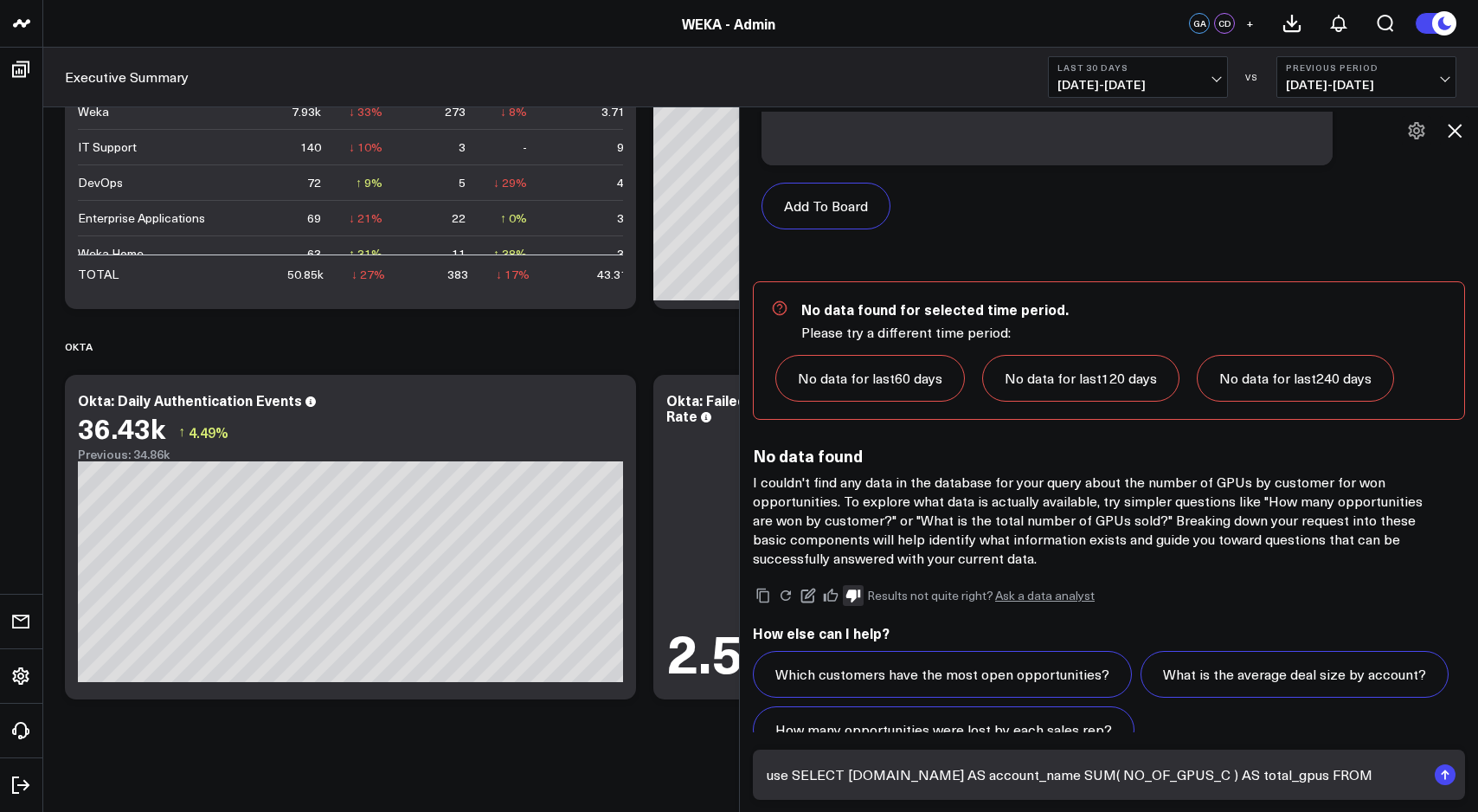
click at [933, 769] on textarea "use SELECT [DOMAIN_NAME] AS account_name SUM( NO_OF_GPUS_C ) AS total_gpus FROM…" at bounding box center [1094, 775] width 664 height 31
paste textarea "SELECT [DOMAIN_NAME] AS account_name SUM( NO_OF_GPUS_C ) AS total_gpus FROM SAL…"
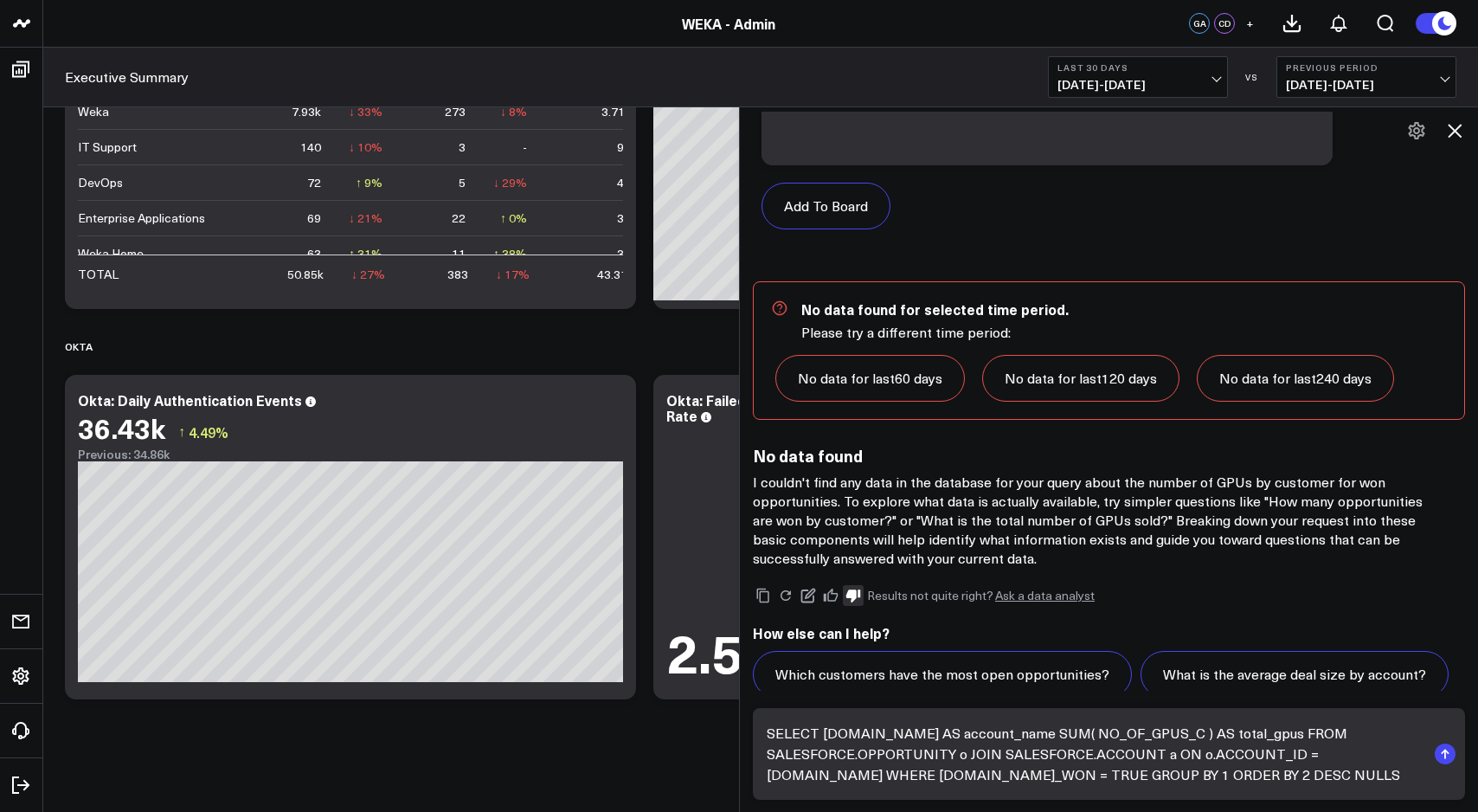
scroll to position [6950, 0]
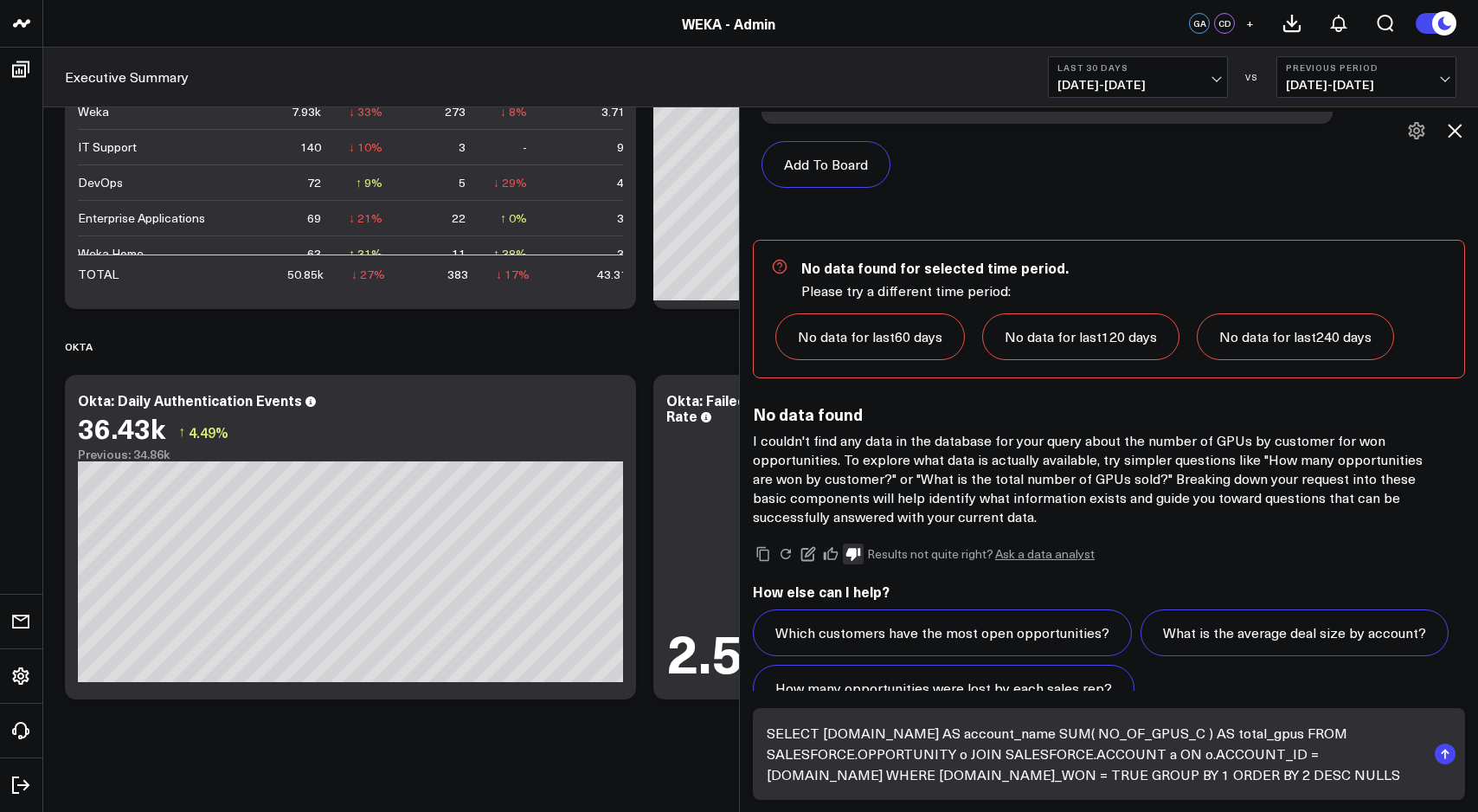
click at [909, 736] on textarea "SELECT [DOMAIN_NAME] AS account_name SUM( NO_OF_GPUS_C ) AS total_gpus FROM SAL…" at bounding box center [1094, 754] width 664 height 73
click at [1009, 730] on textarea "SELECT [DOMAIN_NAME] AS account_name SUM( NO_OF_GPUS_C ) AS total_gpus FROM SAL…" at bounding box center [1094, 754] width 664 height 73
click at [990, 732] on textarea "SELECT [DOMAIN_NAME] AS account_name SUM( NO_OF_GPUS_C ) AS total_gpus FROM SAL…" at bounding box center [1094, 754] width 664 height 73
click at [1173, 739] on textarea "SELECT [DOMAIN_NAME] AS account_name, number_of_gpus_c AS total_gpus FROM SALES…" at bounding box center [1094, 754] width 664 height 73
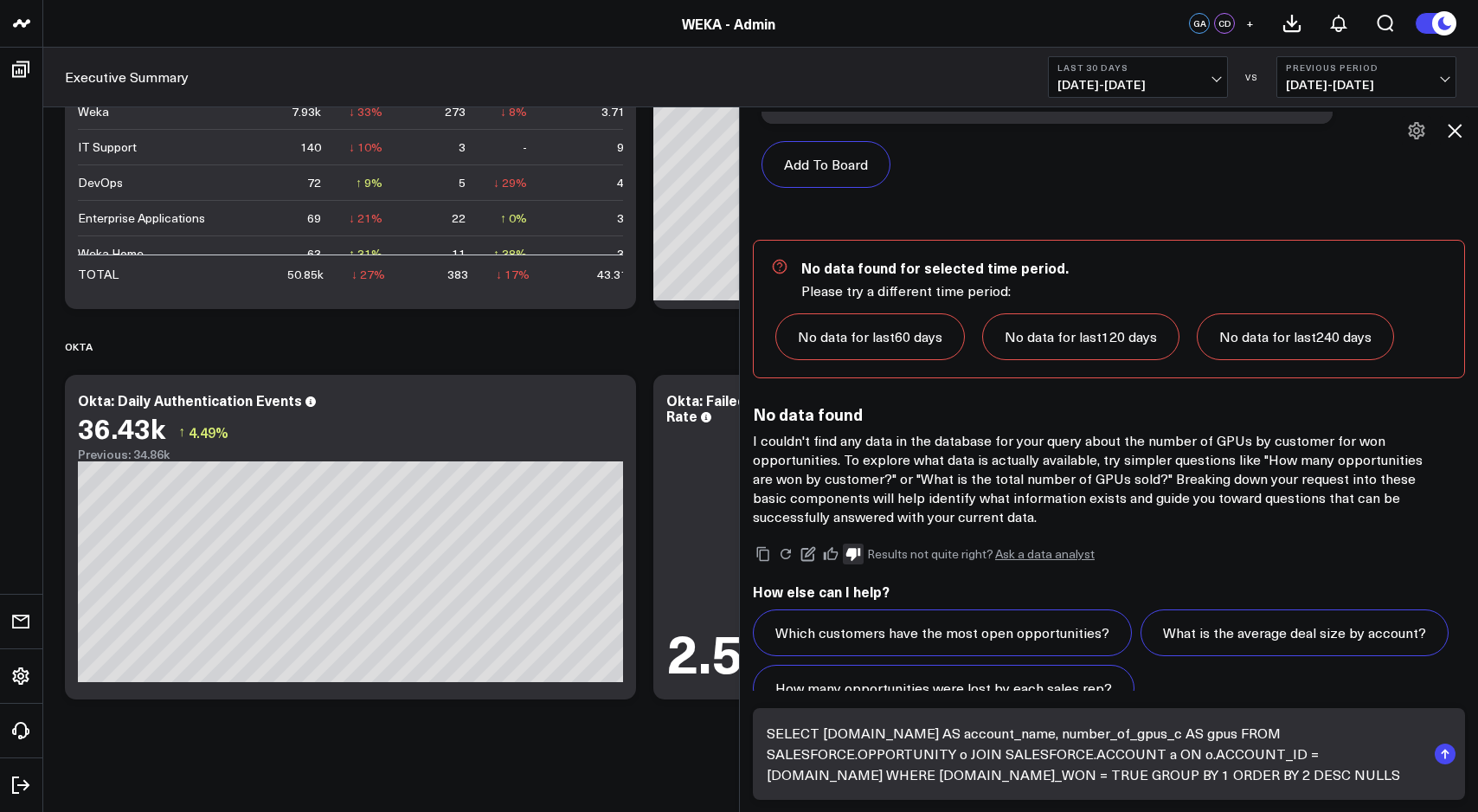
click at [1117, 734] on textarea "SELECT [DOMAIN_NAME] AS account_name, number_of_gpus_c AS gpus FROM SALESFORCE.…" at bounding box center [1094, 754] width 664 height 73
click at [1386, 757] on textarea "SELECT [DOMAIN_NAME] AS account_name, number_of_gpus_c AS gpus FROM SALESFORCE.…" at bounding box center [1094, 754] width 664 height 73
type textarea "SELECT [DOMAIN_NAME] AS account_name, number_of_gpus_c AS gpus FROM SALESFORCE.…"
click at [1446, 757] on icon "submit" at bounding box center [1446, 755] width 2 height 9
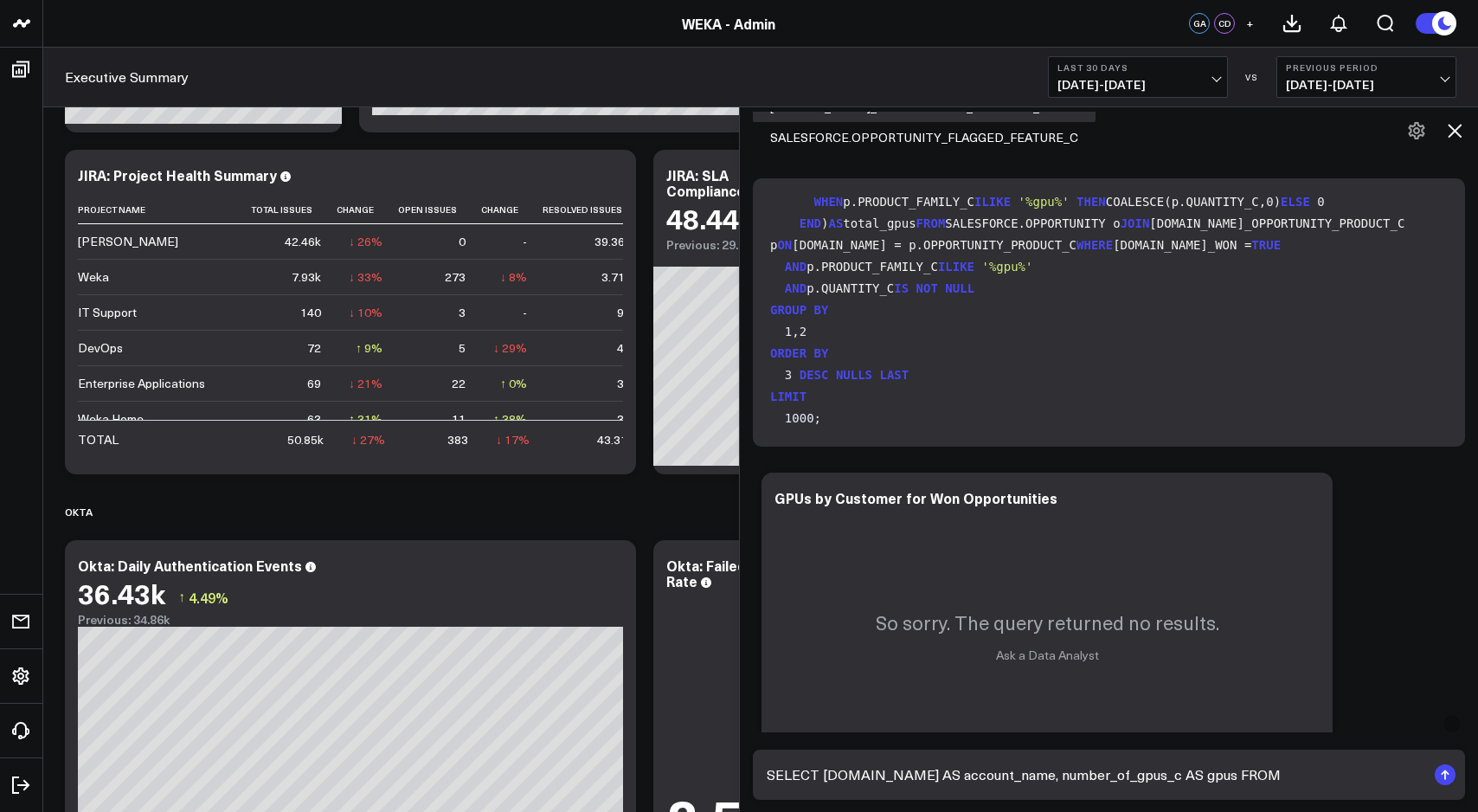
scroll to position [0, 0]
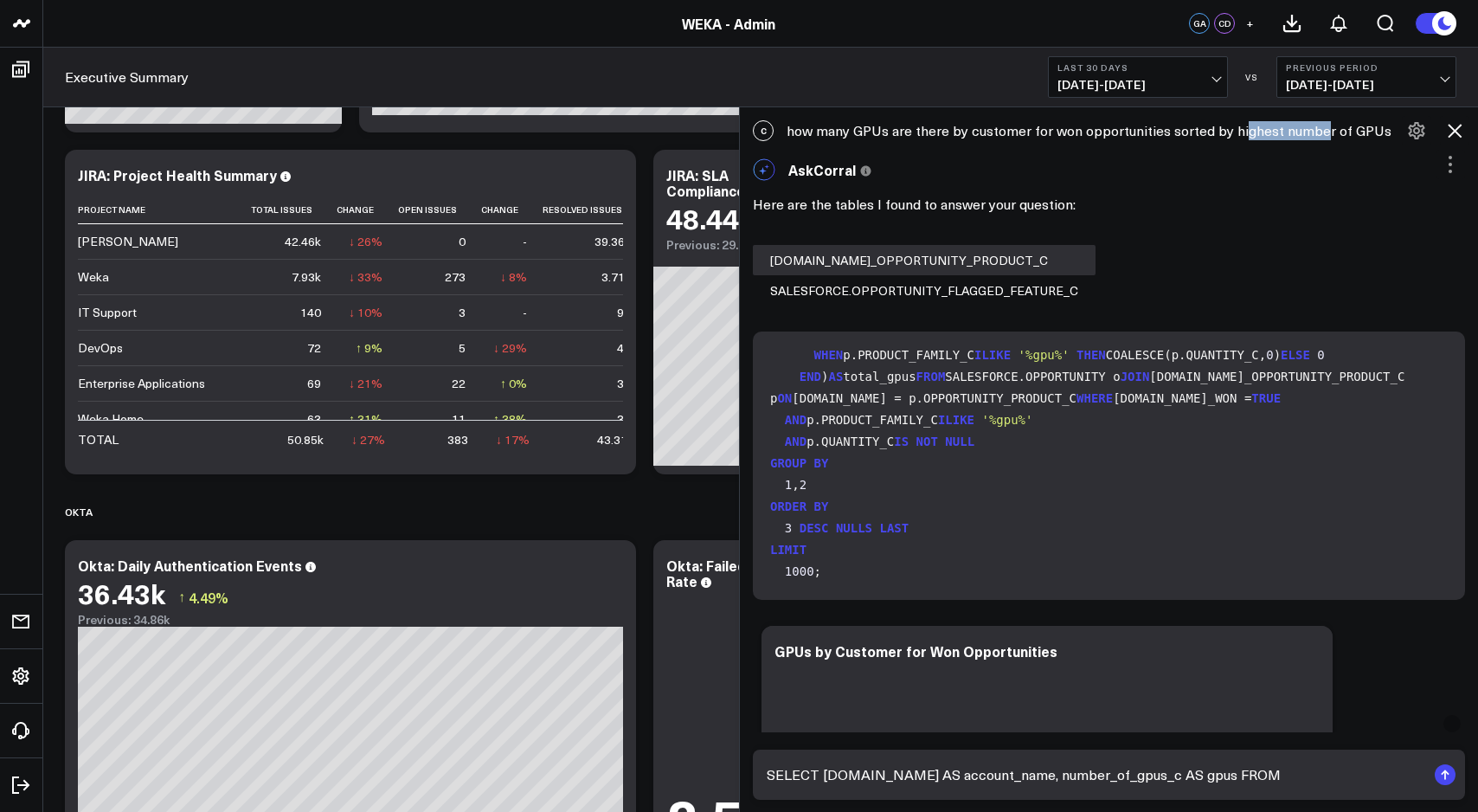
drag, startPoint x: 788, startPoint y: 132, endPoint x: 1317, endPoint y: 129, distance: 529.0
click at [1317, 129] on div "C how many GPUs are there by customer for won opportunities sorted by highest n…" at bounding box center [1109, 130] width 738 height 38
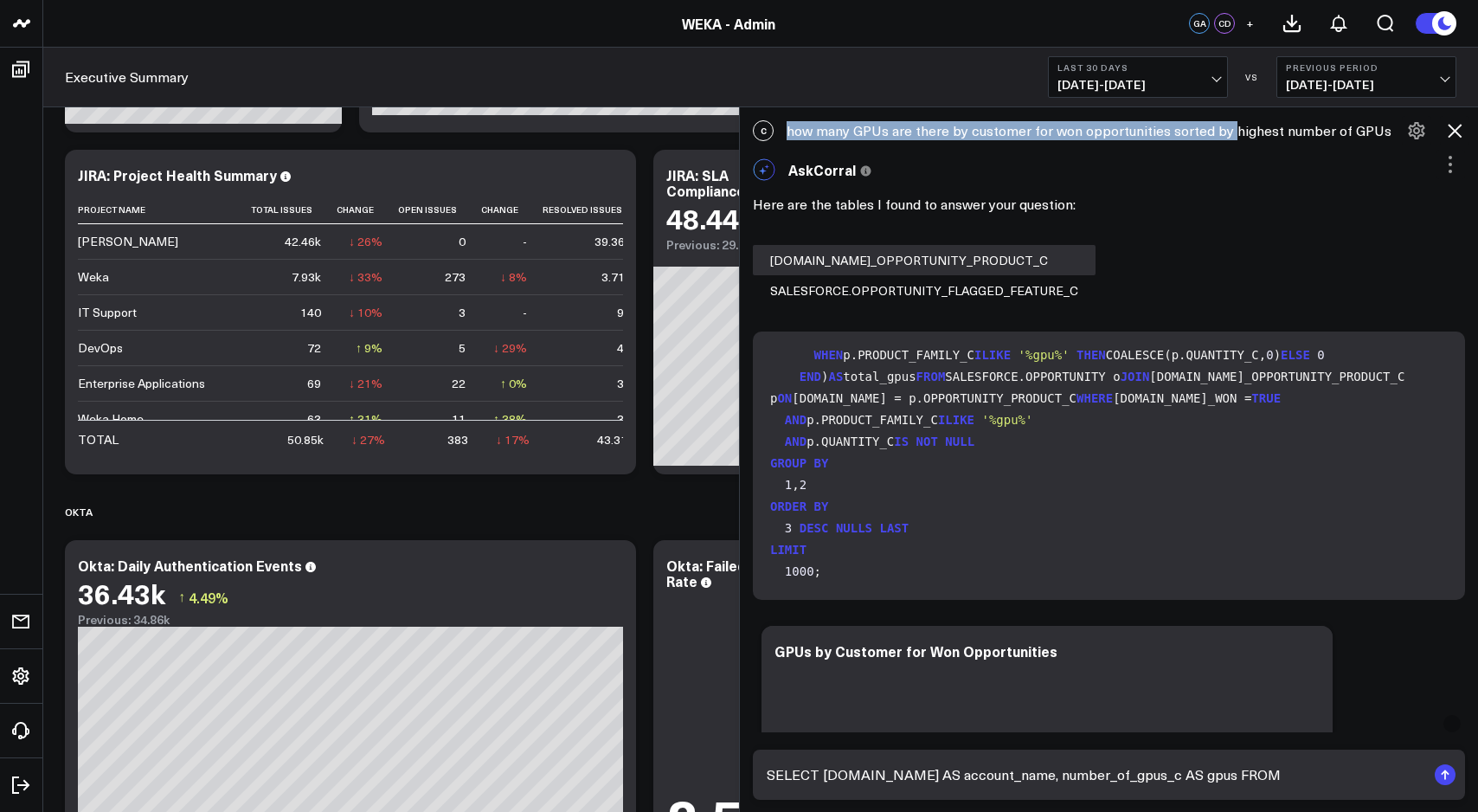
drag, startPoint x: 788, startPoint y: 136, endPoint x: 1227, endPoint y: 132, distance: 439.0
click at [1228, 132] on div "C how many GPUs are there by customer for won opportunities sorted by highest n…" at bounding box center [1109, 130] width 738 height 38
click at [1376, 135] on div "C how many GPUs are there by customer for won opportunities sorted by highest n…" at bounding box center [1109, 130] width 738 height 38
copy div "how many GPUs are there by customer for won opportunities sorted by highest num…"
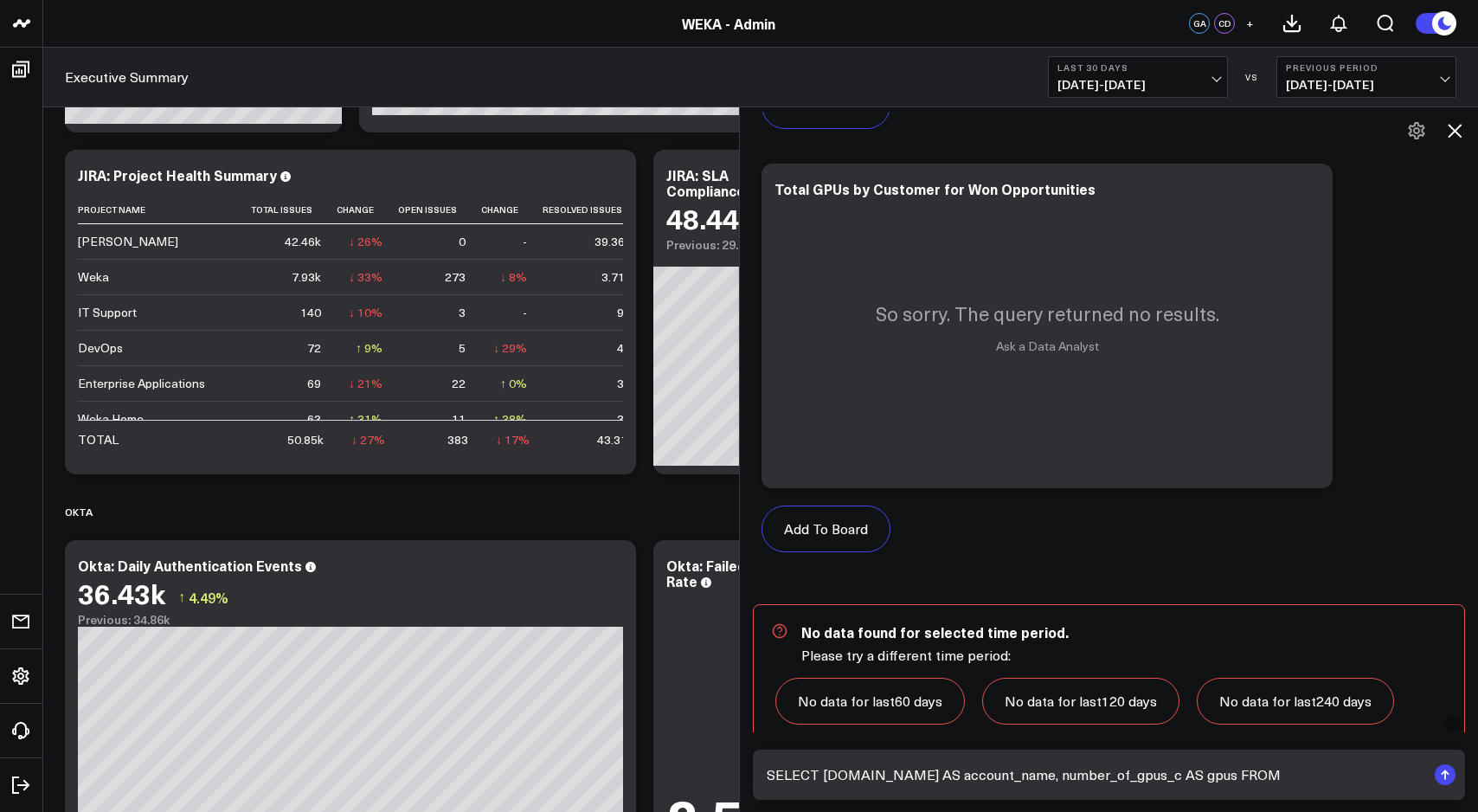
scroll to position [7094, 0]
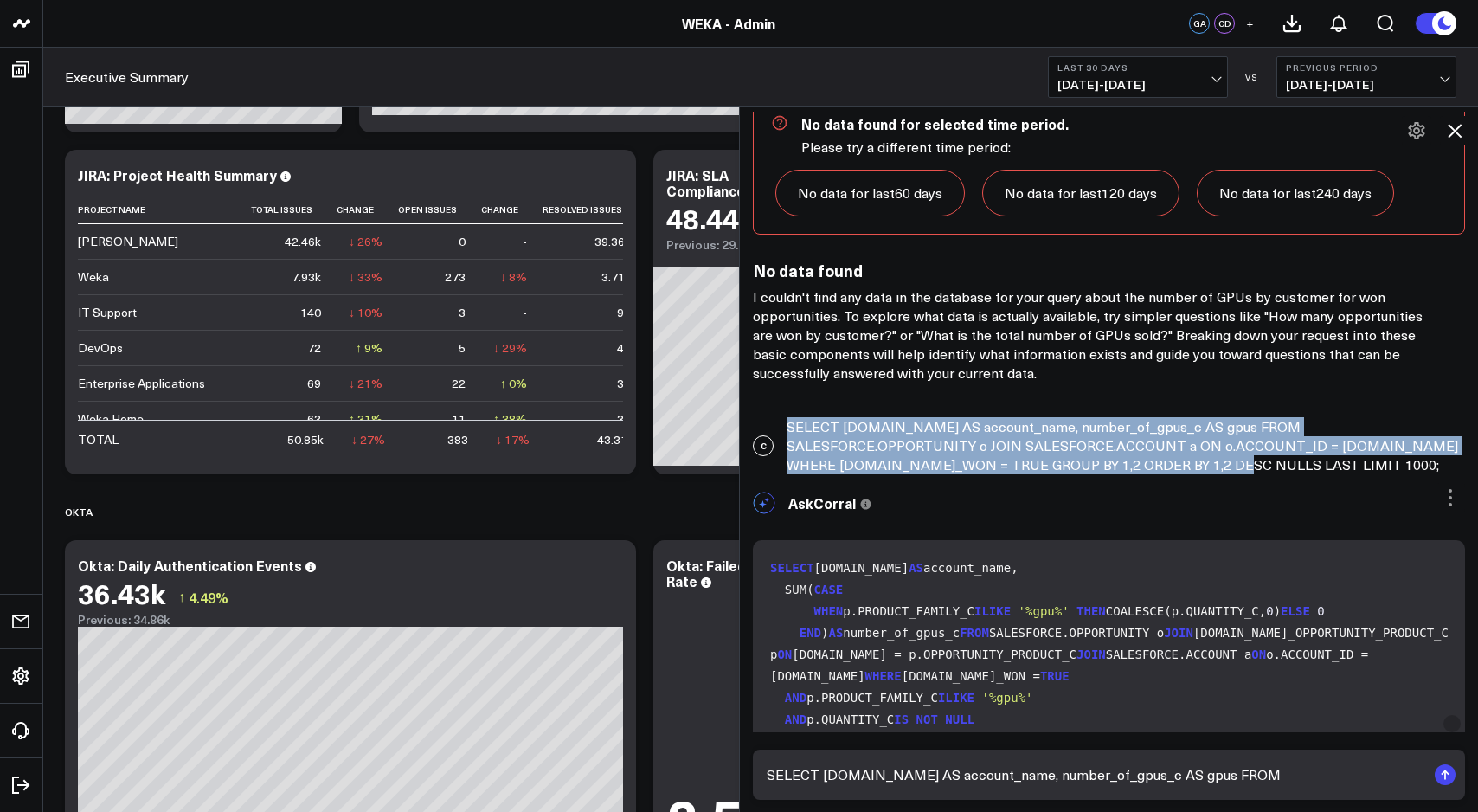
drag, startPoint x: 1084, startPoint y: 430, endPoint x: 779, endPoint y: 401, distance: 306.4
click at [778, 409] on div "C SELECT [DOMAIN_NAME] AS account_name, number_of_gpus_c AS gpus FROM SALESFORC…" at bounding box center [1109, 446] width 738 height 74
copy div "SELECT [DOMAIN_NAME] AS account_name, number_of_gpus_c AS gpus FROM SALESFORCE.…"
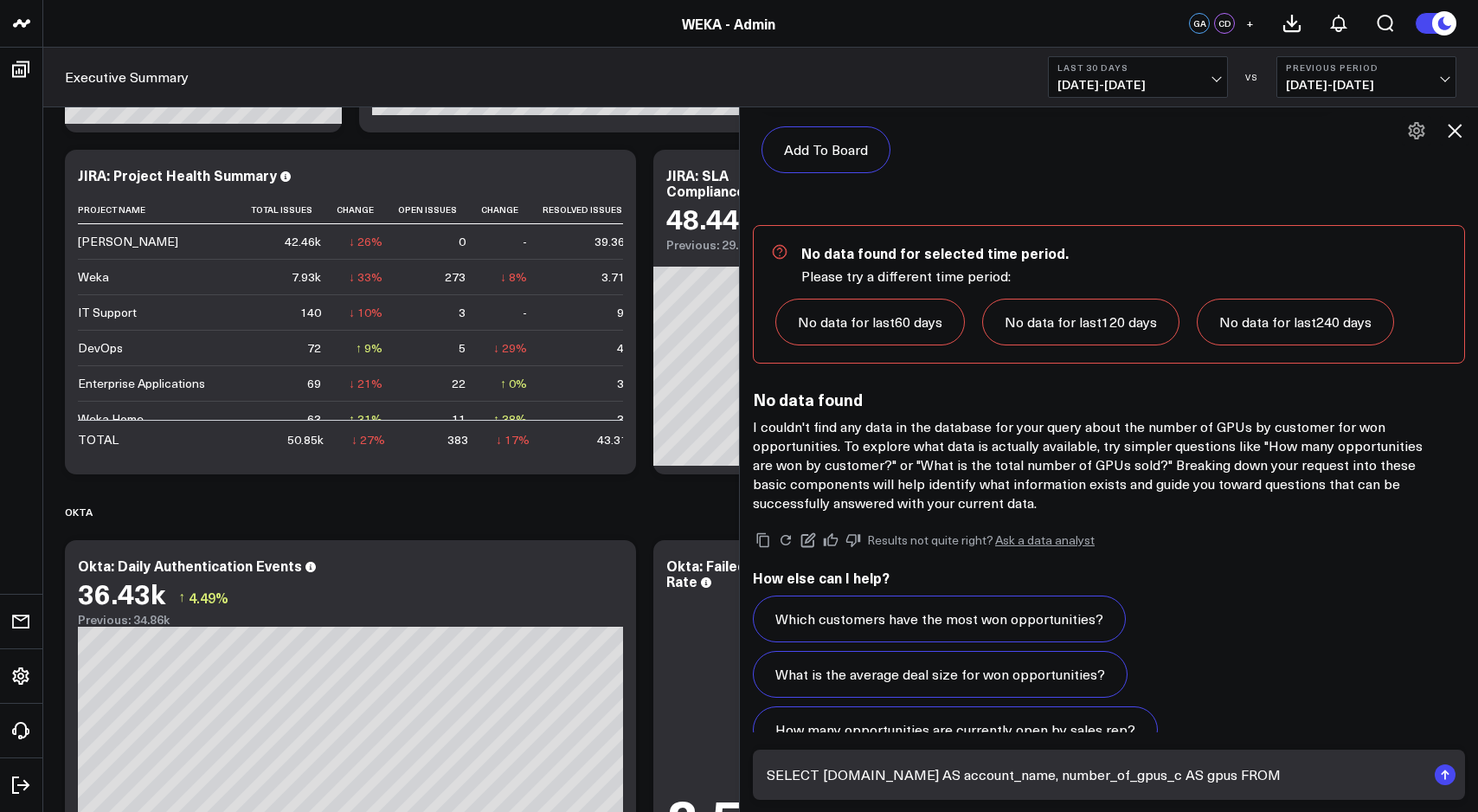
scroll to position [4183, 0]
